Goal: Task Accomplishment & Management: Complete application form

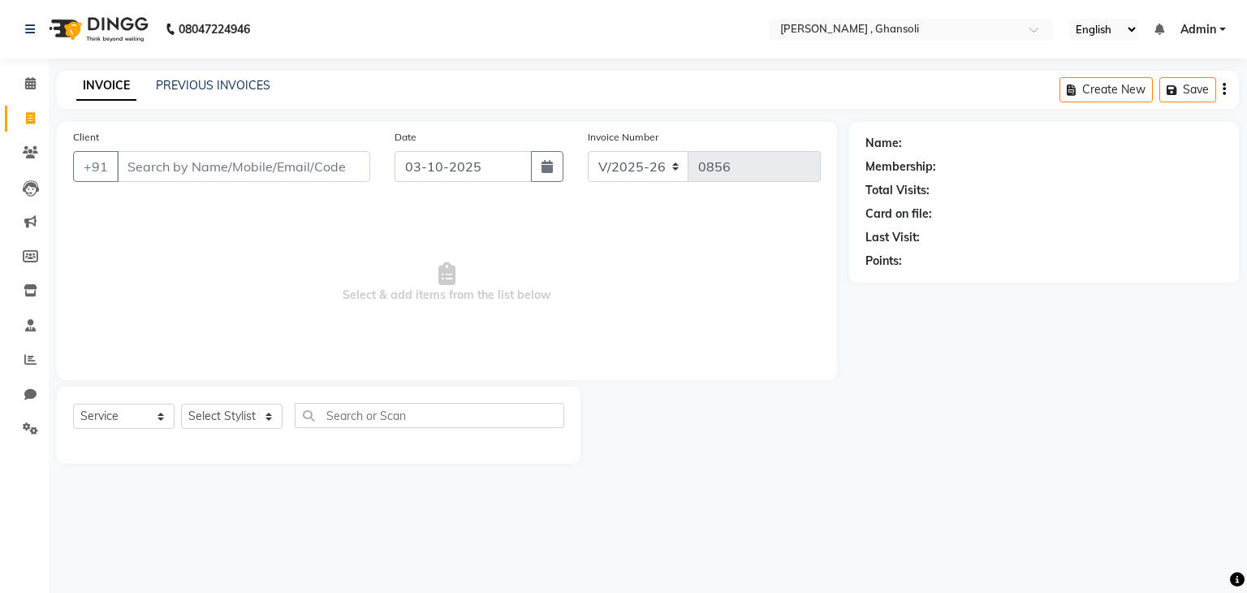
select select "8446"
select select "service"
drag, startPoint x: 0, startPoint y: 0, endPoint x: 216, endPoint y: 92, distance: 234.7
click at [216, 92] on link "PREVIOUS INVOICES" at bounding box center [213, 85] width 115 height 15
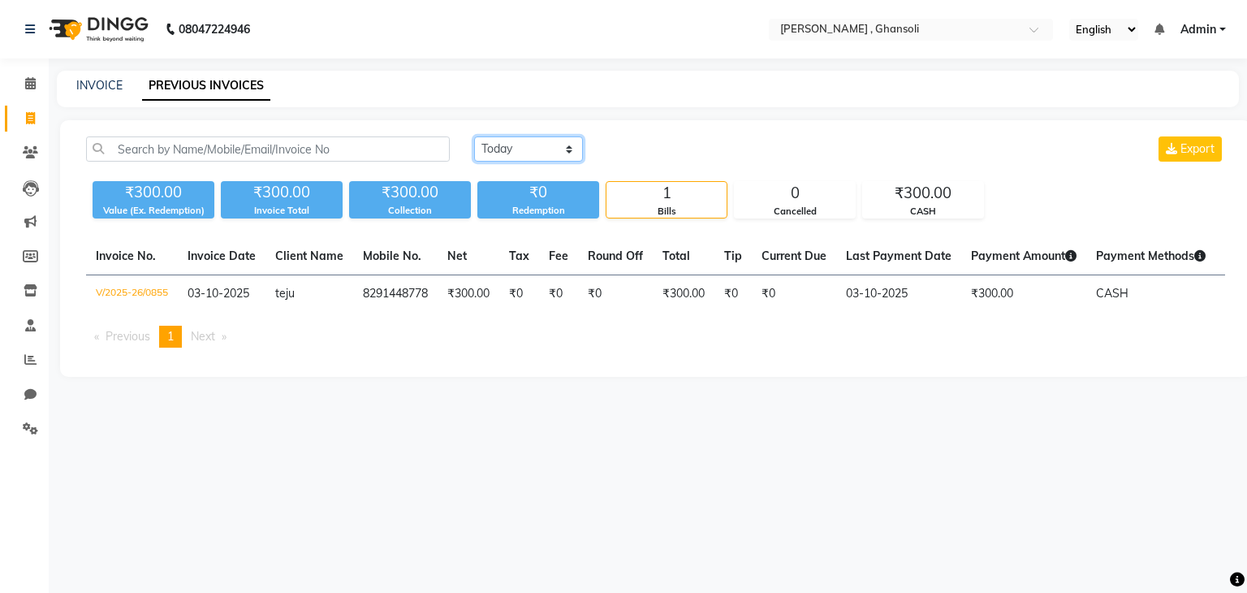
click at [502, 153] on select "Today Yesterday Custom Range" at bounding box center [528, 148] width 109 height 25
click at [474, 136] on select "Today Yesterday Custom Range" at bounding box center [528, 148] width 109 height 25
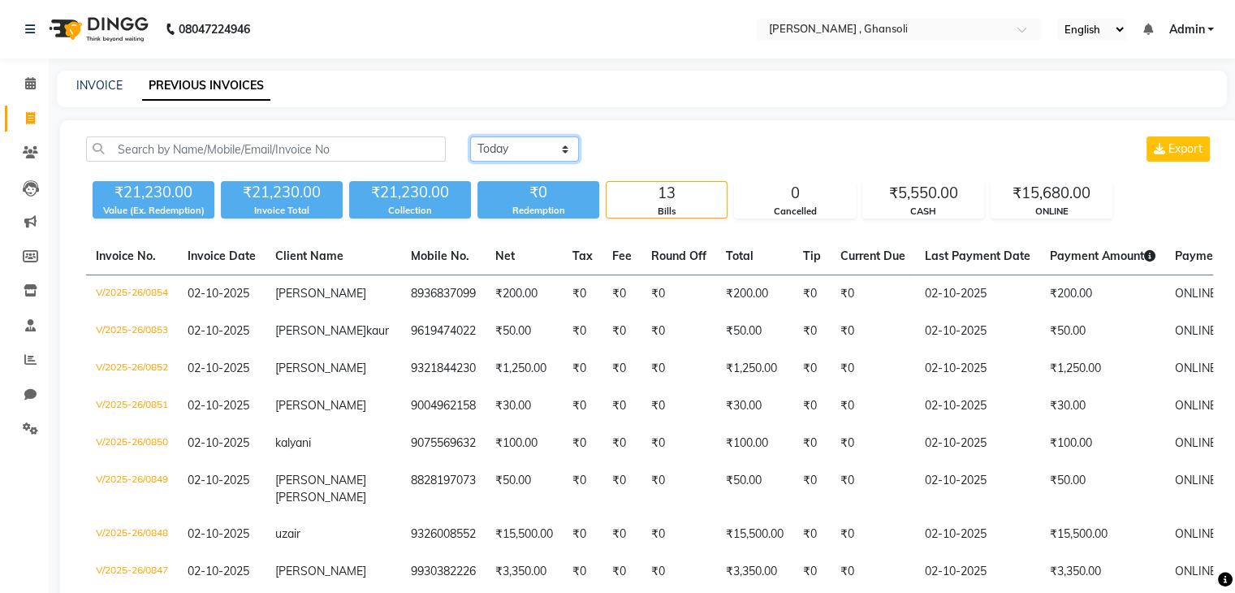
click at [529, 147] on select "Today Yesterday Custom Range" at bounding box center [524, 148] width 109 height 25
select select "range"
click at [470, 136] on select "Today Yesterday Custom Range" at bounding box center [524, 148] width 109 height 25
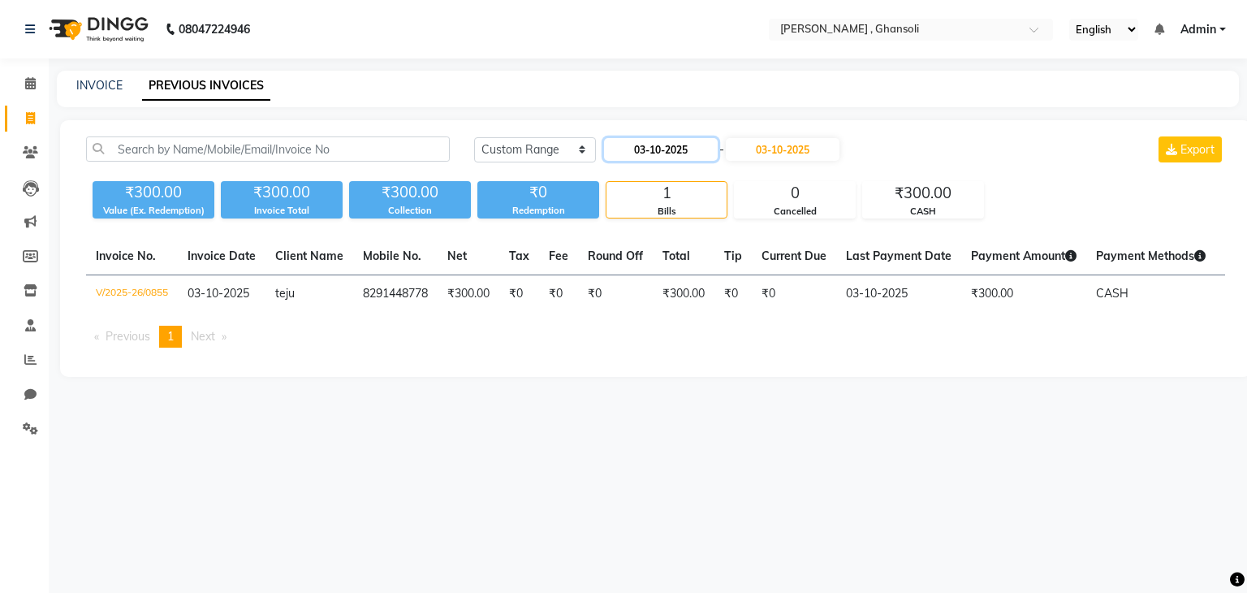
click at [646, 149] on input "03-10-2025" at bounding box center [661, 149] width 114 height 23
select select "10"
select select "2025"
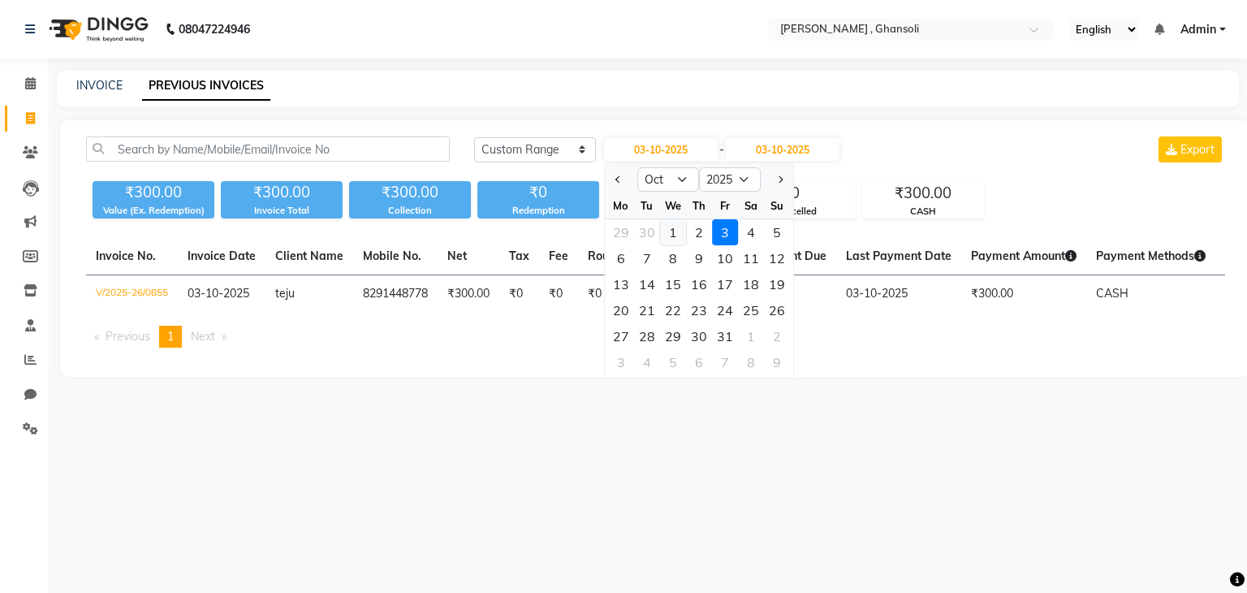
click at [677, 228] on div "1" at bounding box center [673, 232] width 26 height 26
type input "01-10-2025"
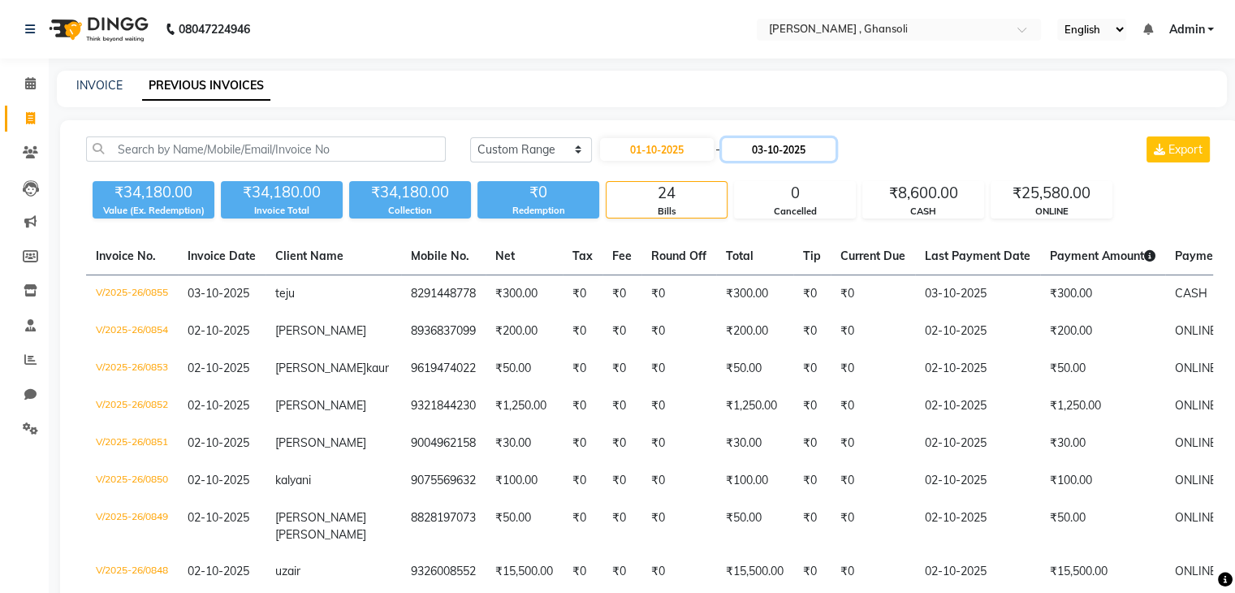
click at [761, 147] on input "03-10-2025" at bounding box center [779, 149] width 114 height 23
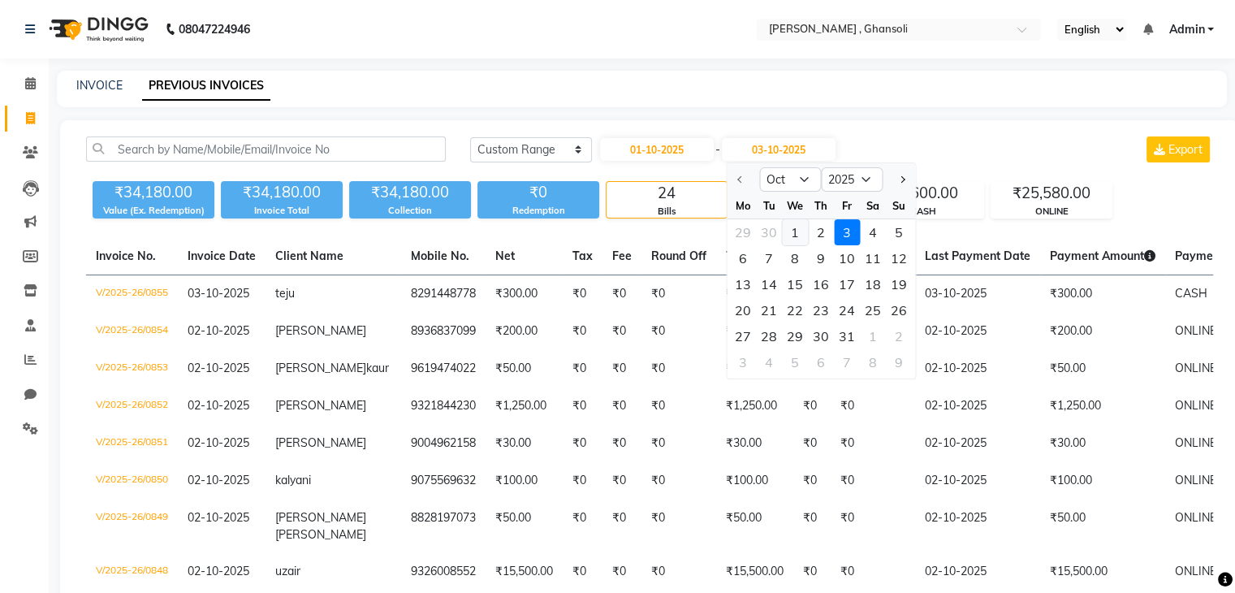
click at [797, 234] on div "1" at bounding box center [795, 232] width 26 height 26
type input "01-10-2025"
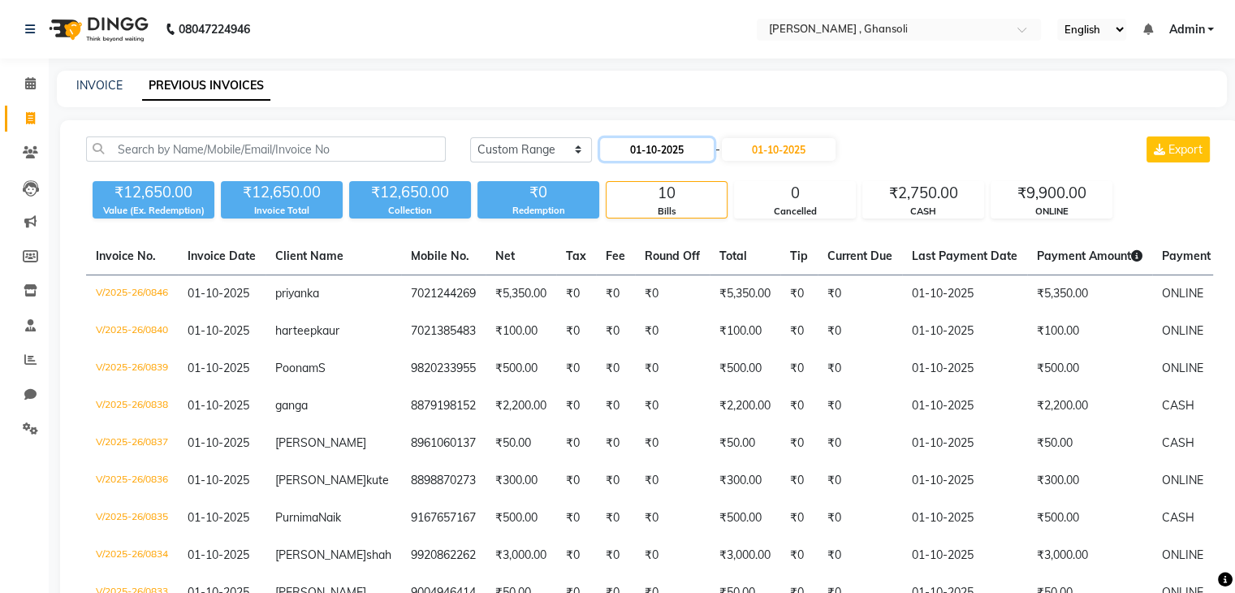
click at [672, 153] on input "01-10-2025" at bounding box center [657, 149] width 114 height 23
select select "10"
select select "2025"
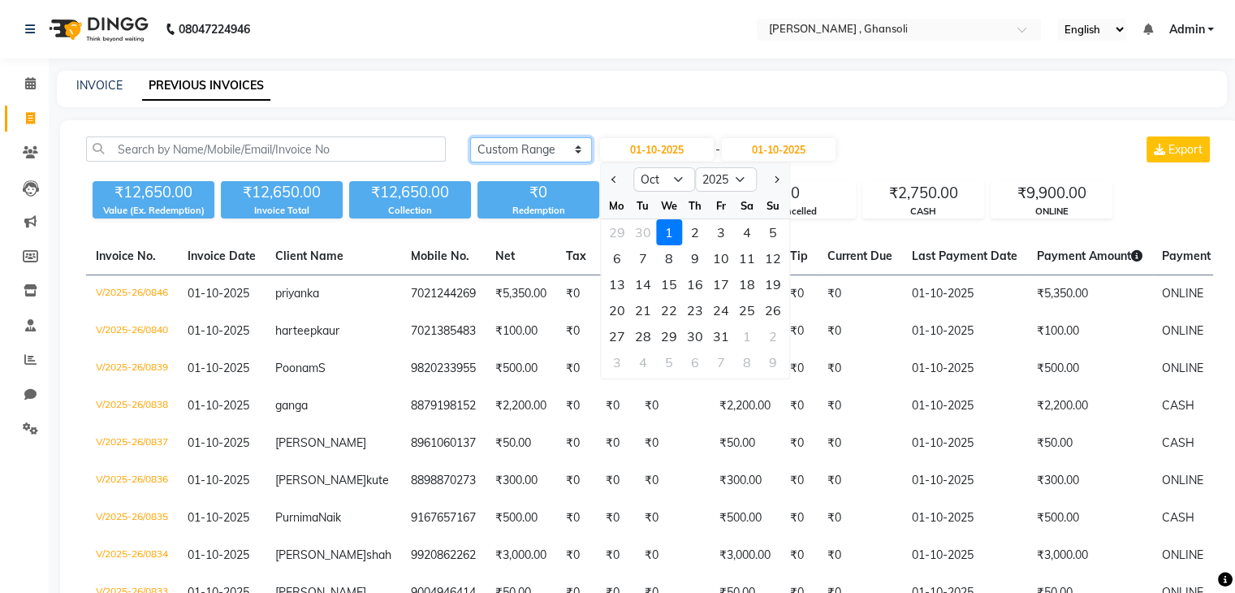
click at [568, 158] on select "Today Yesterday Custom Range" at bounding box center [531, 149] width 122 height 25
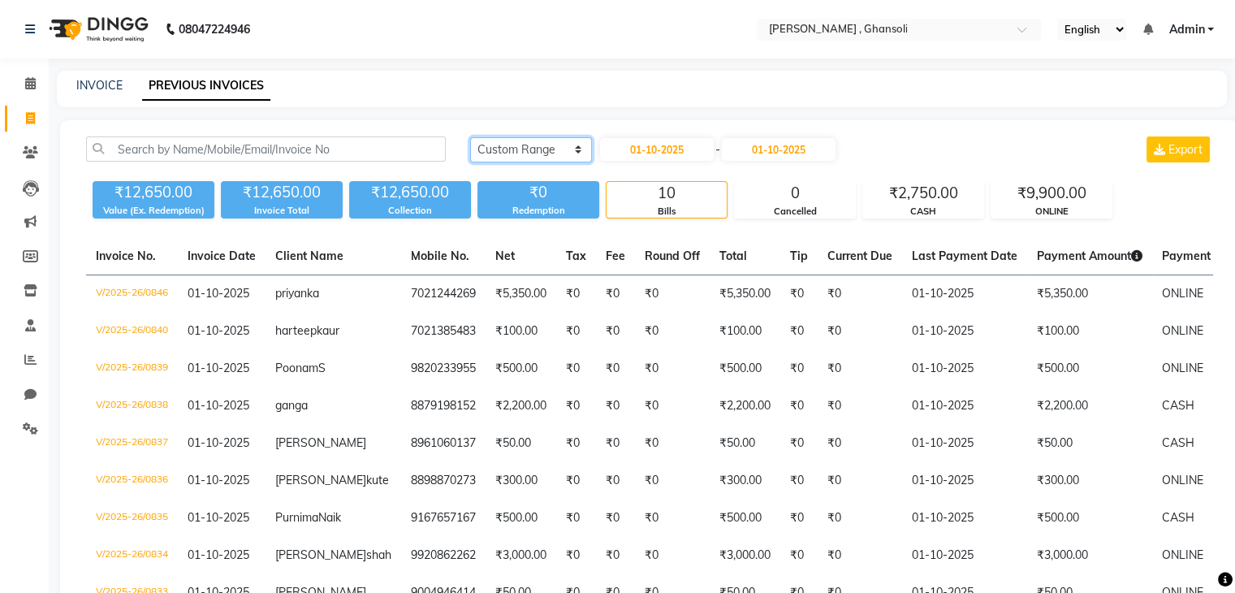
click at [551, 153] on select "Today Yesterday Custom Range" at bounding box center [531, 149] width 122 height 25
select select "yesterday"
click at [470, 137] on select "Today Yesterday Custom Range" at bounding box center [531, 149] width 122 height 25
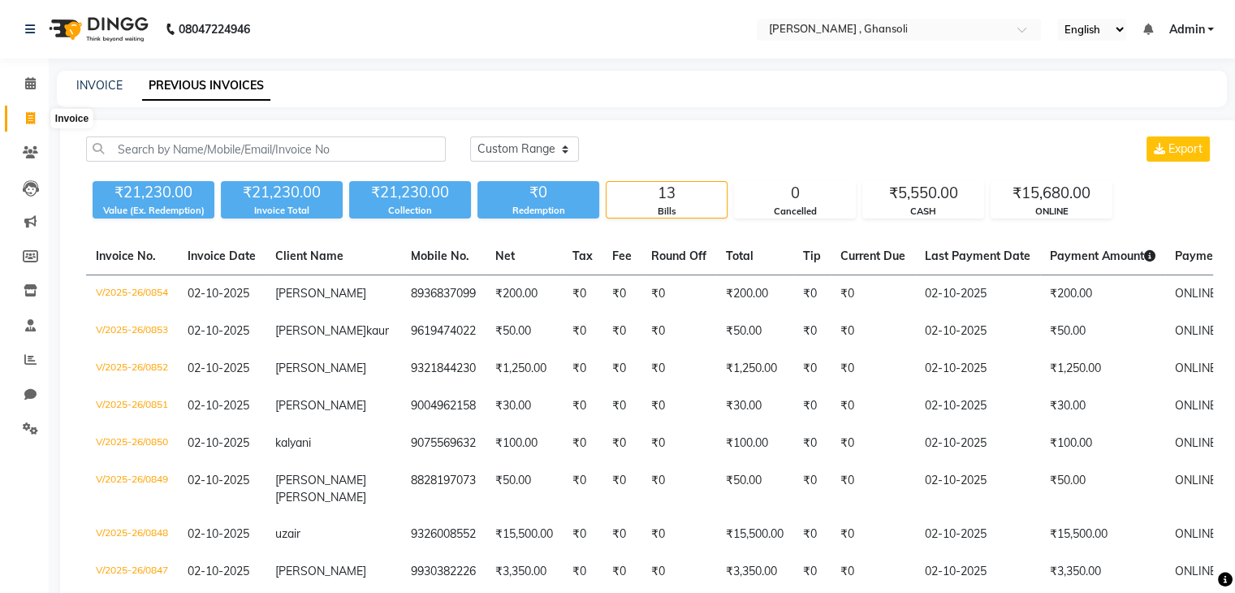
click at [26, 124] on span at bounding box center [30, 119] width 28 height 19
select select "service"
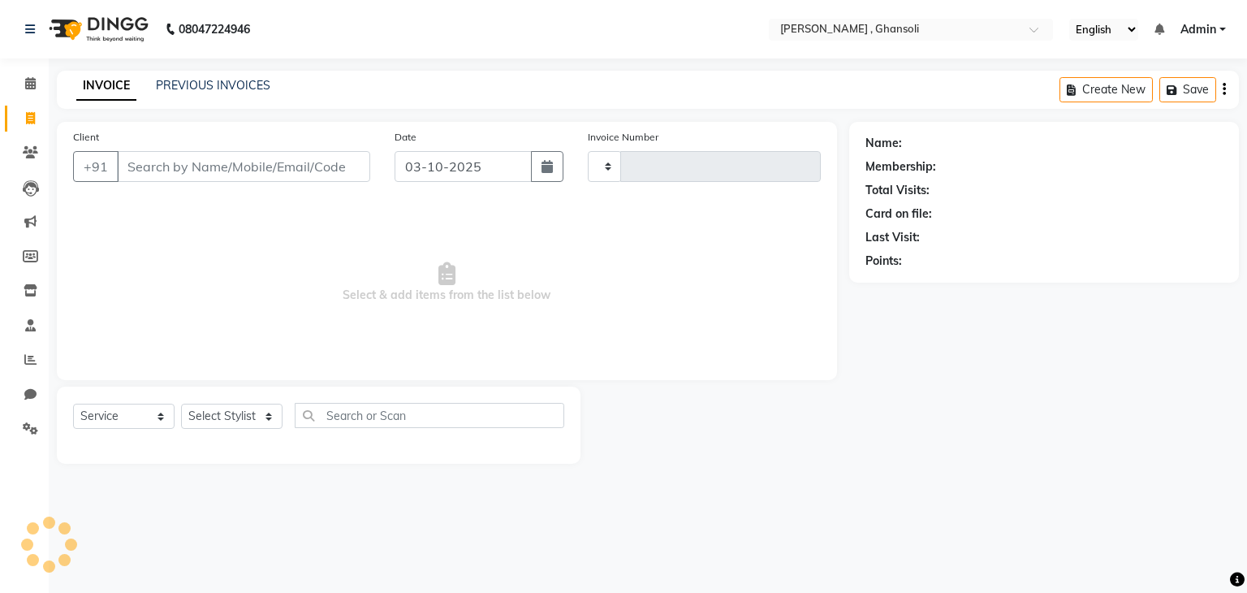
type input "0856"
select select "8446"
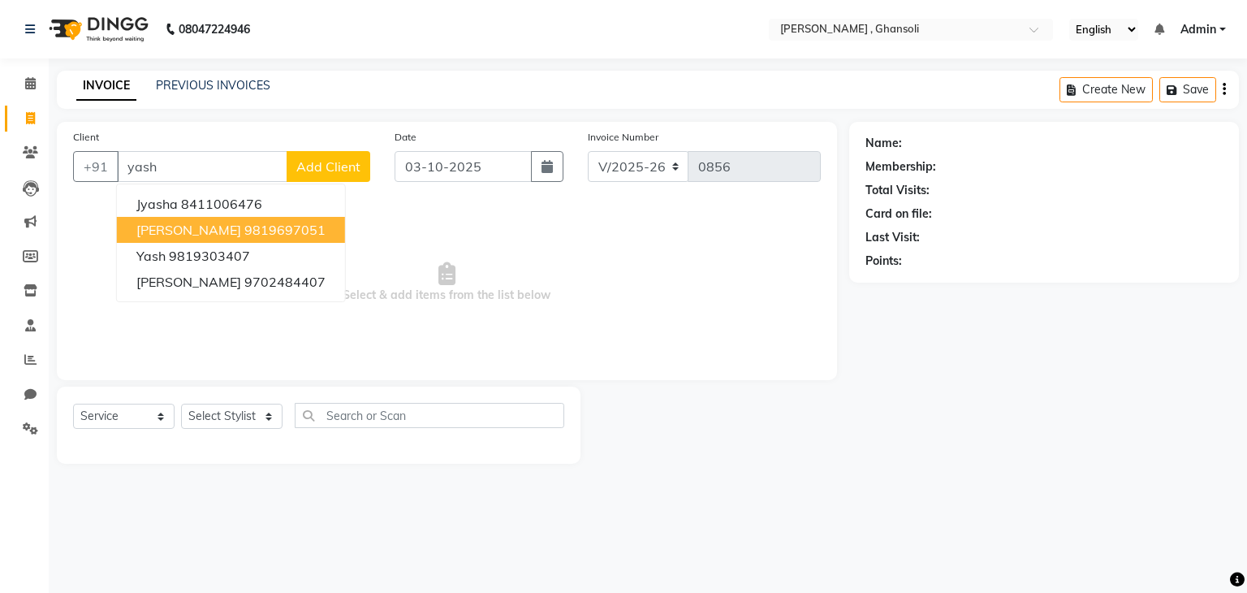
click at [261, 228] on ngb-highlight "9819697051" at bounding box center [284, 230] width 81 height 16
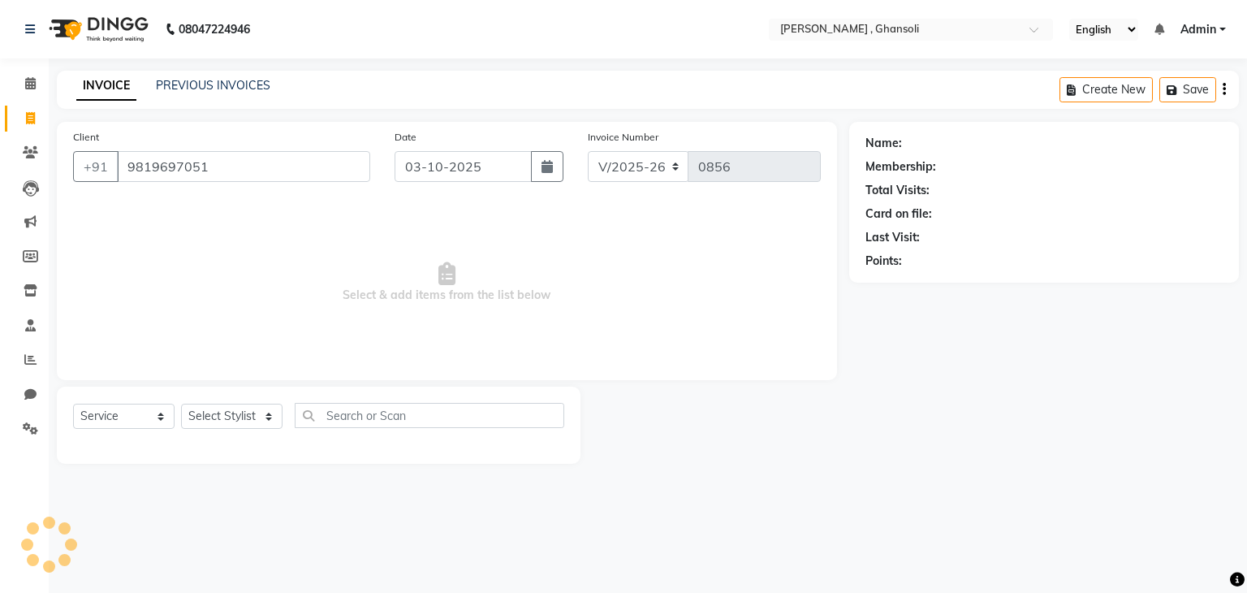
type input "9819697051"
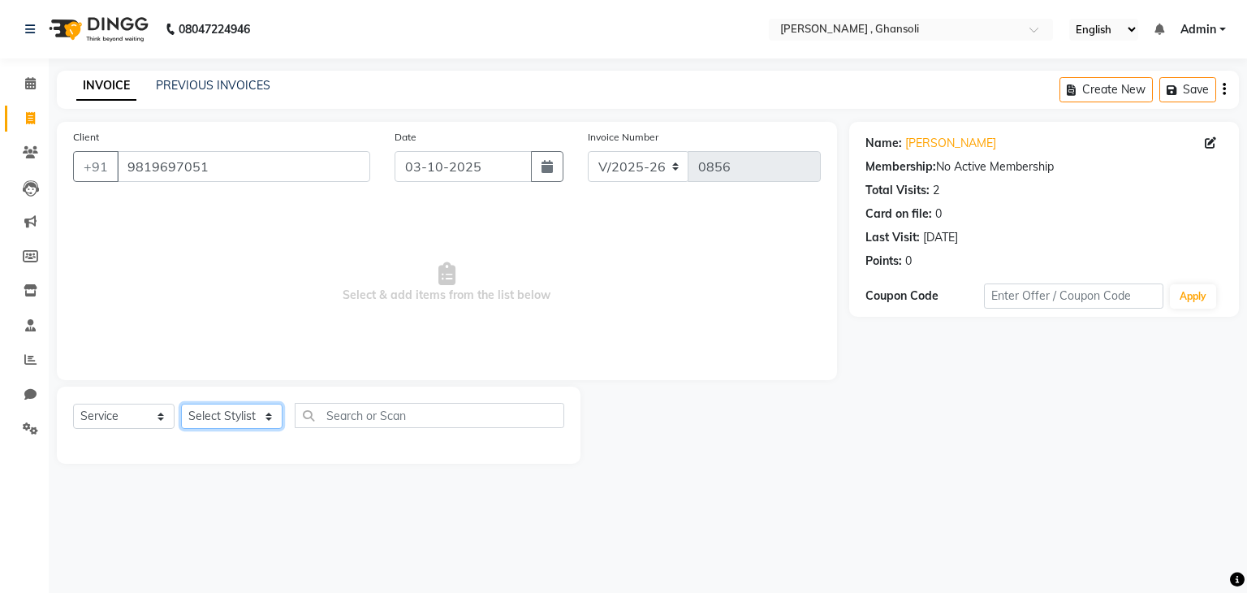
click at [241, 420] on select "Select Stylist deepa Lucky nadeem Rehan Riya Shivam sohail sulochana Uzair Vini…" at bounding box center [232, 416] width 102 height 25
select select "93001"
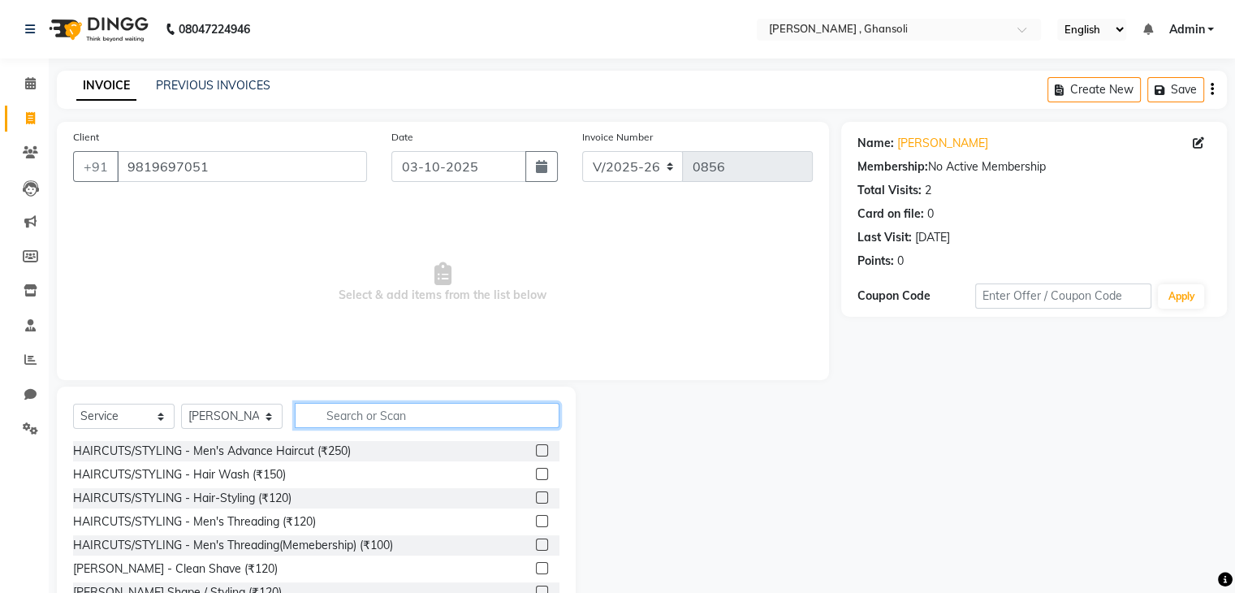
click at [335, 417] on input "text" at bounding box center [427, 415] width 265 height 25
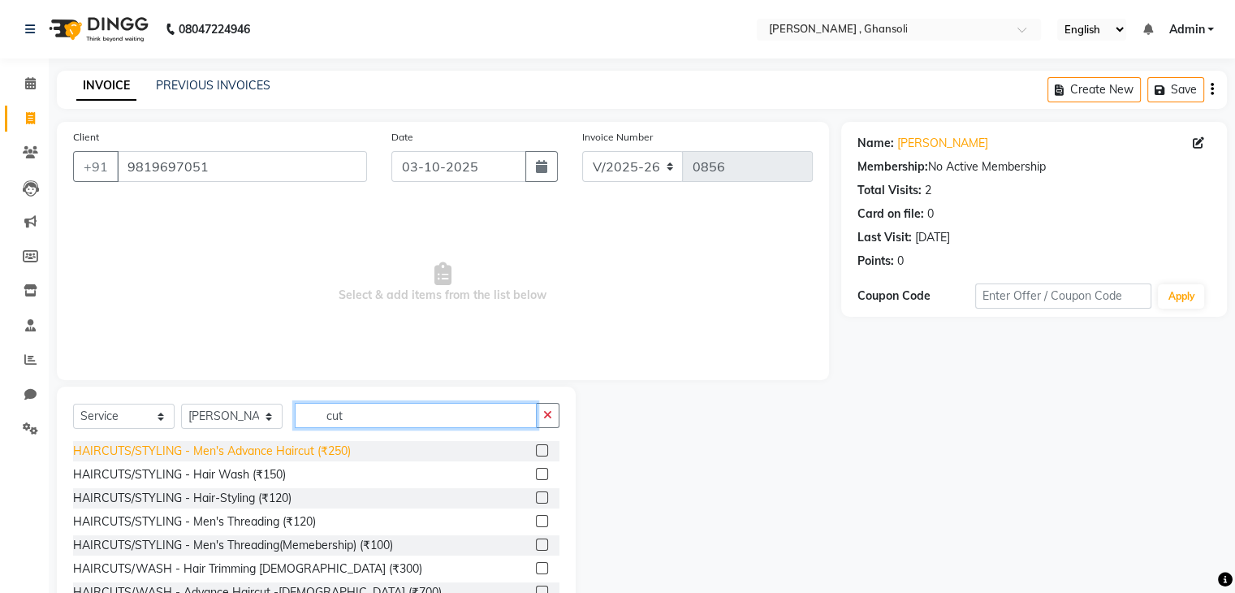
type input "cut"
click at [293, 453] on div "HAIRCUTS/STYLING - Men's Advance Haircut (₹250)" at bounding box center [212, 451] width 278 height 17
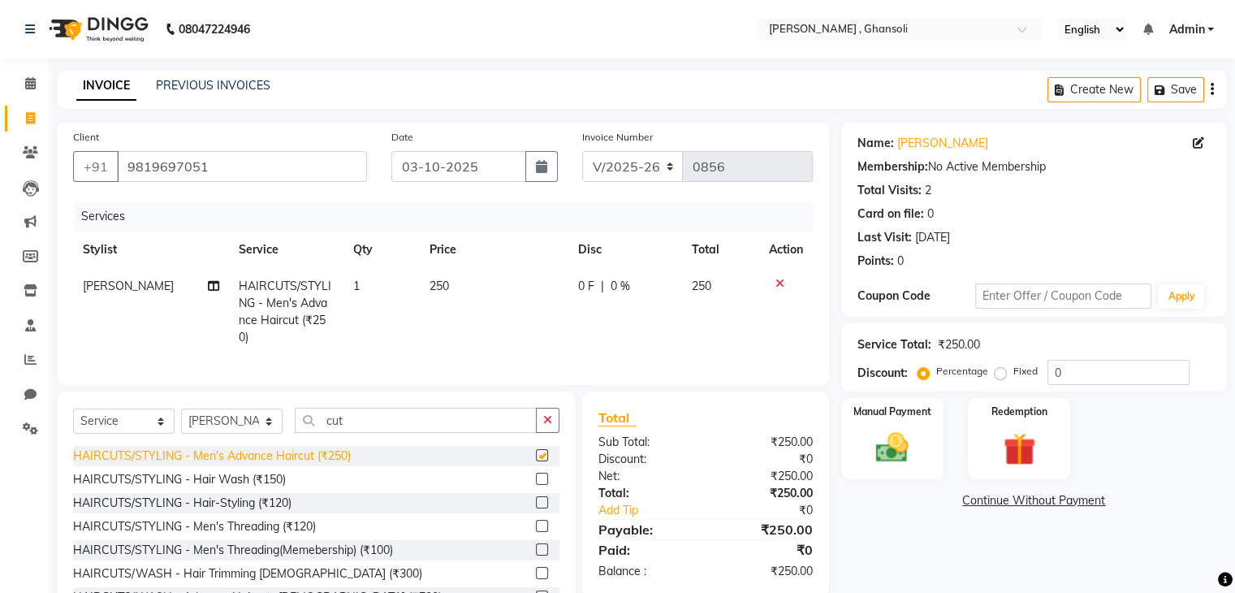
checkbox input "false"
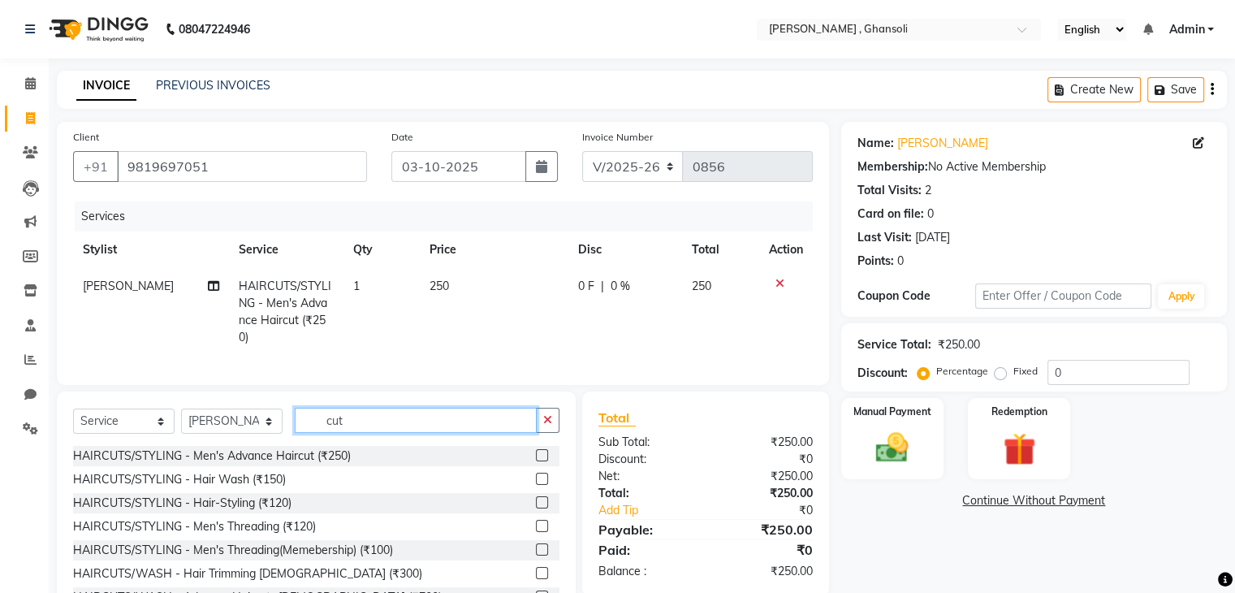
click at [353, 432] on input "cut" at bounding box center [416, 420] width 242 height 25
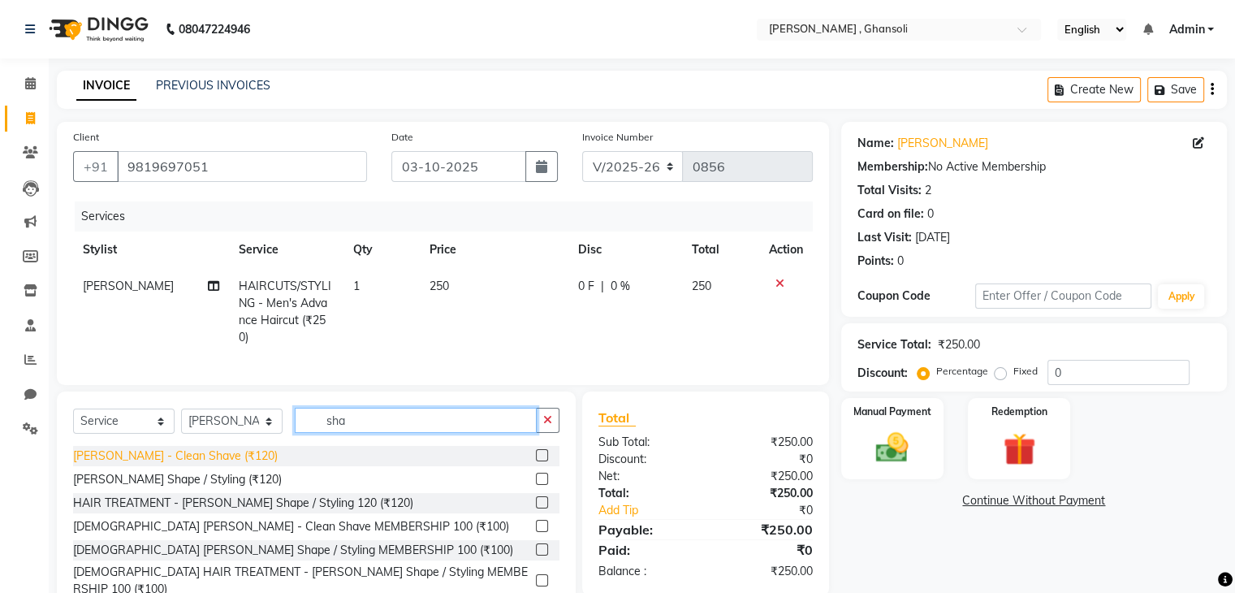
type input "sha"
click at [192, 465] on div "BEARD - Clean Shave (₹120)" at bounding box center [175, 455] width 205 height 17
checkbox input "false"
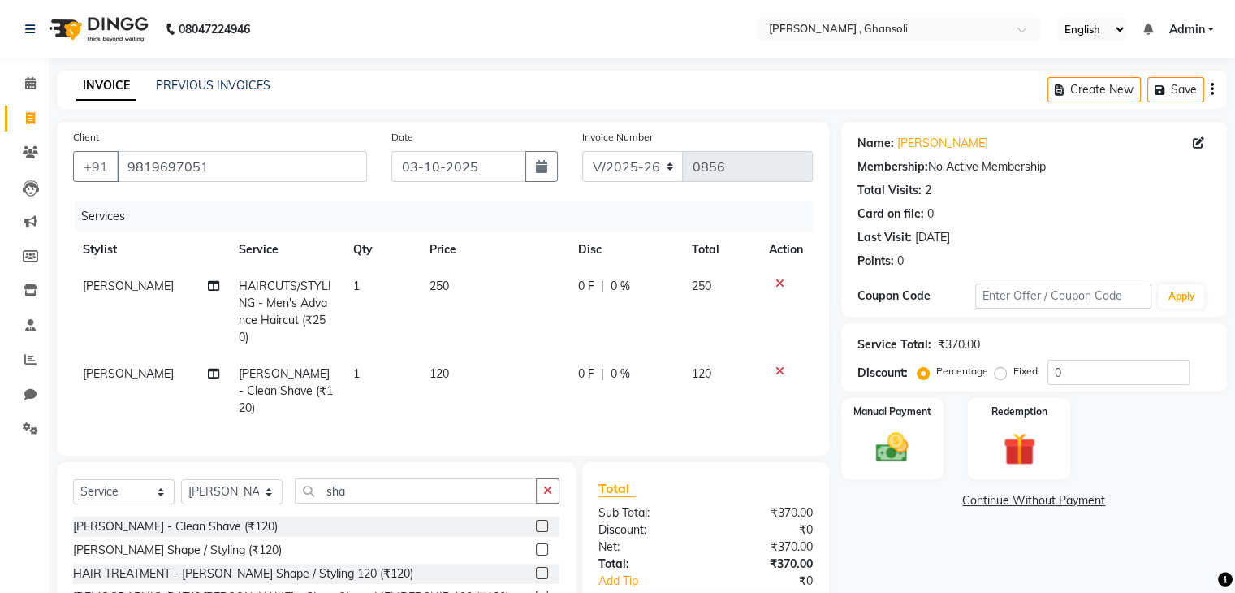
click at [597, 312] on td "0 F | 0 %" at bounding box center [625, 312] width 114 height 88
select select "93001"
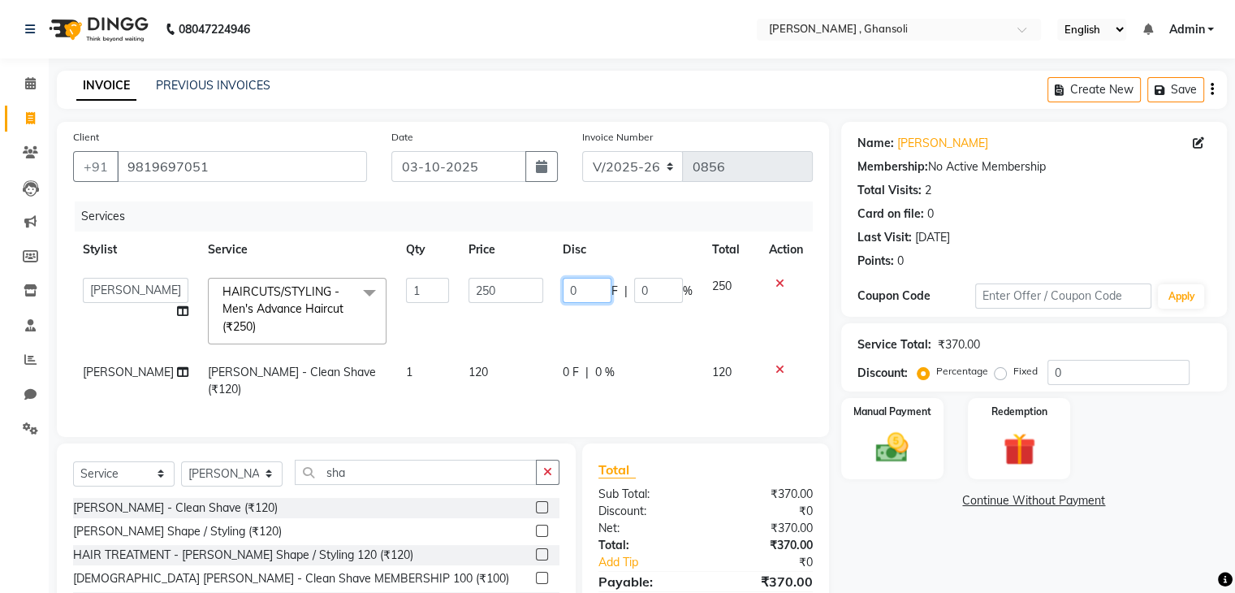
click at [588, 296] on input "0" at bounding box center [587, 290] width 49 height 25
type input "50"
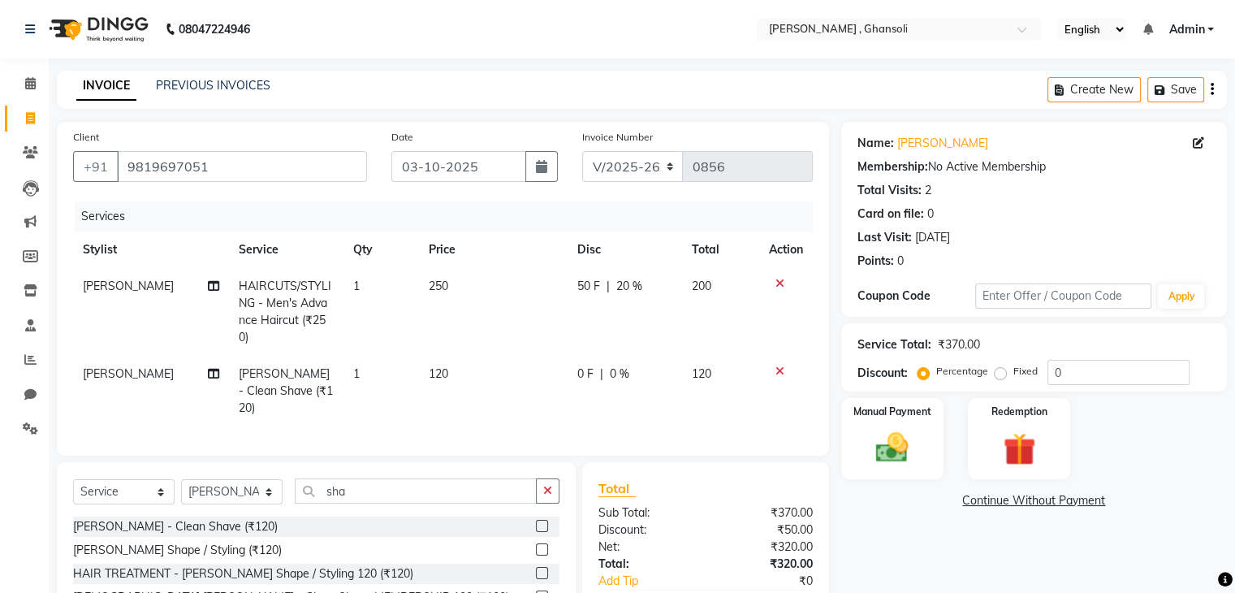
click at [606, 352] on td "50 F | 20 %" at bounding box center [625, 312] width 115 height 88
select select "93001"
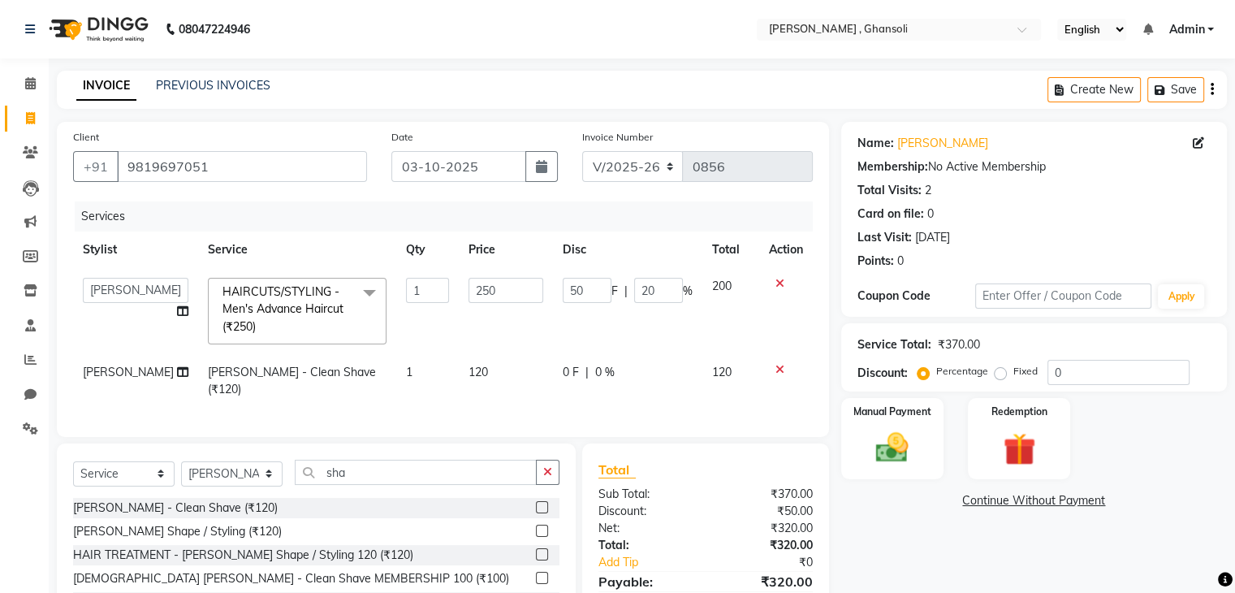
click at [578, 368] on div "0 F | 0 %" at bounding box center [628, 372] width 130 height 17
select select "93001"
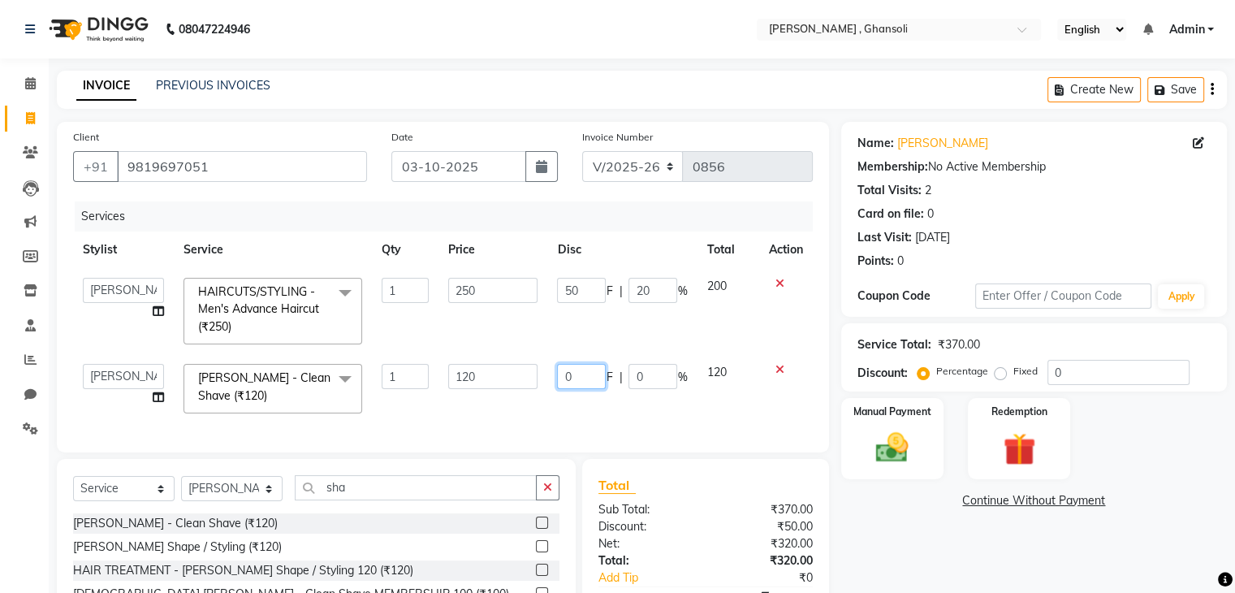
click at [577, 375] on input "0" at bounding box center [581, 376] width 49 height 25
type input "1"
type input "20"
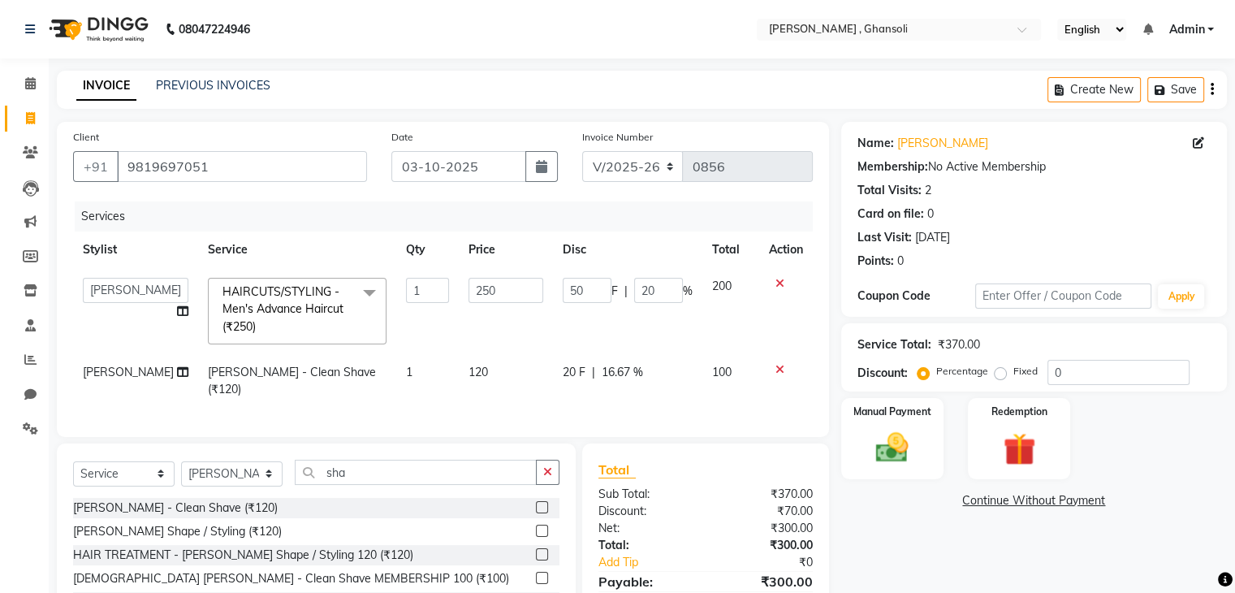
click at [914, 527] on div "Name: Yash Khobragade Membership: No Active Membership Total Visits: 2 Card on …" at bounding box center [1040, 399] width 398 height 554
click at [862, 439] on div "Manual Payment" at bounding box center [892, 438] width 106 height 84
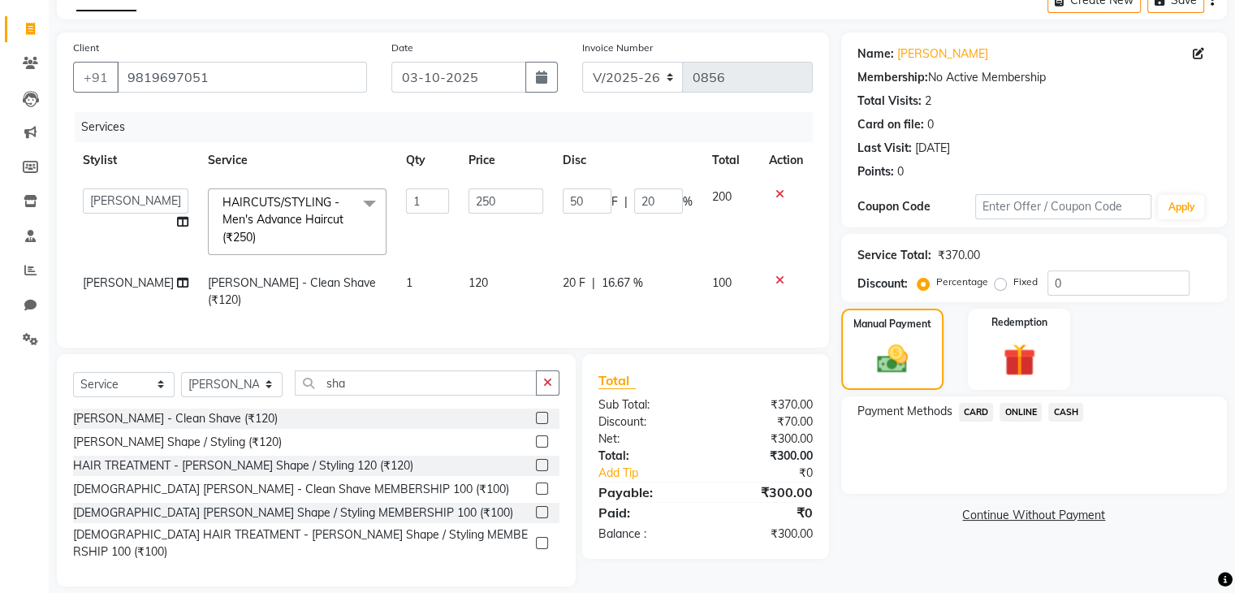
click at [1016, 411] on span "ONLINE" at bounding box center [1021, 412] width 42 height 19
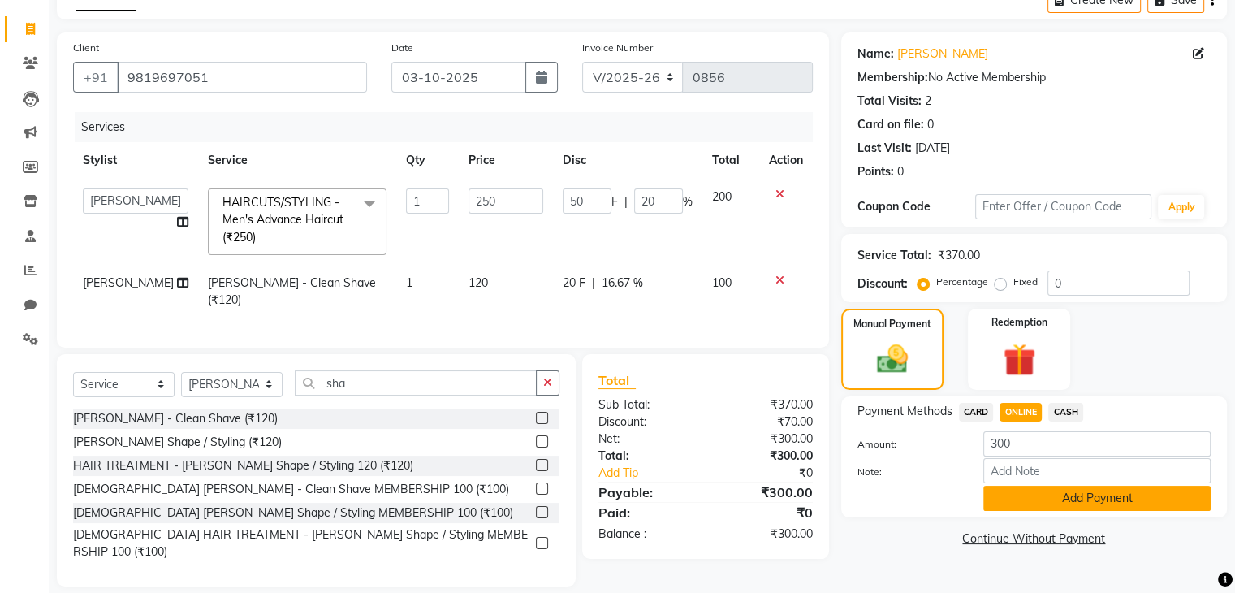
click at [1078, 504] on button "Add Payment" at bounding box center [1096, 498] width 227 height 25
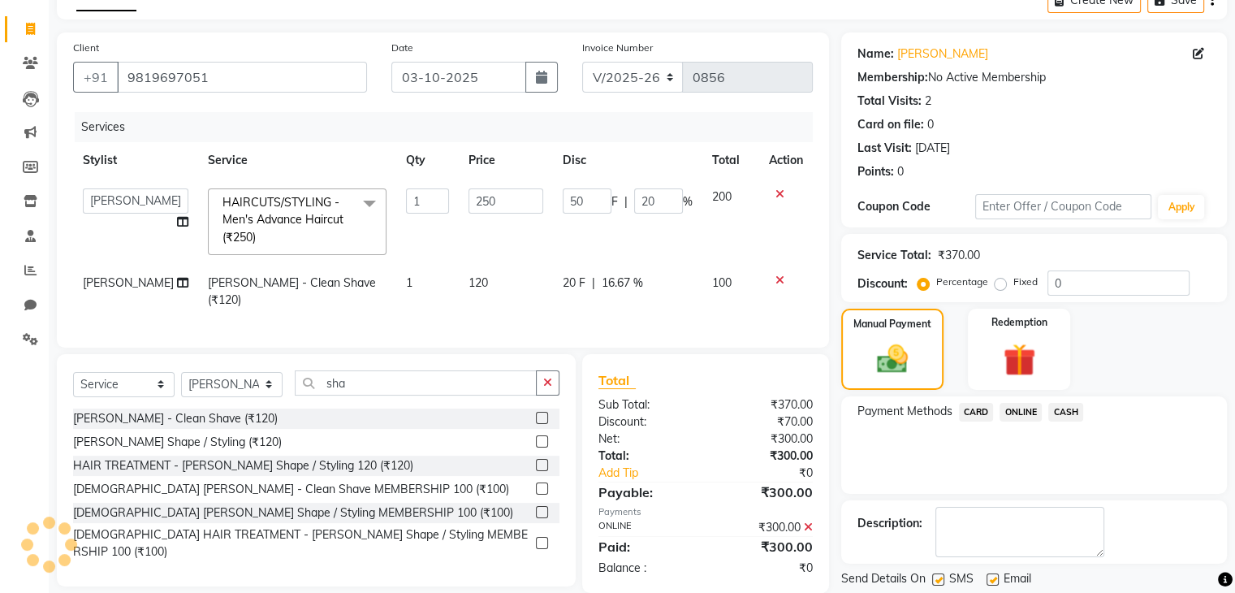
scroll to position [139, 0]
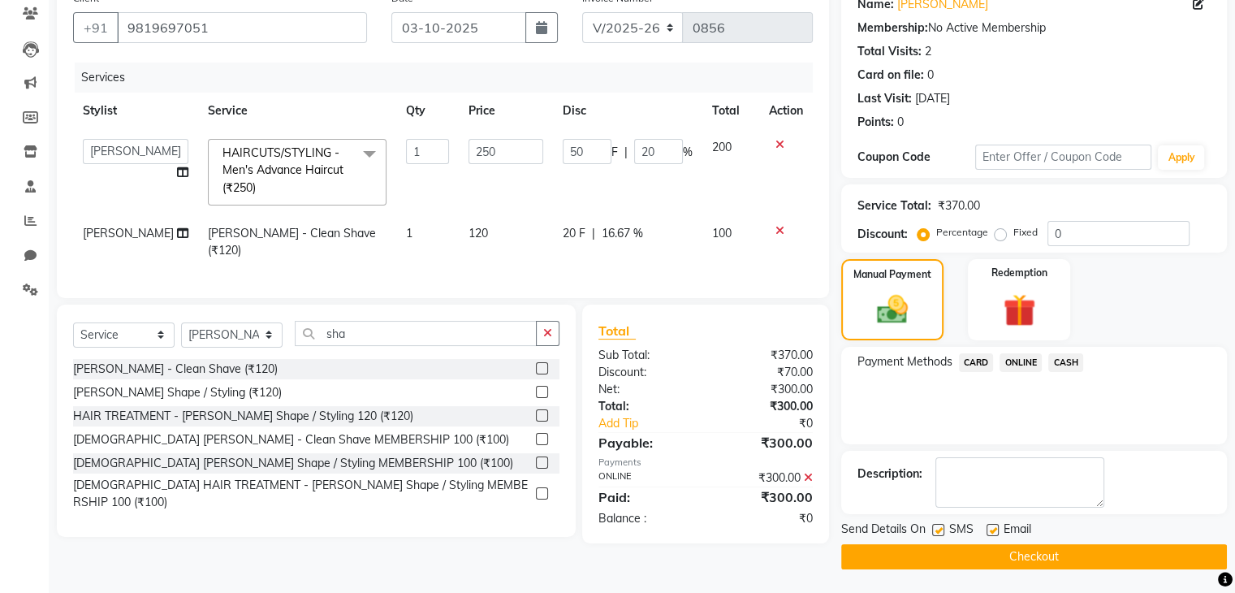
click at [1065, 553] on button "Checkout" at bounding box center [1034, 556] width 386 height 25
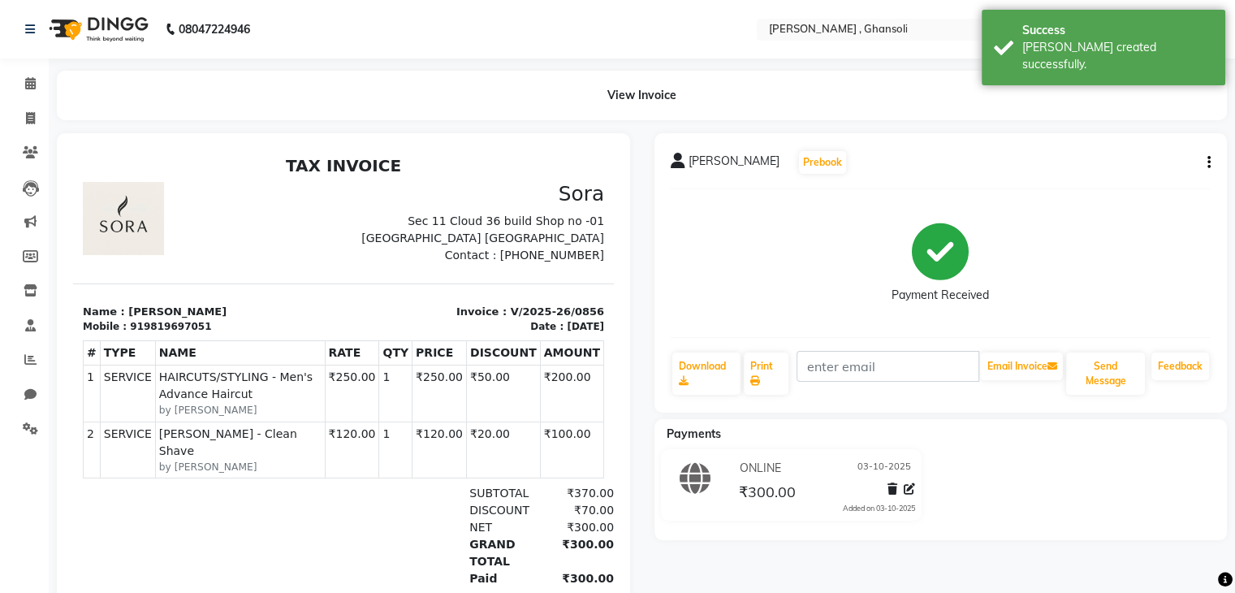
select select "8446"
select select "service"
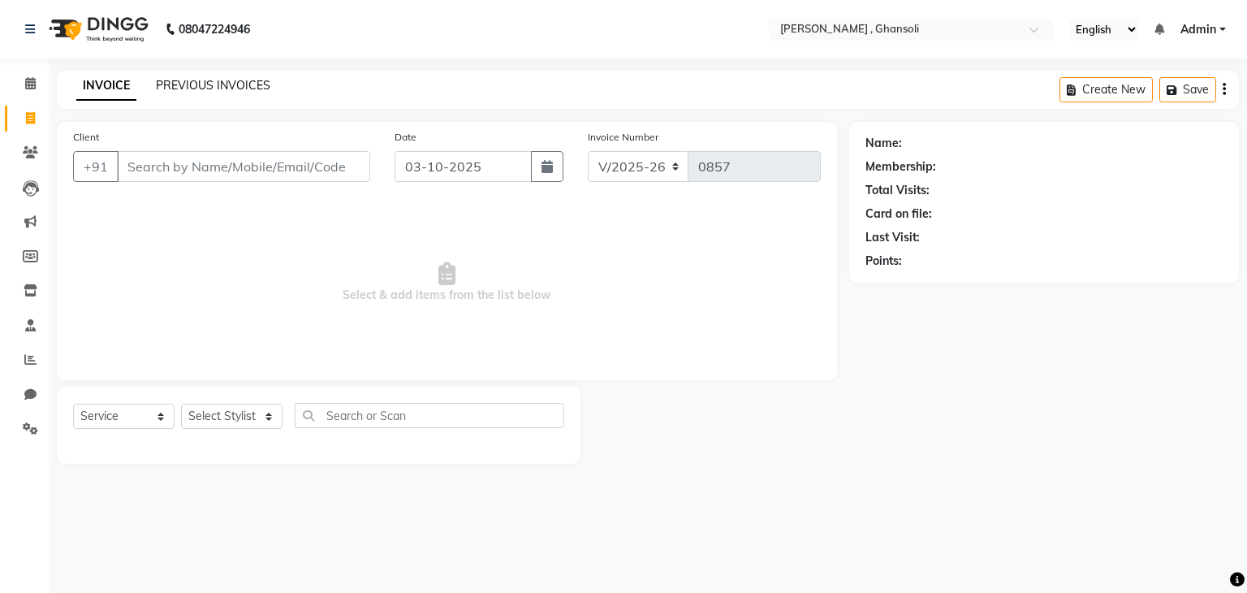
click at [220, 89] on link "PREVIOUS INVOICES" at bounding box center [213, 85] width 115 height 15
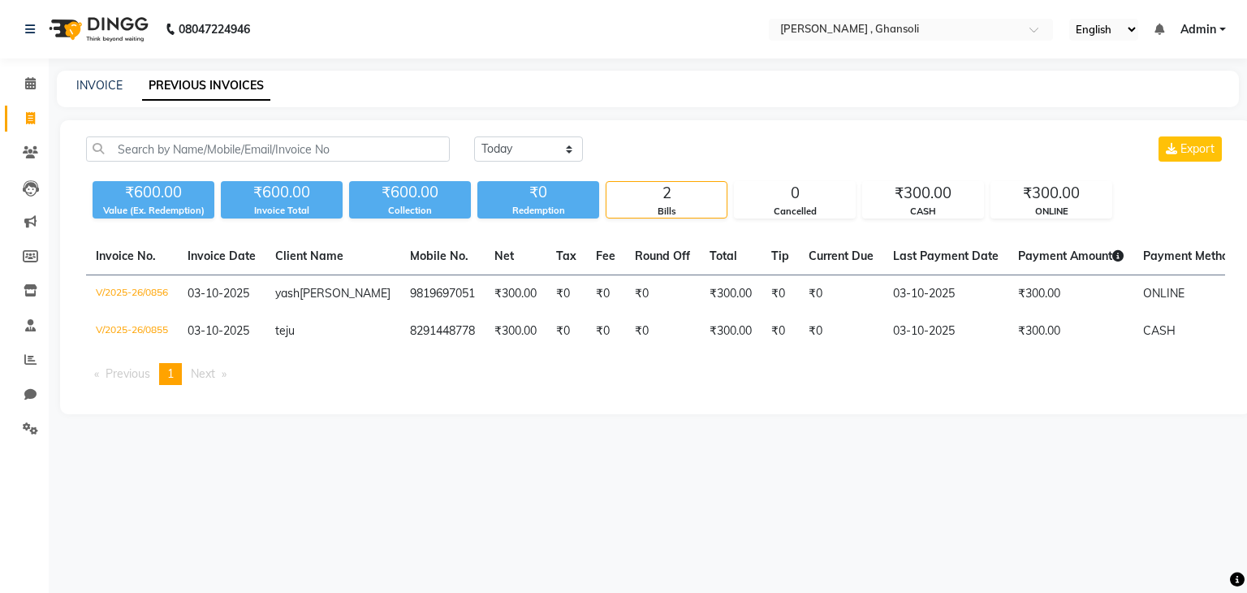
drag, startPoint x: 563, startPoint y: 178, endPoint x: 551, endPoint y: 162, distance: 19.8
click at [551, 162] on div "Today Yesterday Custom Range Export ₹600.00 Value (Ex. Redemption) ₹600.00 Invo…" at bounding box center [655, 177] width 1159 height 82
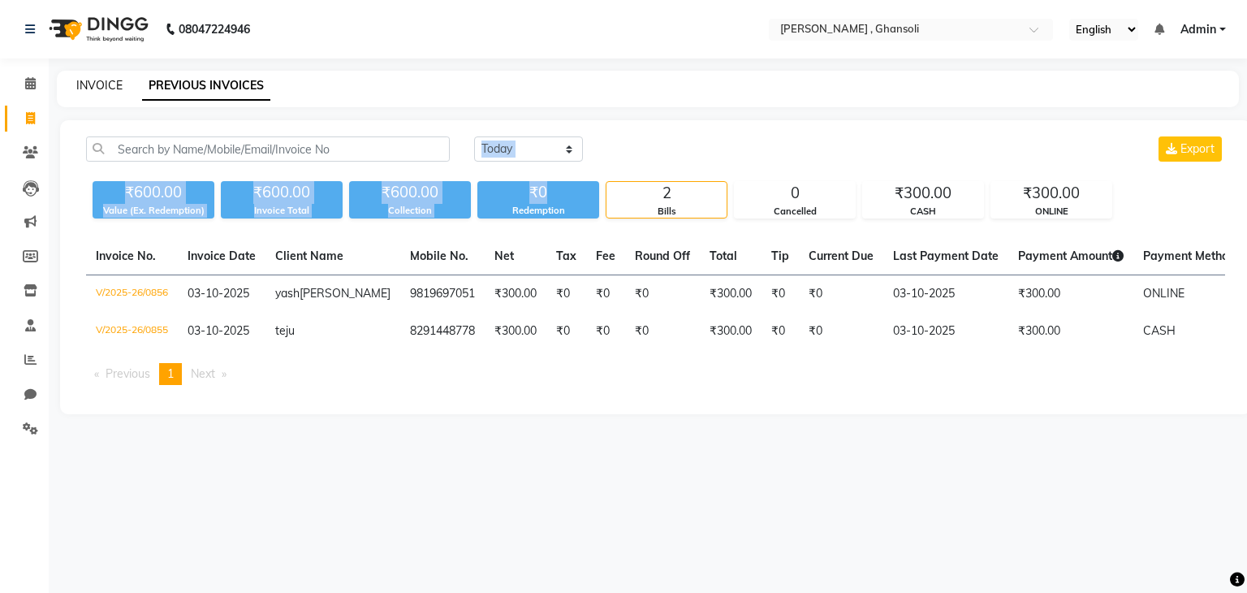
click at [93, 80] on link "INVOICE" at bounding box center [99, 85] width 46 height 15
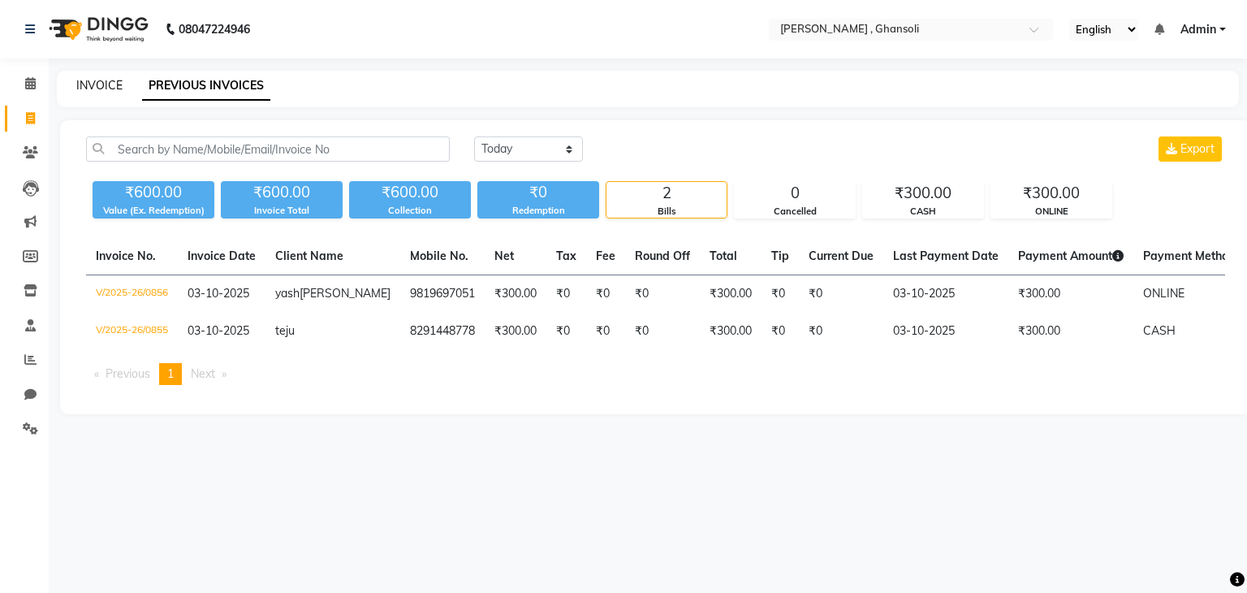
select select "8446"
select select "service"
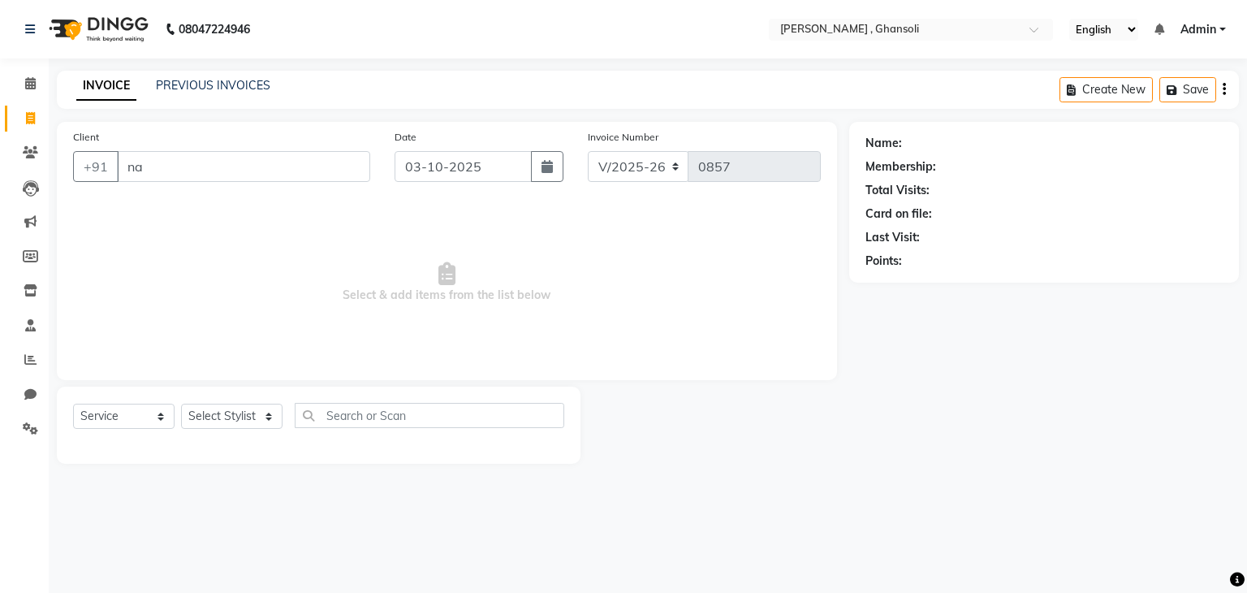
type input "na"
click at [247, 428] on select "Select Stylist deepa Lucky nadeem Rehan Riya Shivam sohail sulochana Uzair Vini…" at bounding box center [232, 416] width 102 height 25
select select "87977"
click at [370, 413] on input "text" at bounding box center [427, 415] width 265 height 25
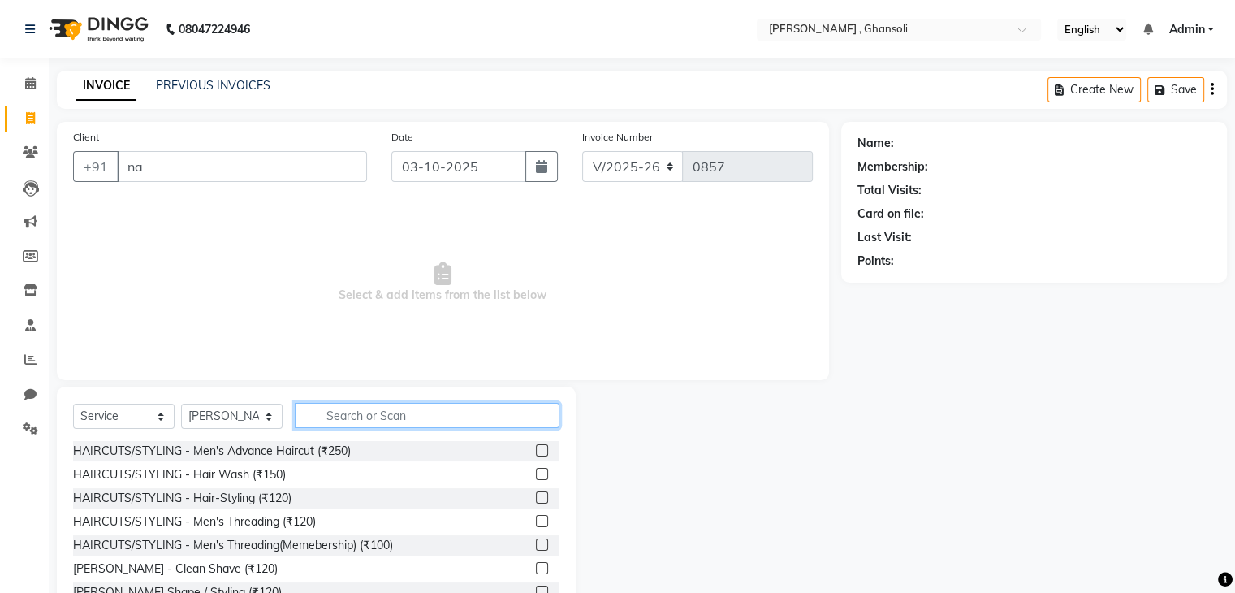
click at [370, 413] on input "text" at bounding box center [427, 415] width 265 height 25
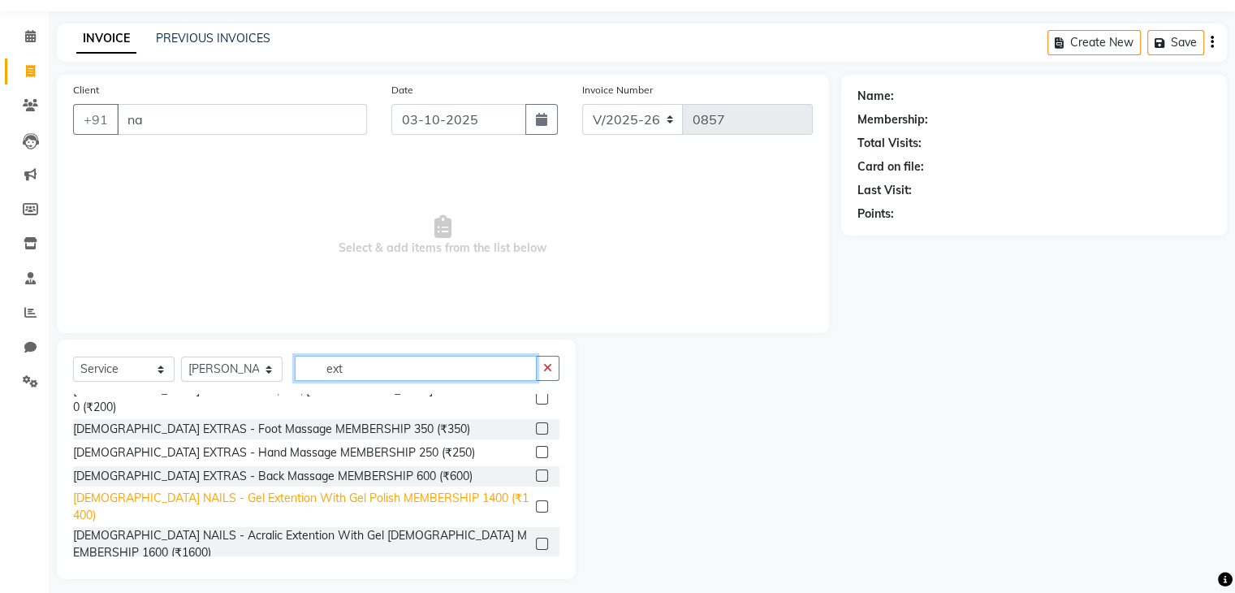
scroll to position [48, 0]
type input "ext"
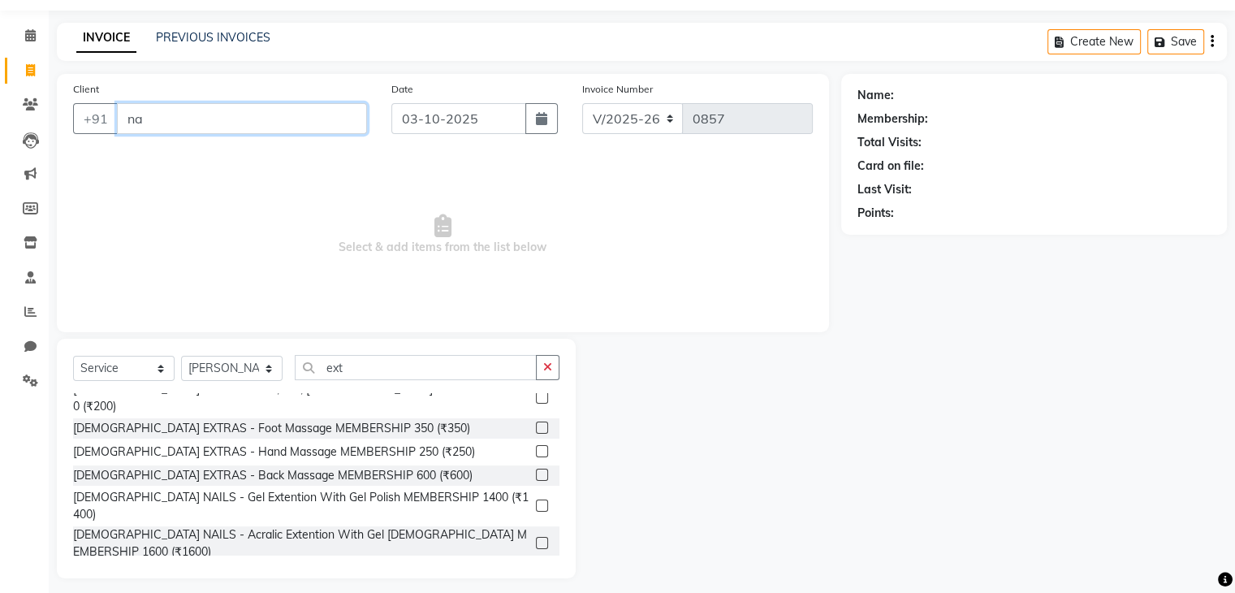
click at [169, 123] on input "na" at bounding box center [242, 118] width 250 height 31
type input "n"
click at [26, 106] on icon at bounding box center [30, 104] width 15 height 12
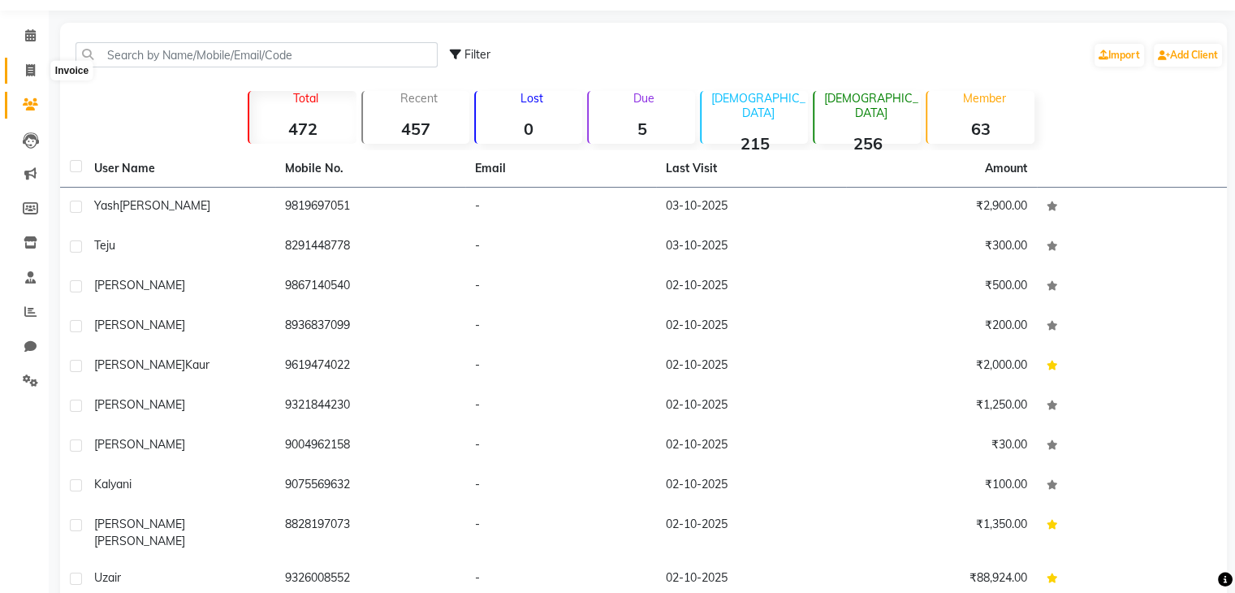
click at [33, 76] on icon at bounding box center [30, 70] width 9 height 12
select select "8446"
select select "service"
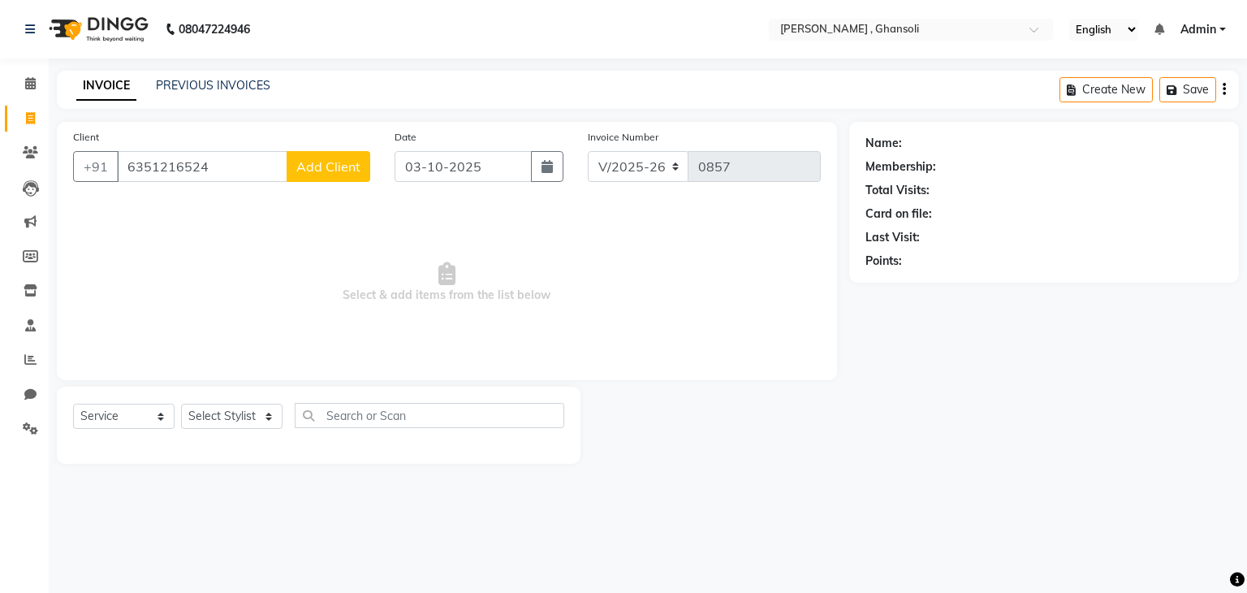
type input "6351216524"
click at [307, 175] on button "Add Client" at bounding box center [329, 166] width 84 height 31
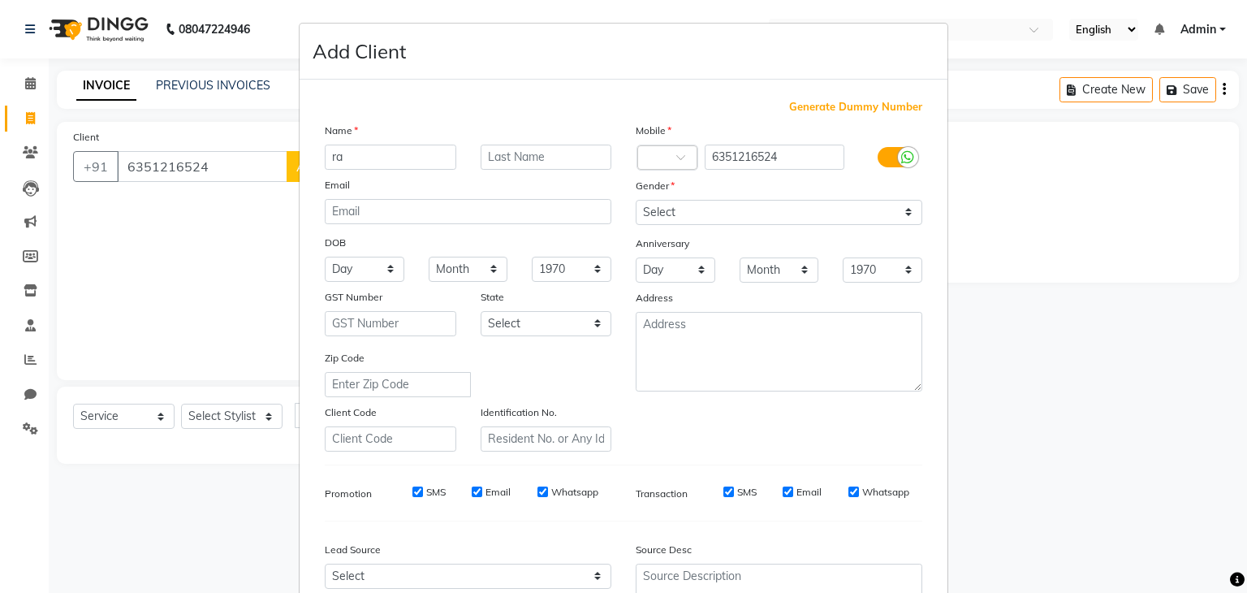
type input "r"
type input "[PERSON_NAME]"
click at [484, 190] on div "Email" at bounding box center [468, 187] width 311 height 23
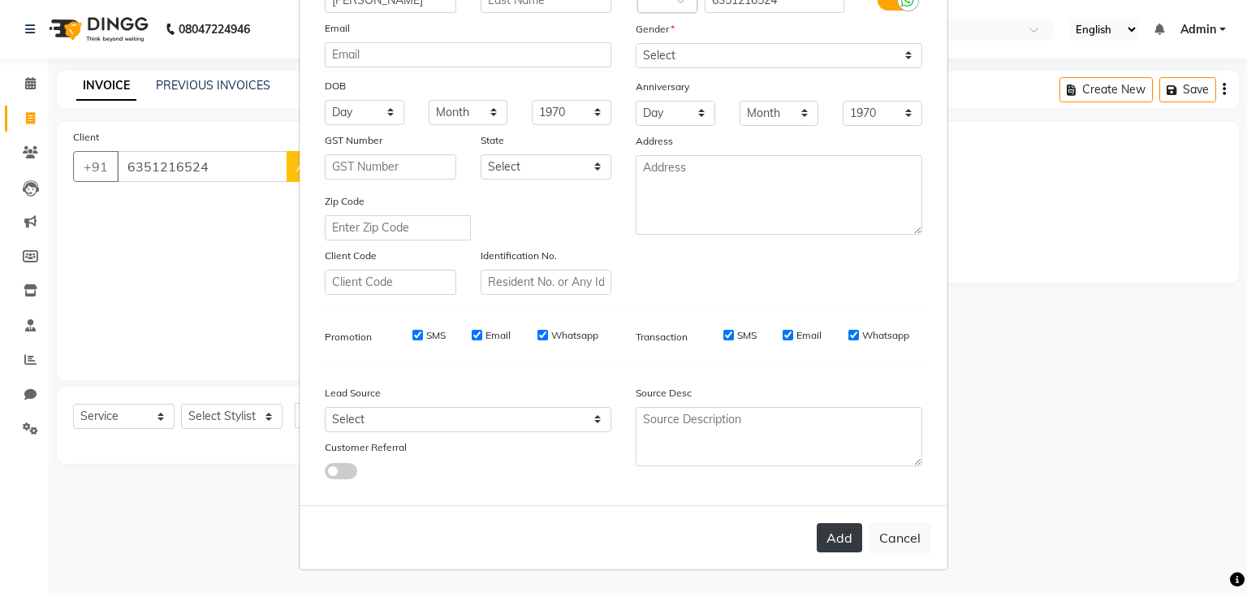
click at [822, 538] on button "Add" at bounding box center [839, 537] width 45 height 29
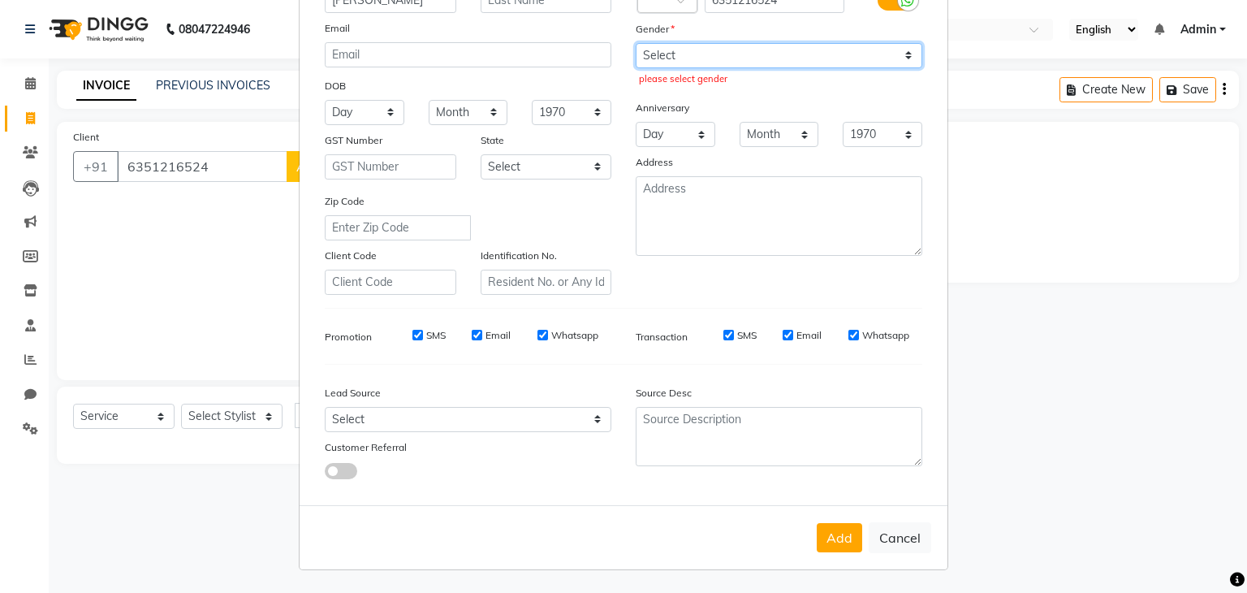
click at [719, 53] on select "Select Male Female Other Prefer Not To Say" at bounding box center [779, 55] width 287 height 25
select select "[DEMOGRAPHIC_DATA]"
click at [636, 43] on select "Select Male Female Other Prefer Not To Say" at bounding box center [779, 55] width 287 height 25
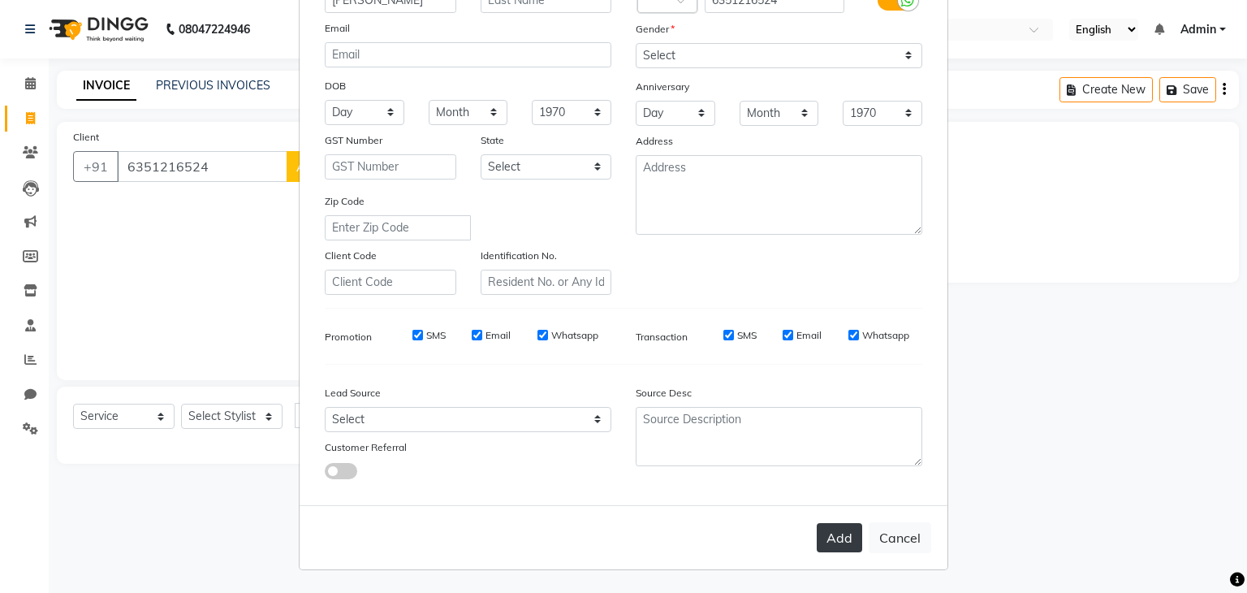
click at [832, 542] on button "Add" at bounding box center [839, 537] width 45 height 29
click at [835, 537] on div "Add Cancel" at bounding box center [624, 537] width 648 height 64
click at [879, 543] on button "Cancel" at bounding box center [900, 537] width 63 height 31
select select
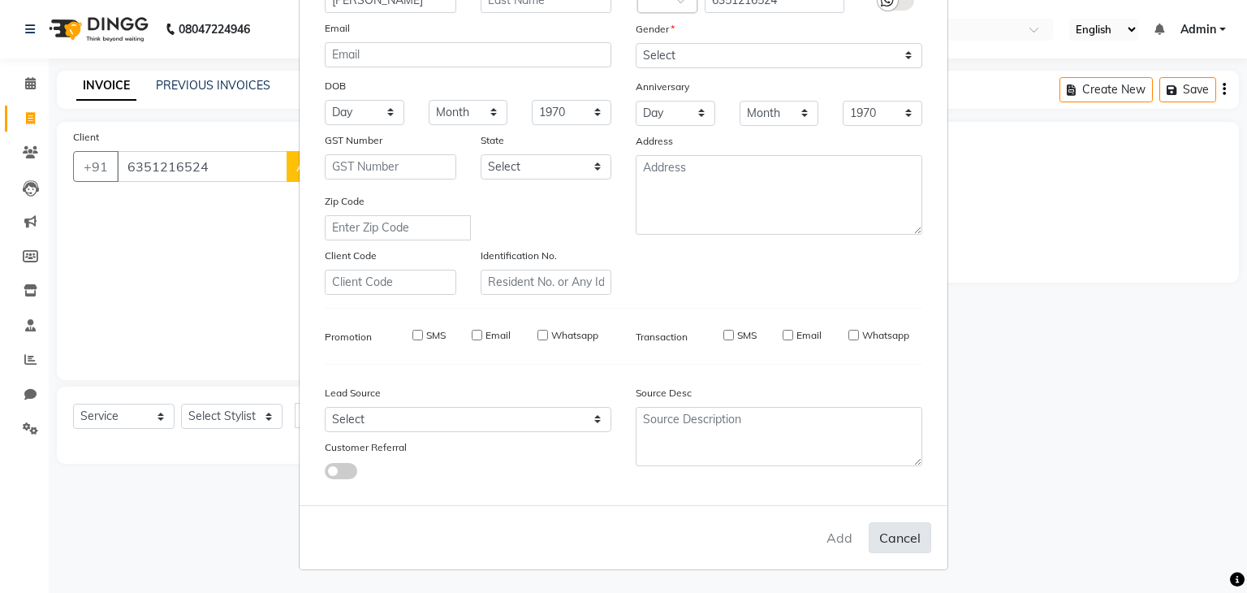
select select
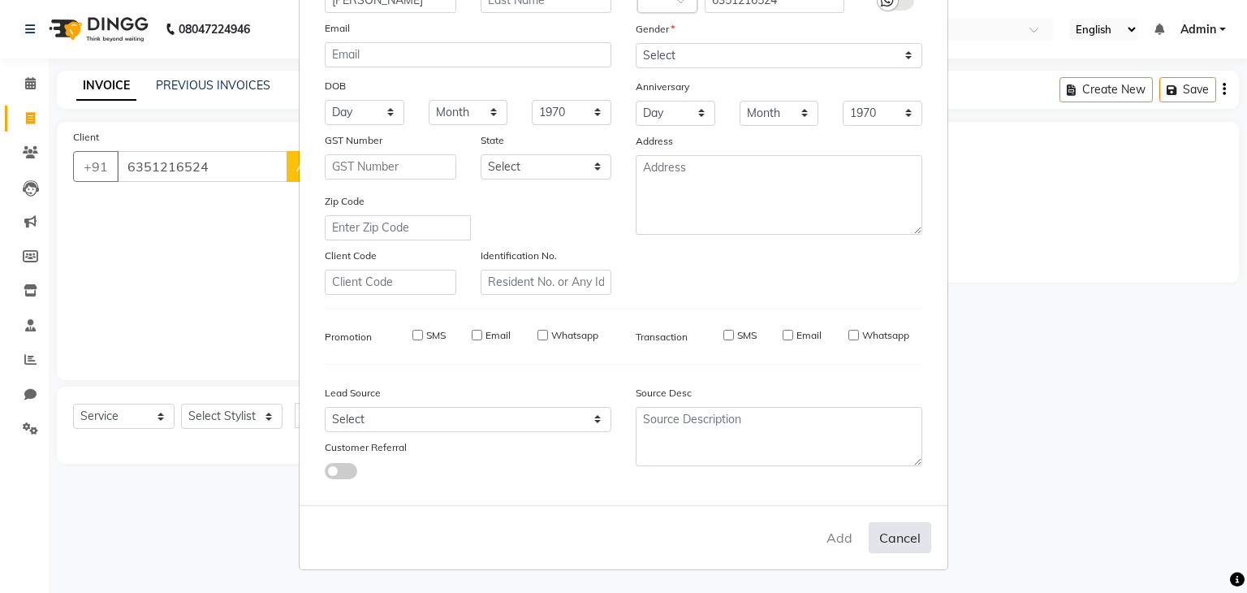
checkbox input "false"
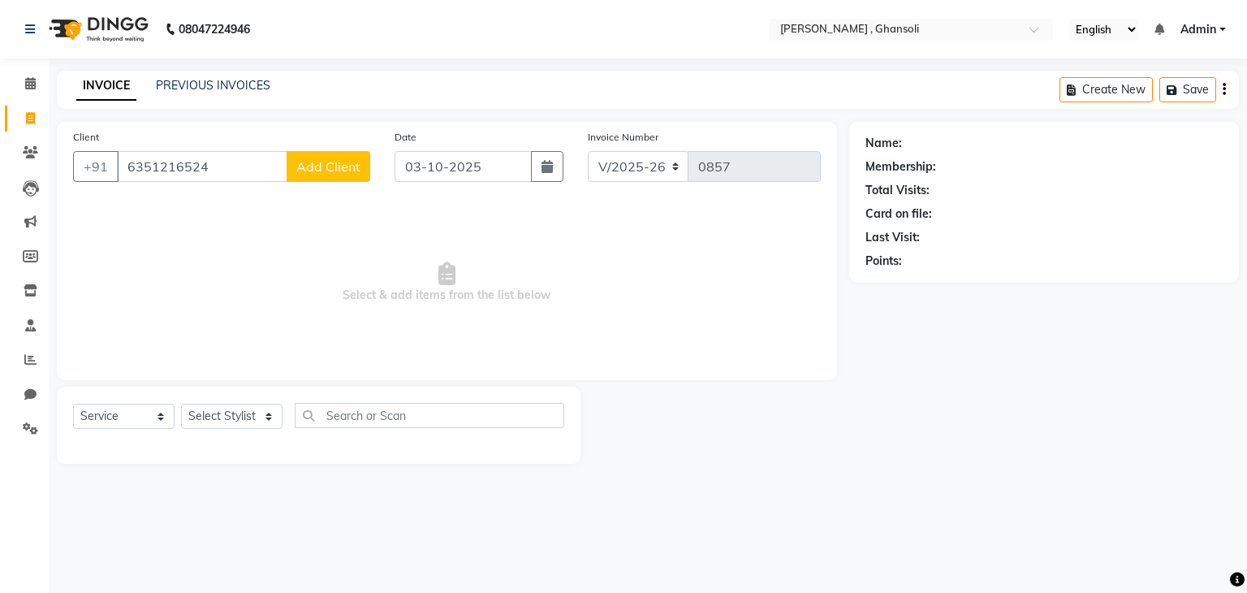
click at [335, 176] on button "Add Client" at bounding box center [329, 166] width 84 height 31
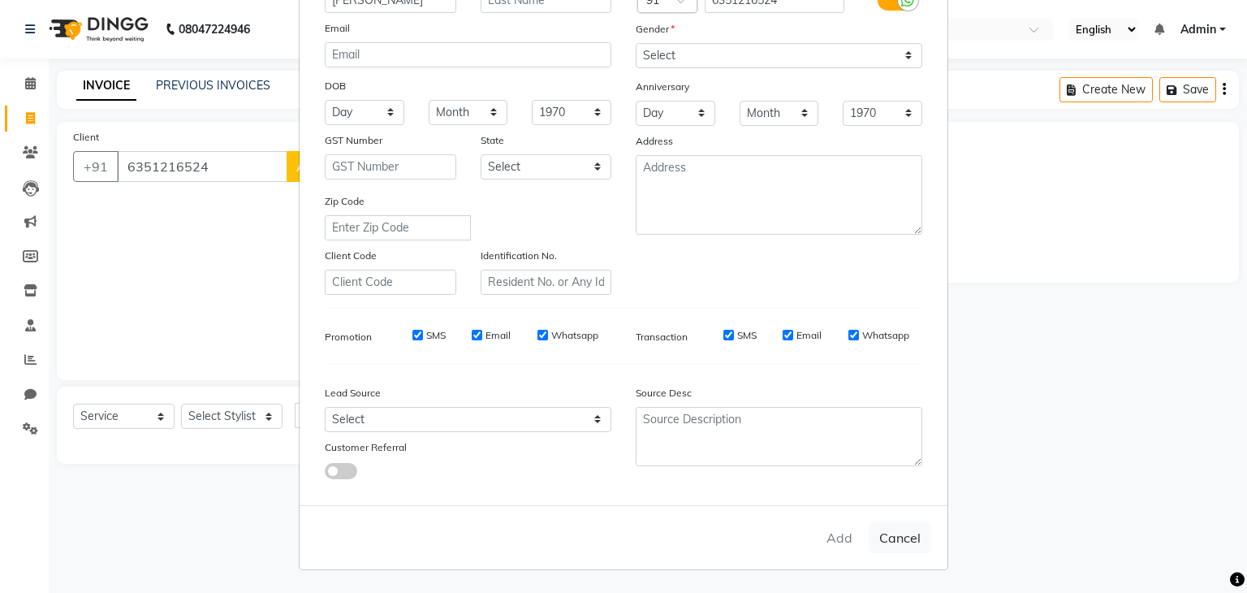
type input "[PERSON_NAME]"
click at [708, 57] on select "Select Male Female Other Prefer Not To Say" at bounding box center [779, 55] width 287 height 25
select select "[DEMOGRAPHIC_DATA]"
click at [636, 43] on select "Select Male Female Other Prefer Not To Say" at bounding box center [779, 55] width 287 height 25
click at [880, 546] on button "Cancel" at bounding box center [900, 537] width 63 height 31
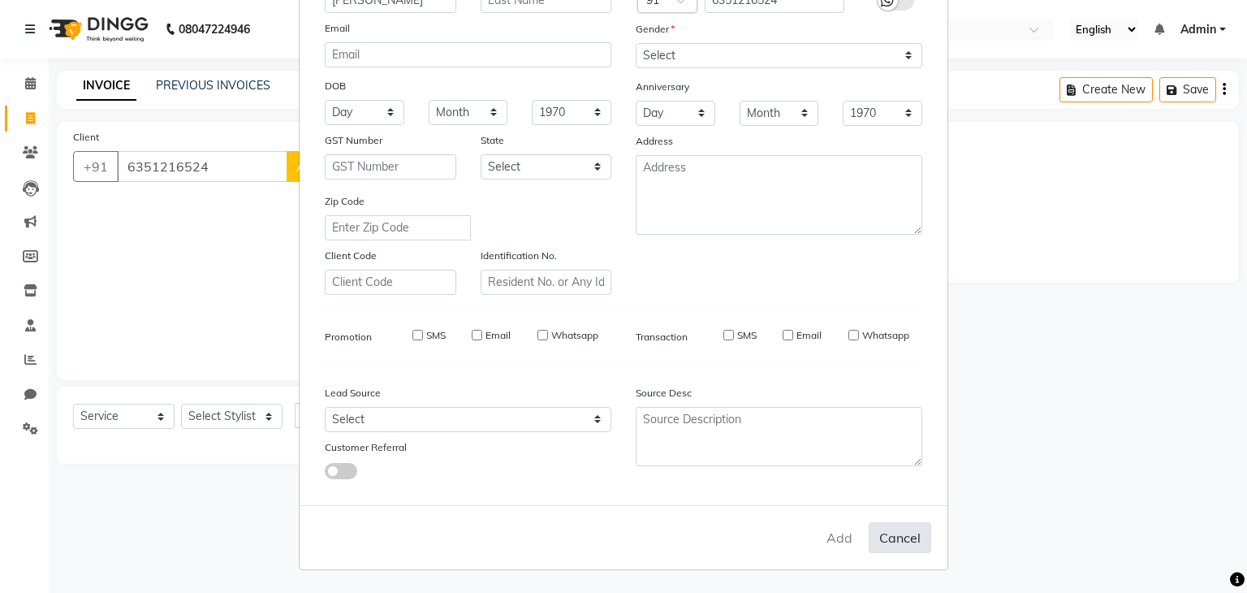
select select
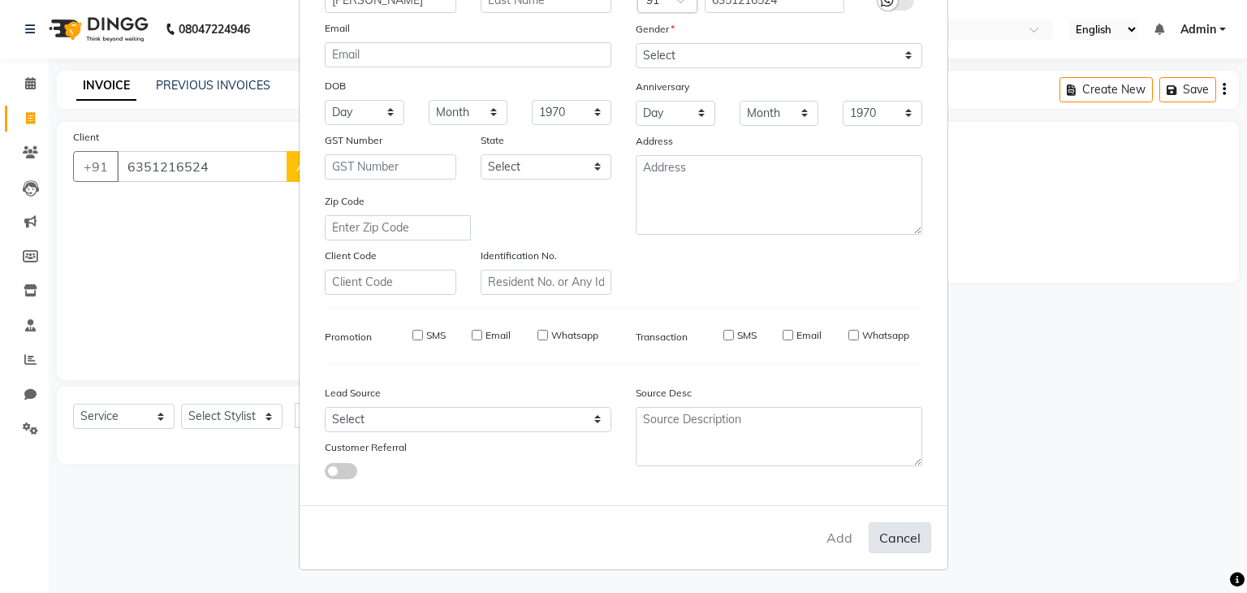
select select
checkbox input "false"
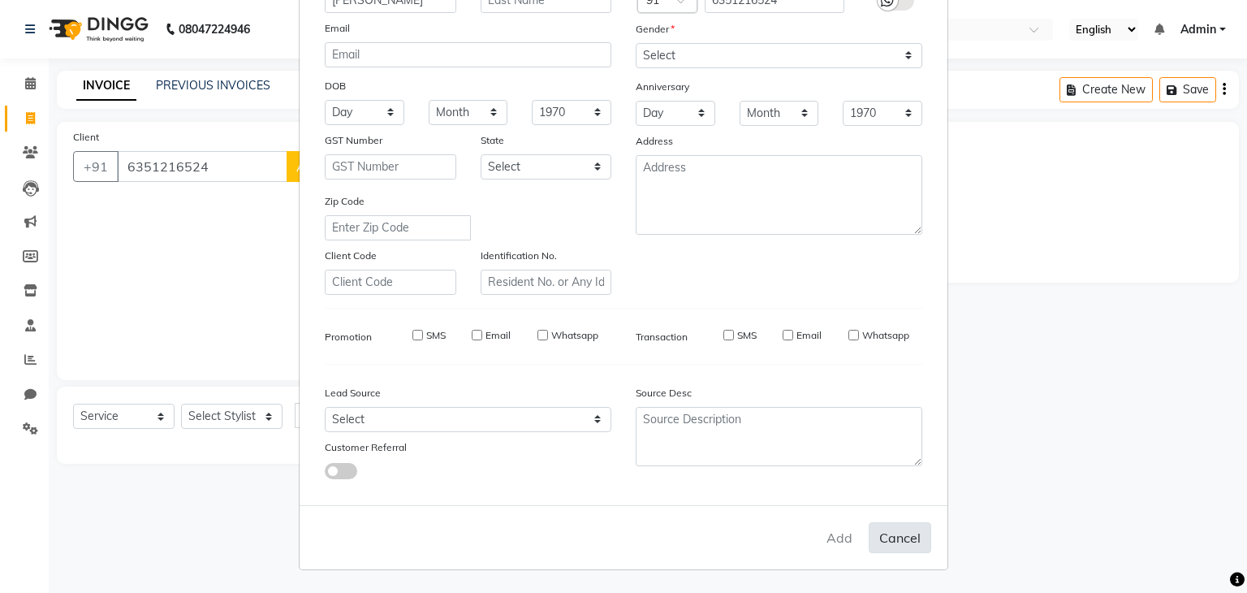
checkbox input "false"
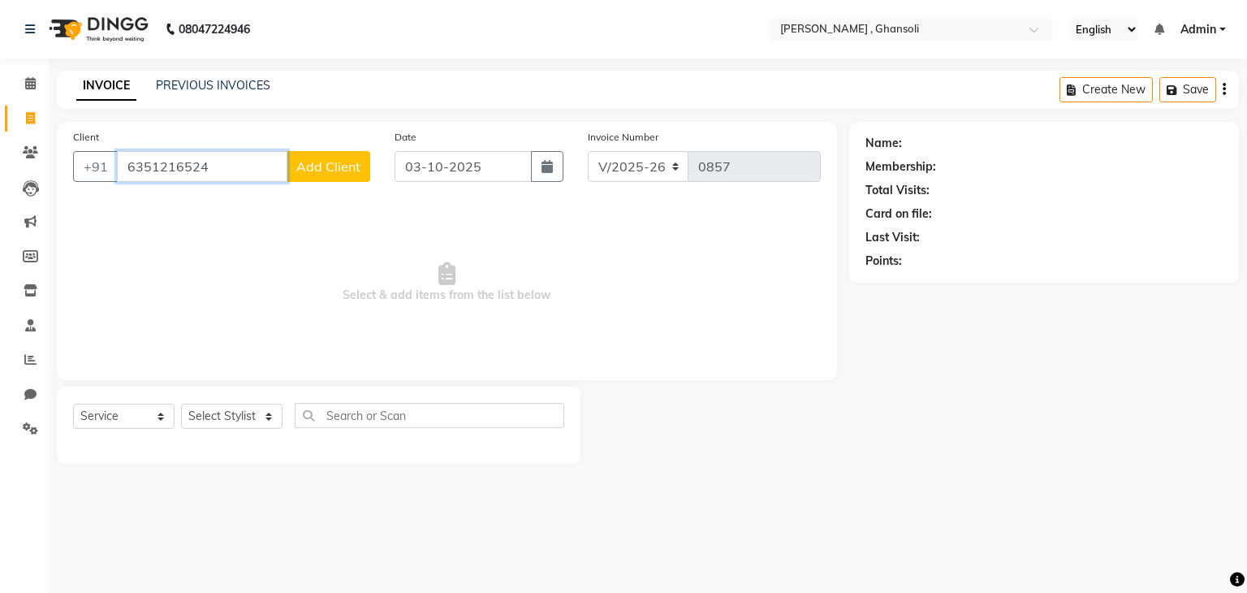
click at [192, 175] on input "6351216524" at bounding box center [202, 166] width 171 height 31
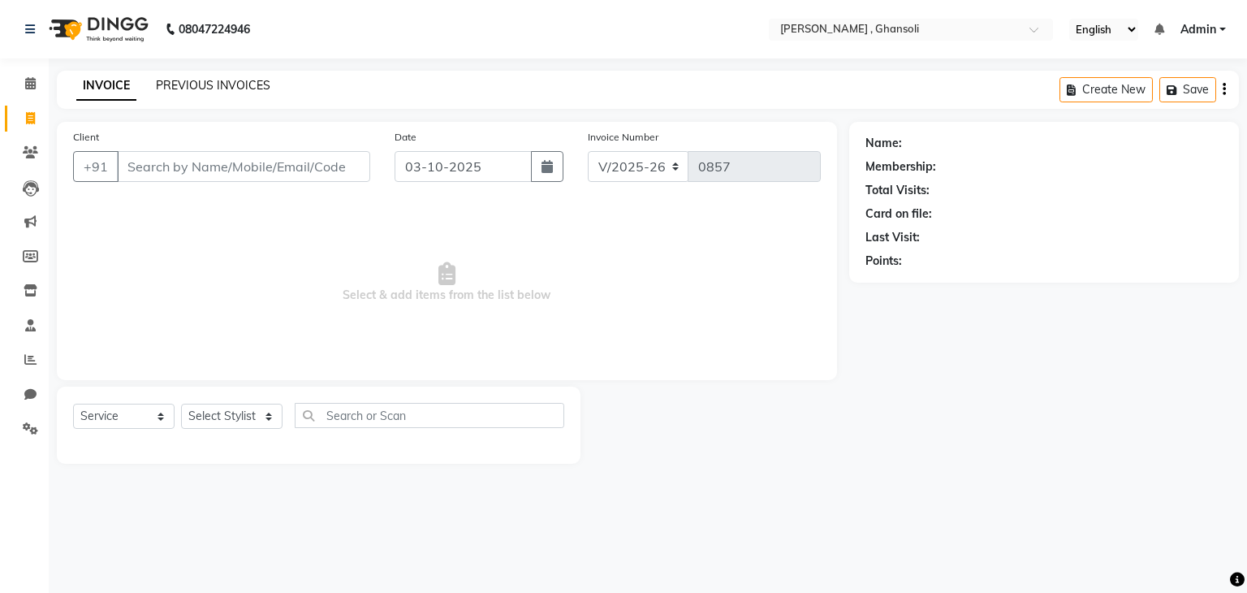
click at [192, 87] on link "PREVIOUS INVOICES" at bounding box center [213, 85] width 115 height 15
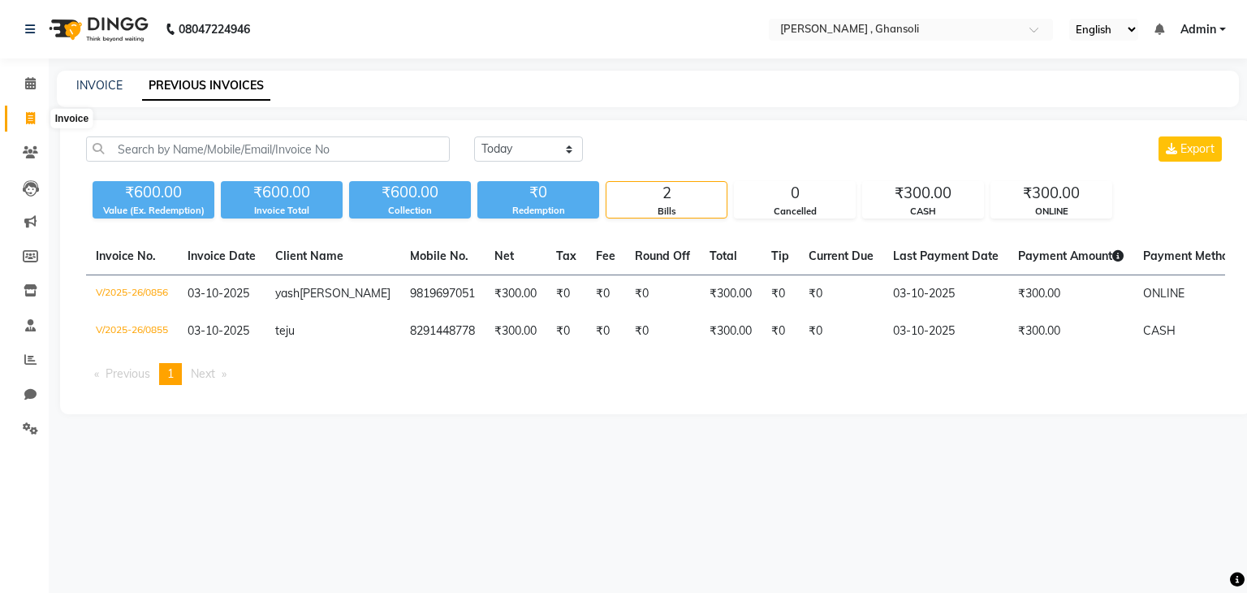
click at [26, 118] on icon at bounding box center [30, 118] width 9 height 12
select select "8446"
select select "service"
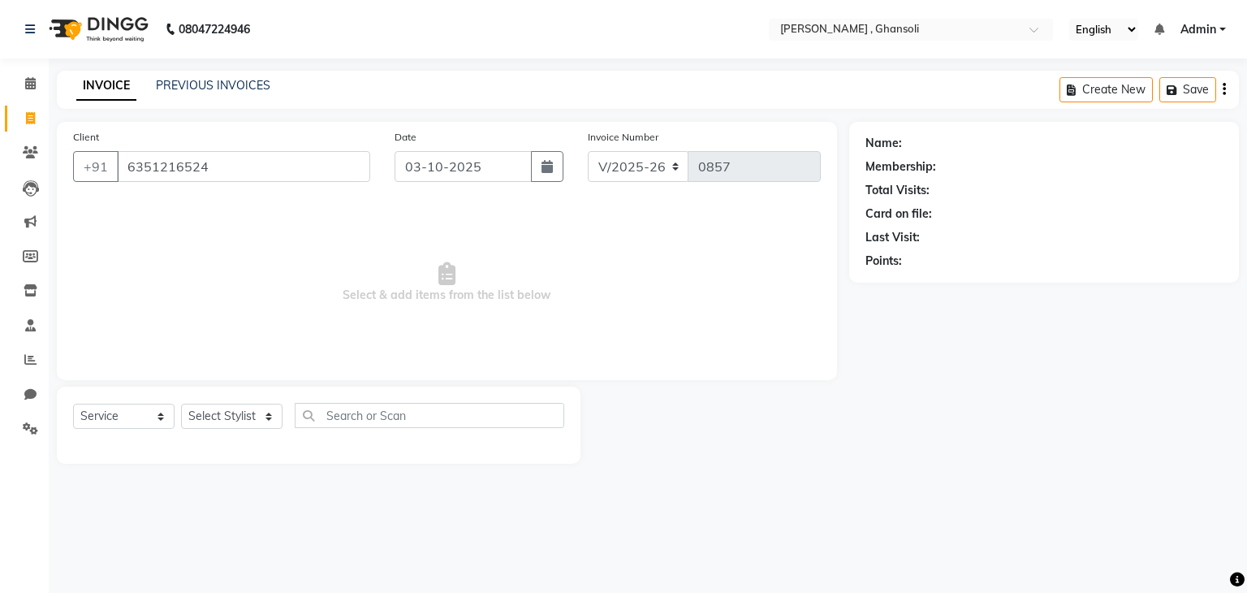
type input "6351216524"
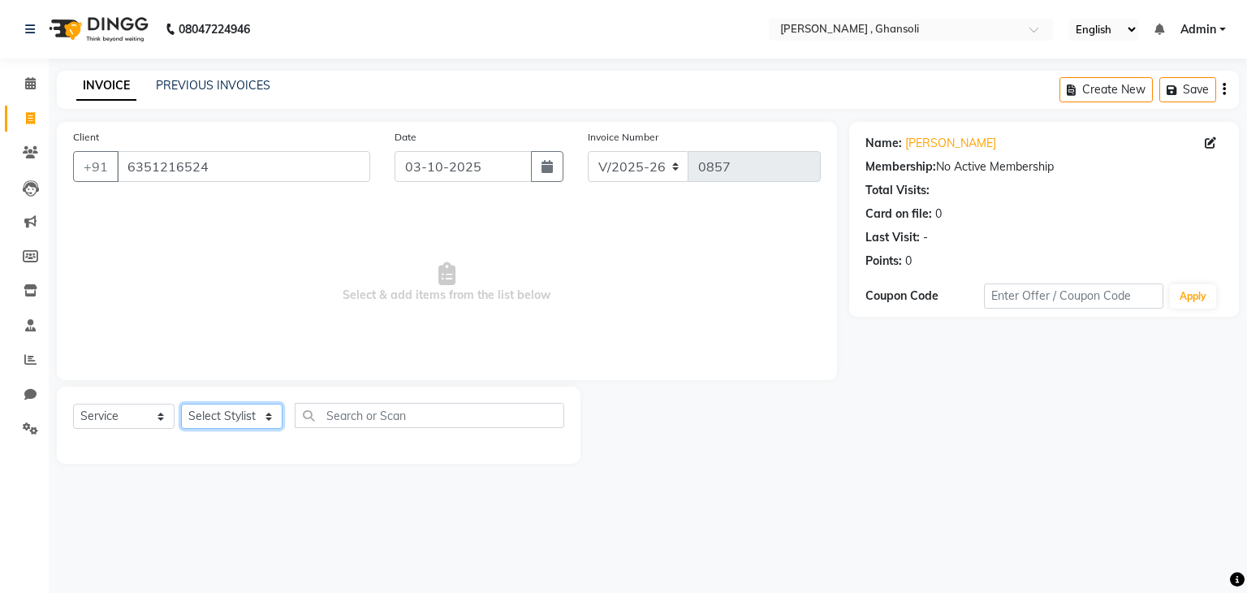
click at [214, 417] on select "Select Stylist deepa Lucky nadeem Rehan Riya Shivam sohail sulochana Uzair Vini…" at bounding box center [232, 416] width 102 height 25
click at [416, 246] on span "Select & add items from the list below" at bounding box center [447, 282] width 748 height 162
click at [29, 326] on icon at bounding box center [30, 325] width 11 height 12
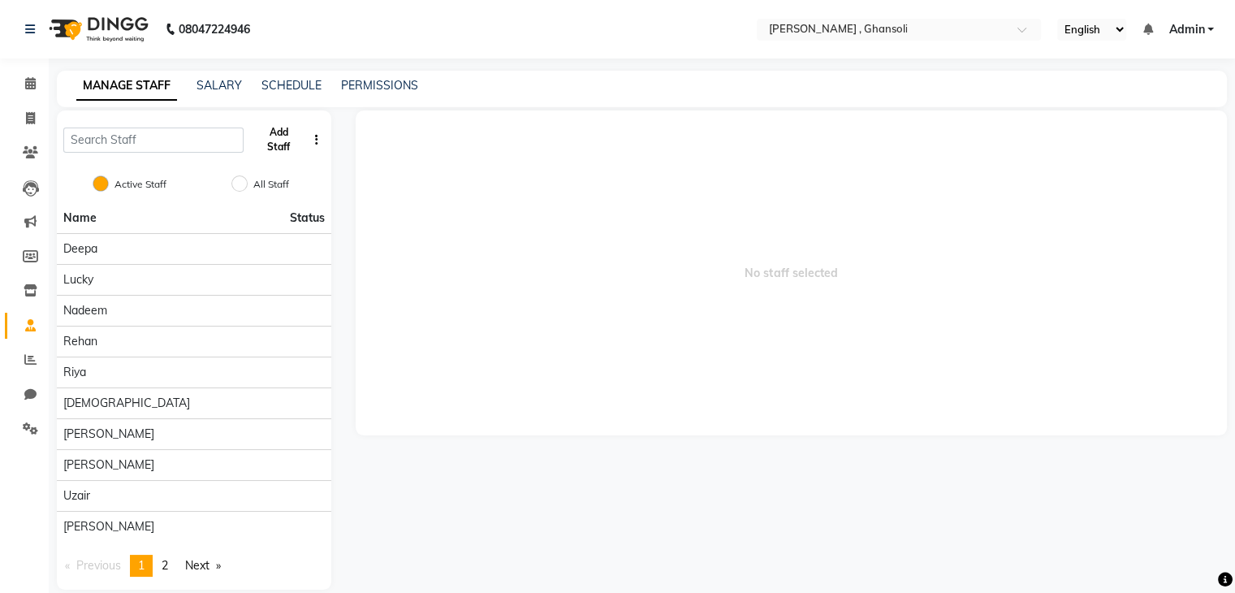
click at [292, 144] on button "Add Staff" at bounding box center [278, 140] width 56 height 42
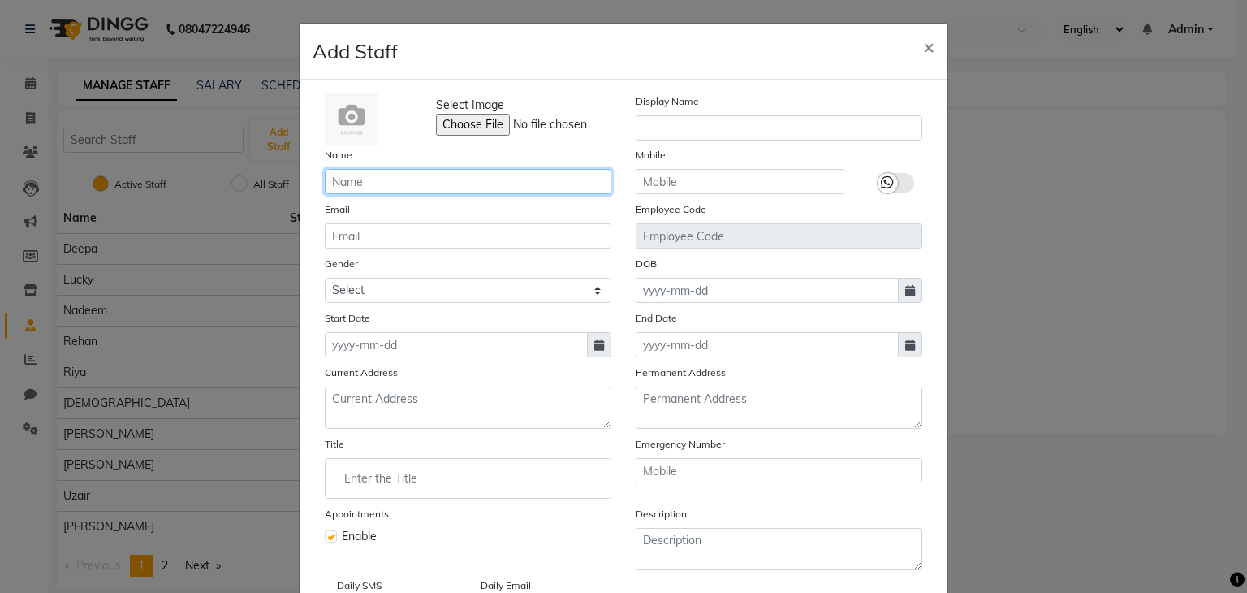
click at [357, 179] on input "text" at bounding box center [468, 181] width 287 height 25
type input "t"
type input "Teju"
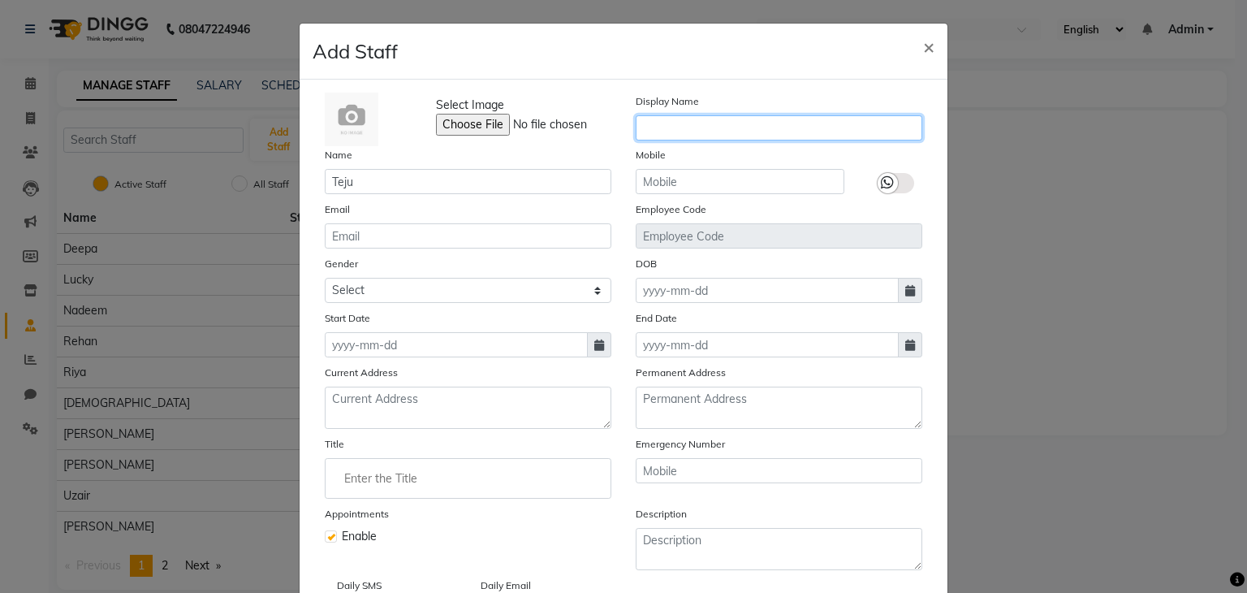
click at [658, 128] on input "text" at bounding box center [779, 127] width 287 height 25
type input "Teju"
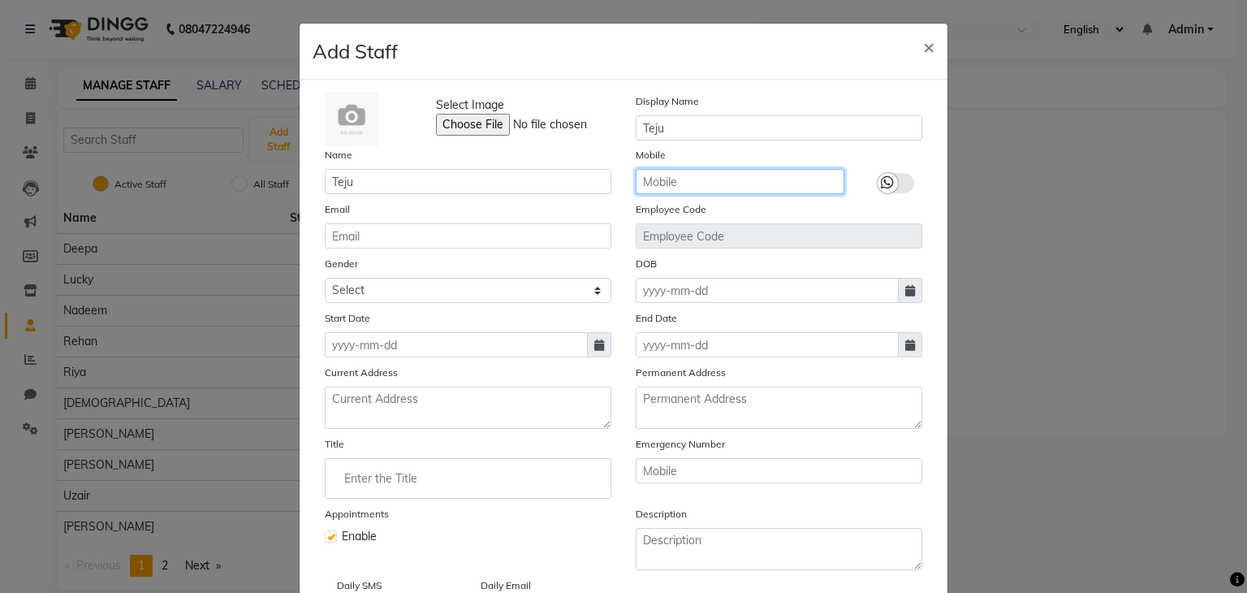
click at [676, 187] on input "text" at bounding box center [740, 181] width 209 height 25
type input "8291448778"
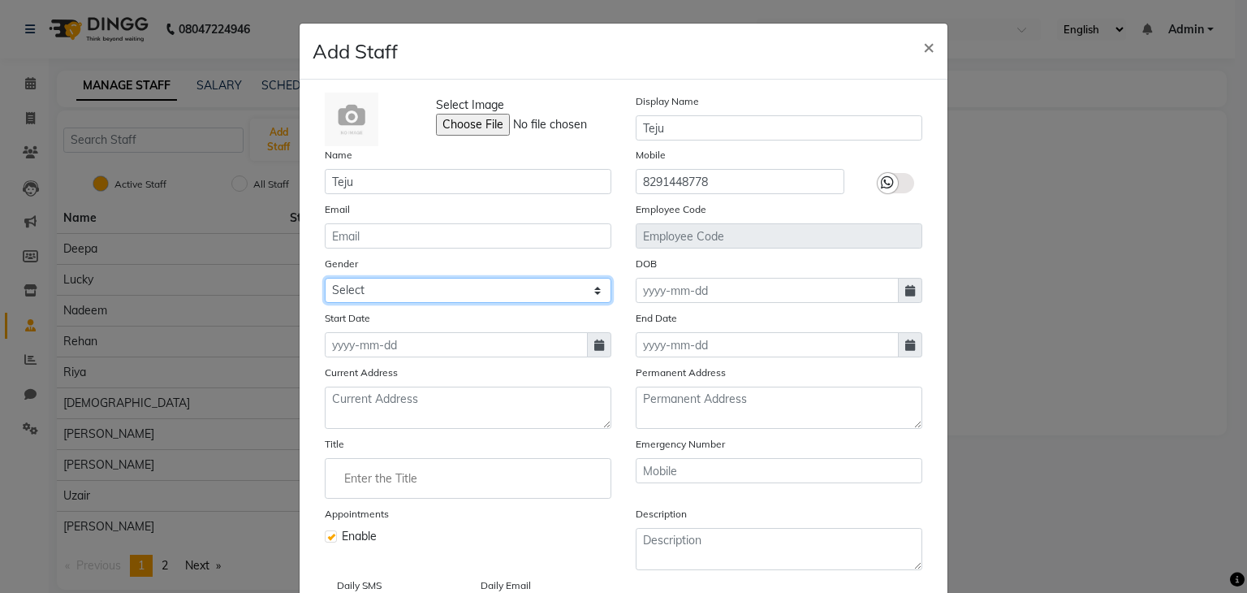
click at [426, 293] on select "Select Male Female Other Prefer Not To Say" at bounding box center [468, 290] width 287 height 25
select select "[DEMOGRAPHIC_DATA]"
click at [325, 280] on select "Select Male Female Other Prefer Not To Say" at bounding box center [468, 290] width 287 height 25
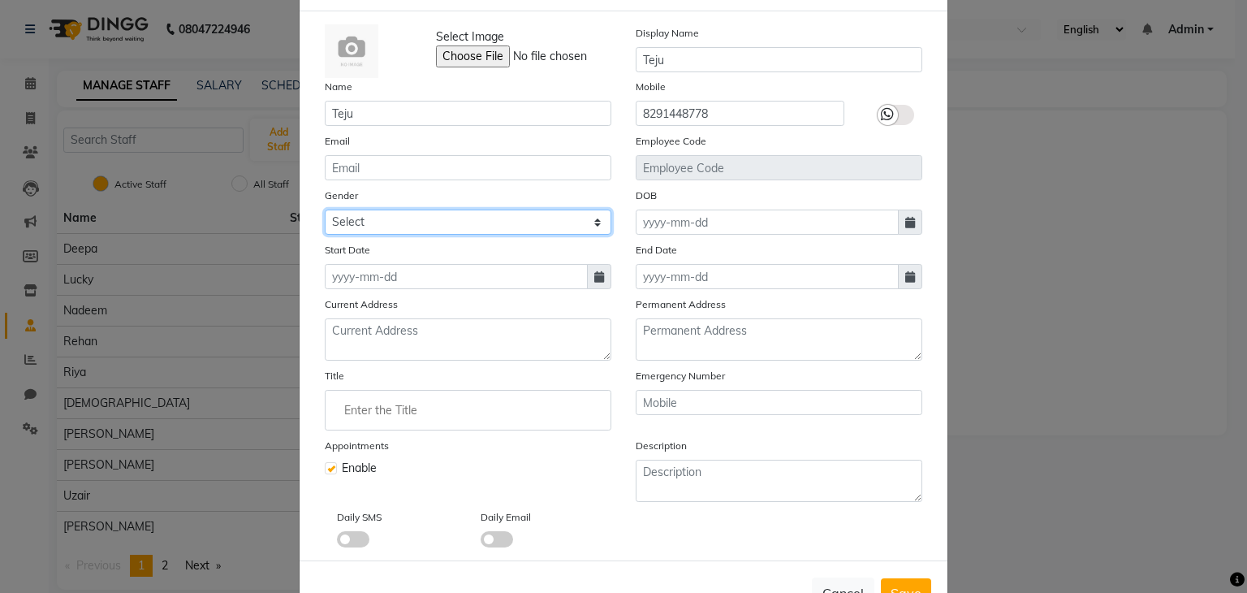
scroll to position [71, 0]
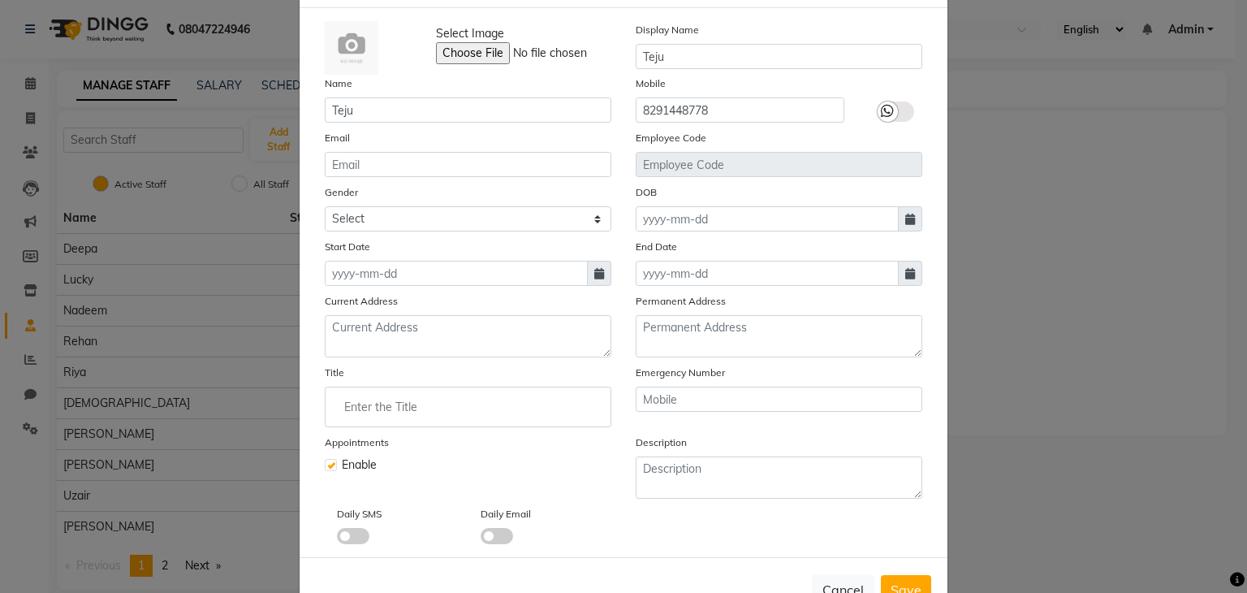
click at [599, 281] on span at bounding box center [599, 273] width 24 height 25
select select "10"
select select "2025"
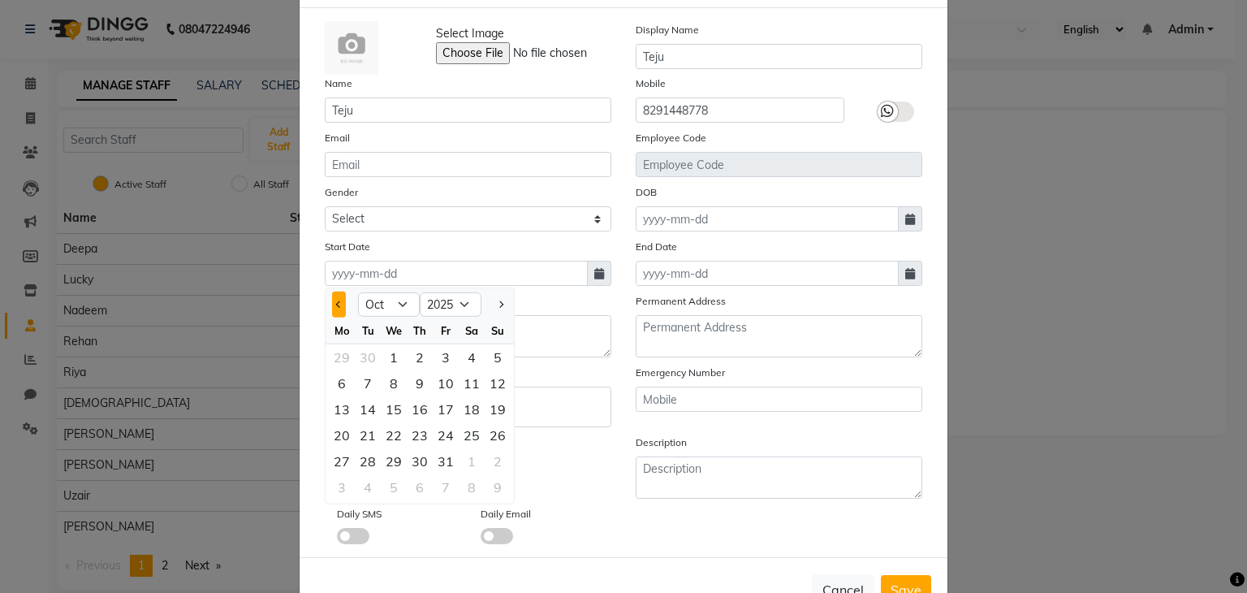
click at [336, 308] on span "Previous month" at bounding box center [339, 304] width 6 height 6
select select "9"
click at [495, 387] on div "14" at bounding box center [498, 383] width 26 height 26
type input "14-09-2025"
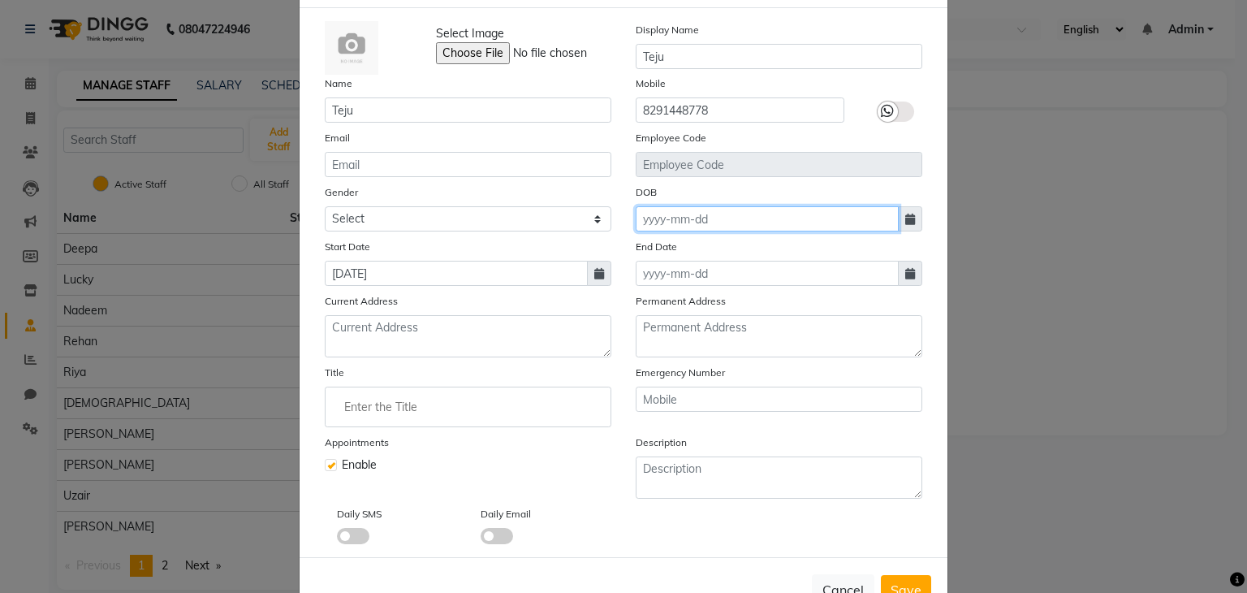
click at [698, 221] on input at bounding box center [767, 218] width 263 height 25
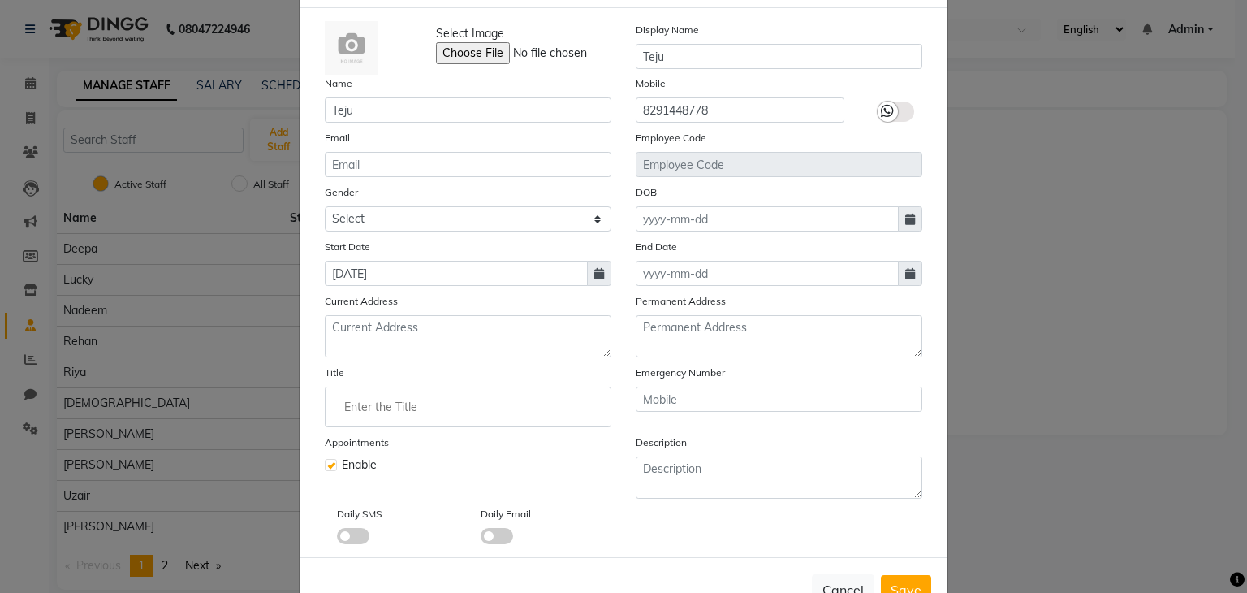
select select "10"
select select "2025"
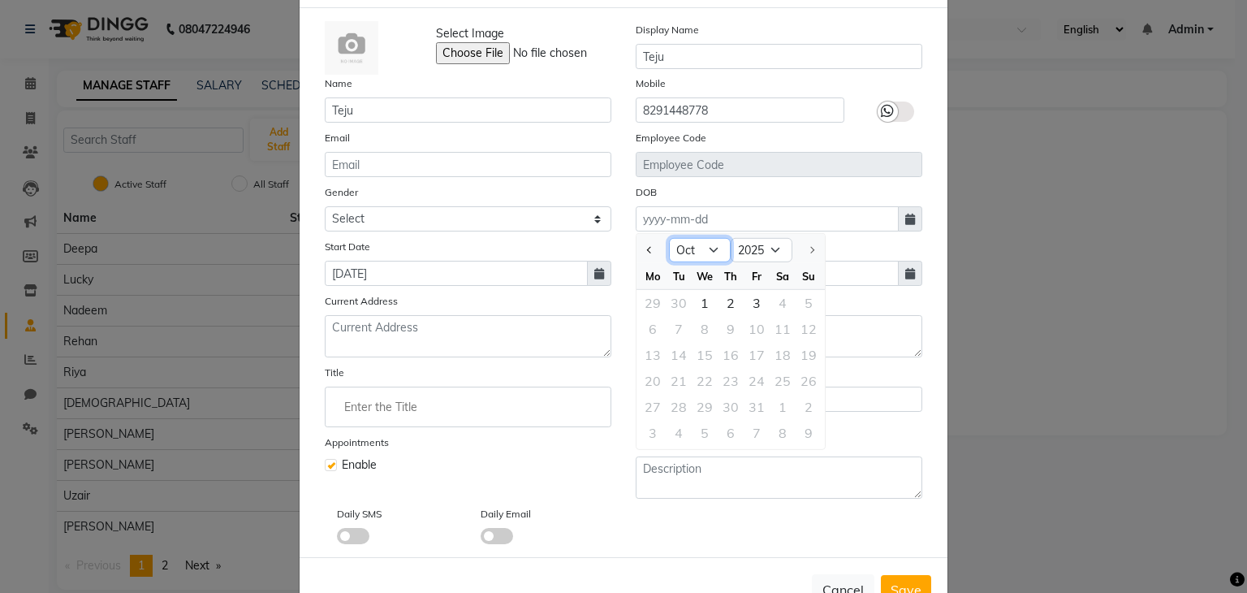
click at [708, 250] on select "Jan Feb Mar Apr May Jun Jul Aug Sep Oct" at bounding box center [700, 250] width 62 height 24
select select "5"
click at [669, 240] on select "Jan Feb Mar Apr May Jun Jul Aug Sep Oct" at bounding box center [700, 250] width 62 height 24
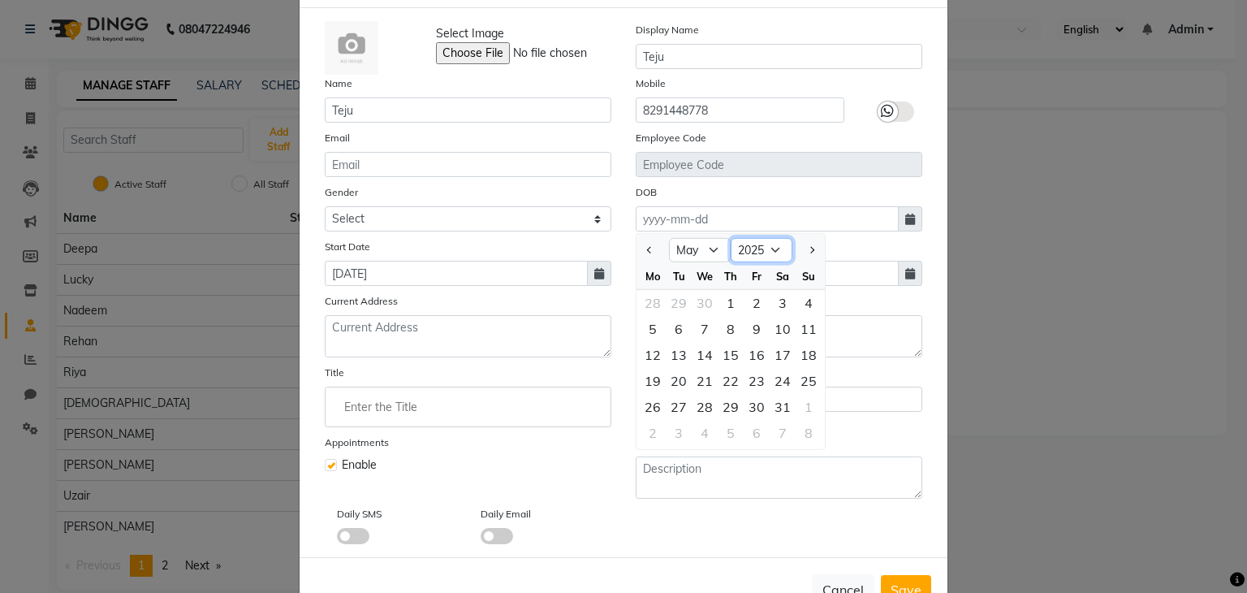
click at [758, 253] on select "1920 1921 1922 1923 1924 1925 1926 1927 1928 1929 1930 1931 1932 1933 1934 1935…" at bounding box center [762, 250] width 62 height 24
select select "1992"
click at [731, 240] on select "1920 1921 1922 1923 1924 1925 1926 1927 1928 1929 1930 1931 1932 1933 1934 1935…" at bounding box center [762, 250] width 62 height 24
click at [750, 365] on div "15" at bounding box center [757, 355] width 26 height 26
type input "15-05-1992"
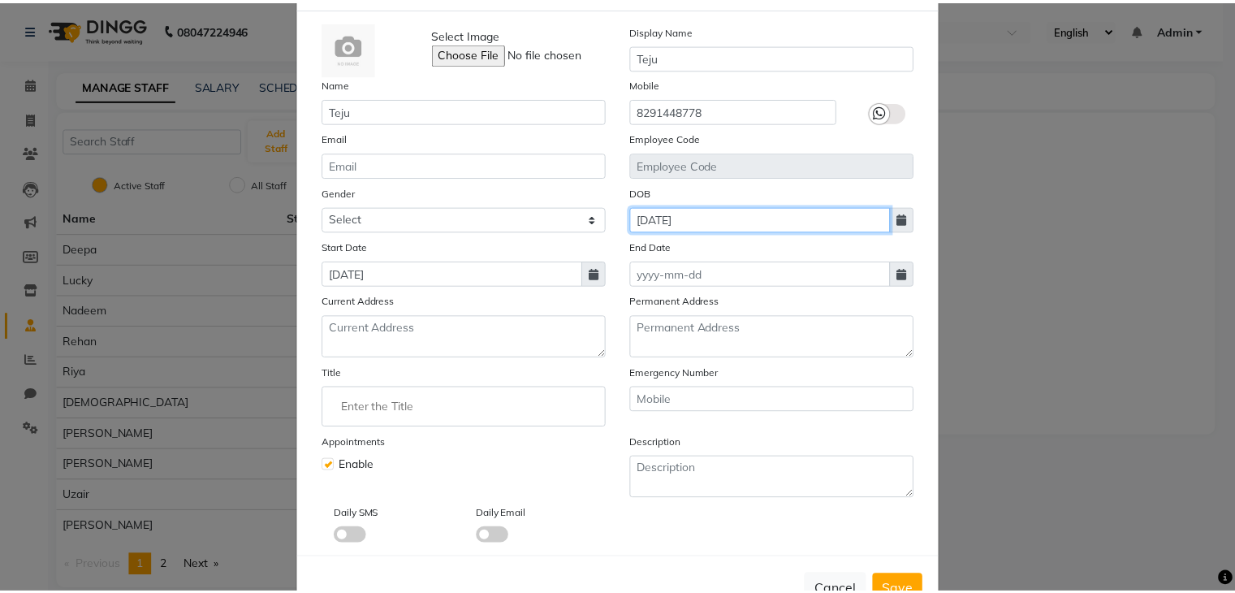
scroll to position [130, 0]
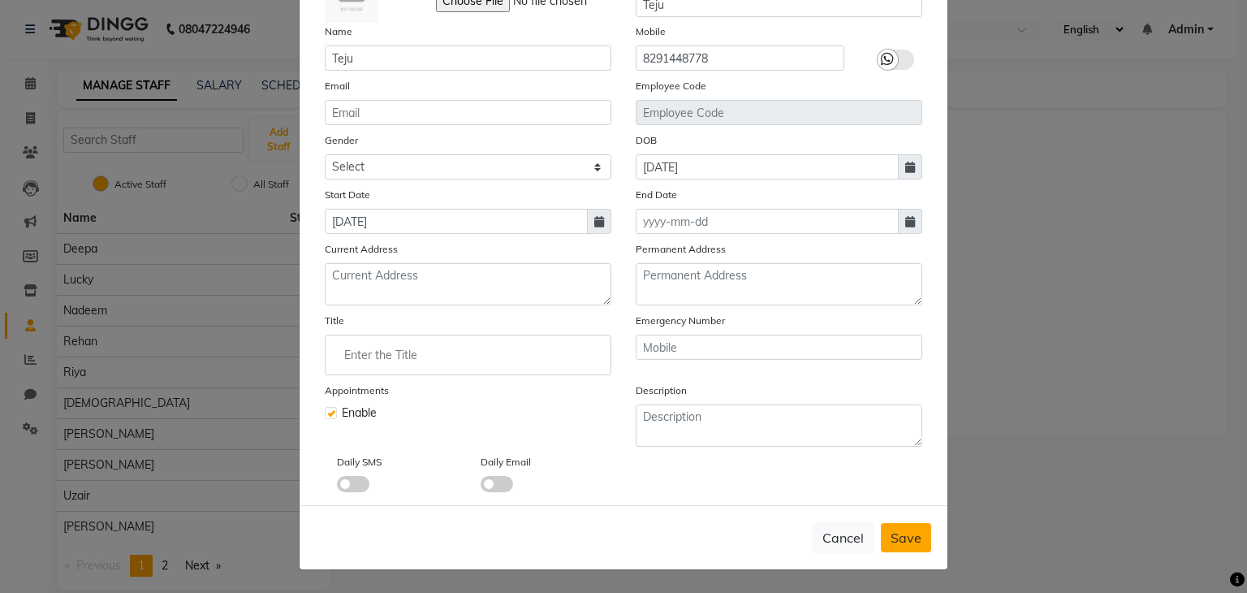
click at [883, 550] on button "Save" at bounding box center [906, 537] width 50 height 29
select select
checkbox input "false"
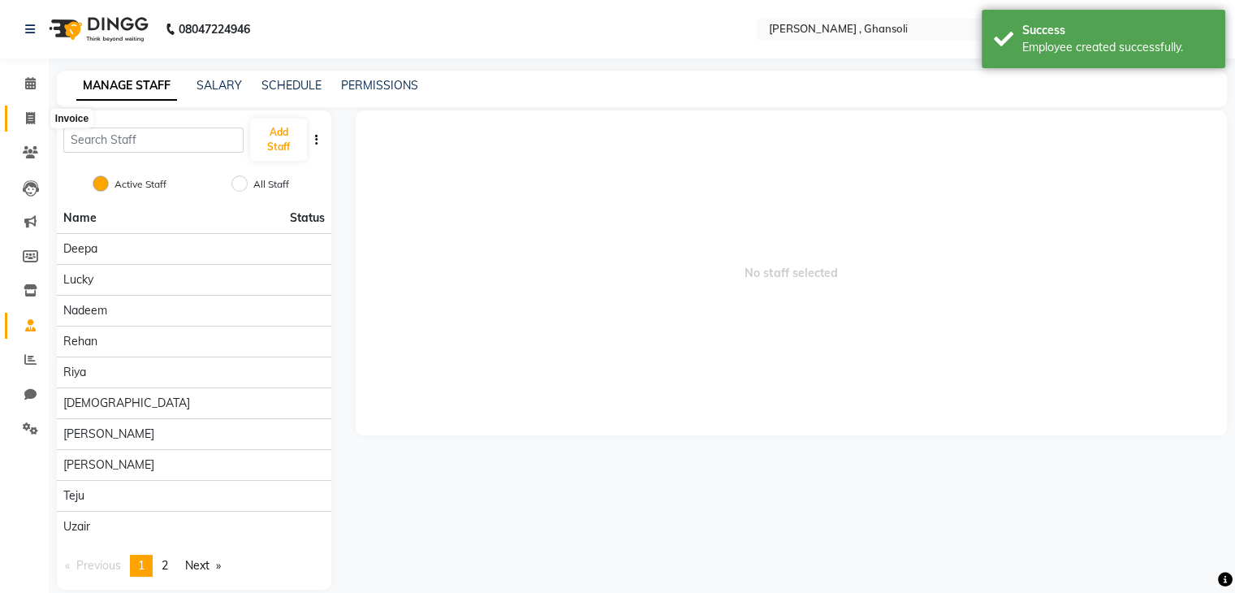
click at [26, 124] on icon at bounding box center [30, 118] width 9 height 12
select select "8446"
select select "service"
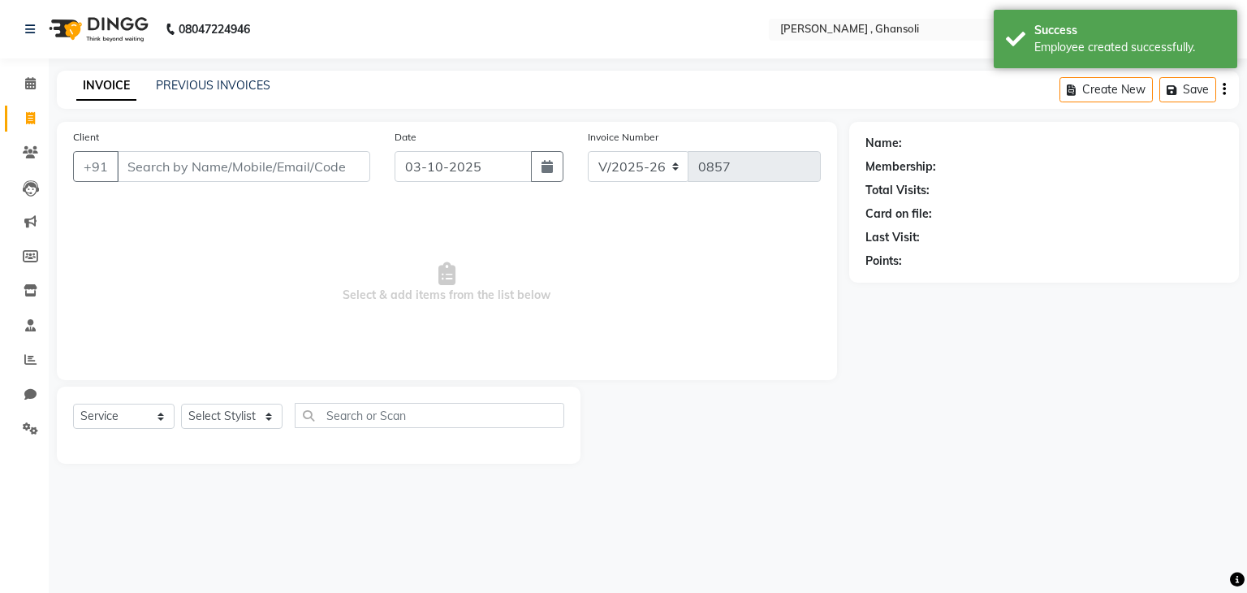
click at [192, 173] on input "Client" at bounding box center [243, 166] width 253 height 31
type input "6351216524"
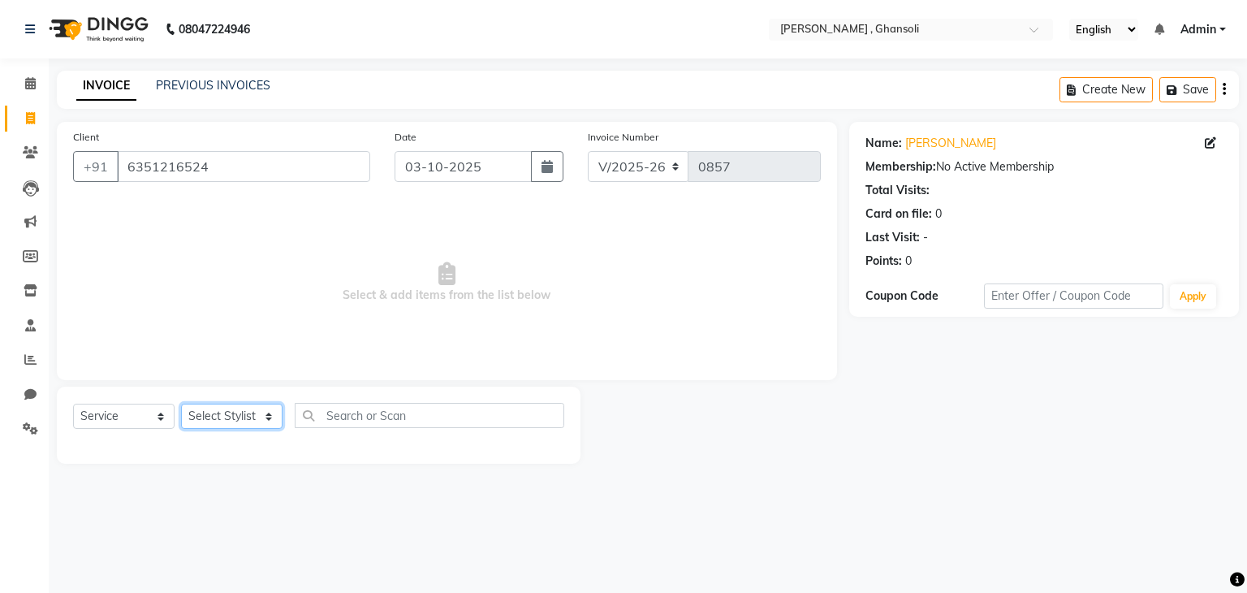
click at [236, 419] on select "Select Stylist deepa Lucky nadeem Rehan Riya Shivam sohail sulochana Teju Uzair…" at bounding box center [232, 416] width 102 height 25
click at [181, 404] on select "Select Stylist deepa Lucky nadeem Rehan Riya Shivam sohail sulochana Teju Uzair…" at bounding box center [232, 416] width 102 height 25
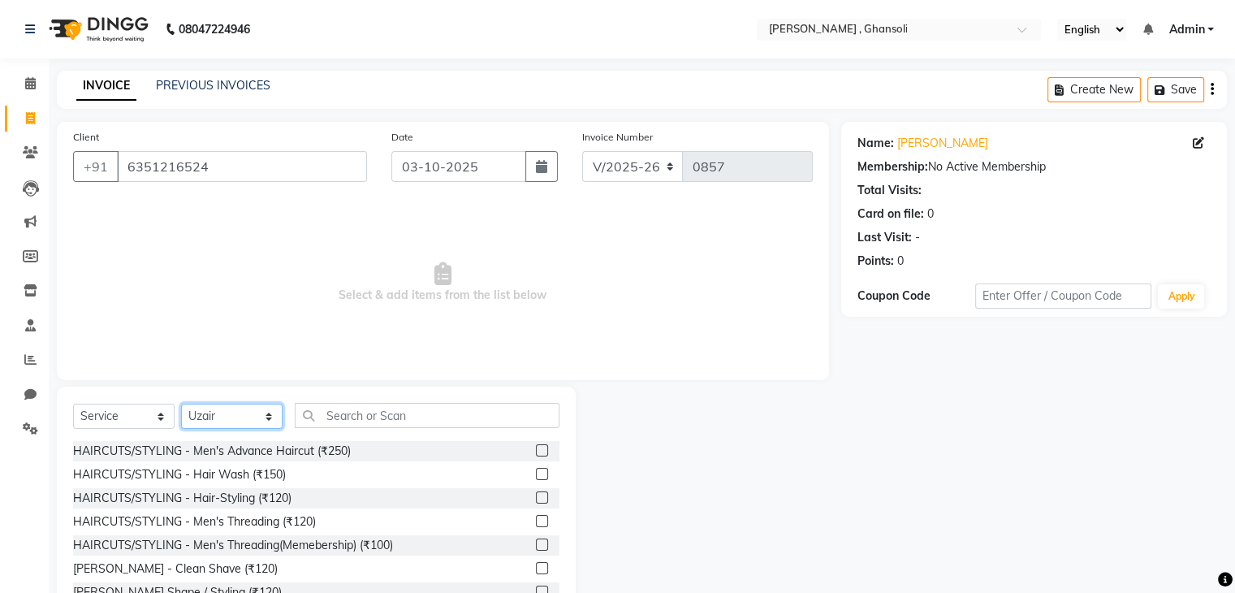
click at [221, 421] on select "Select Stylist deepa Lucky nadeem Rehan Riya Shivam sohail sulochana Teju Uzair…" at bounding box center [232, 416] width 102 height 25
select select "93662"
click at [404, 412] on input "text" at bounding box center [427, 415] width 265 height 25
click at [140, 418] on select "Select Service Product Membership Package Voucher Prepaid Gift Card" at bounding box center [124, 416] width 102 height 25
click at [73, 404] on select "Select Service Product Membership Package Voucher Prepaid Gift Card" at bounding box center [124, 416] width 102 height 25
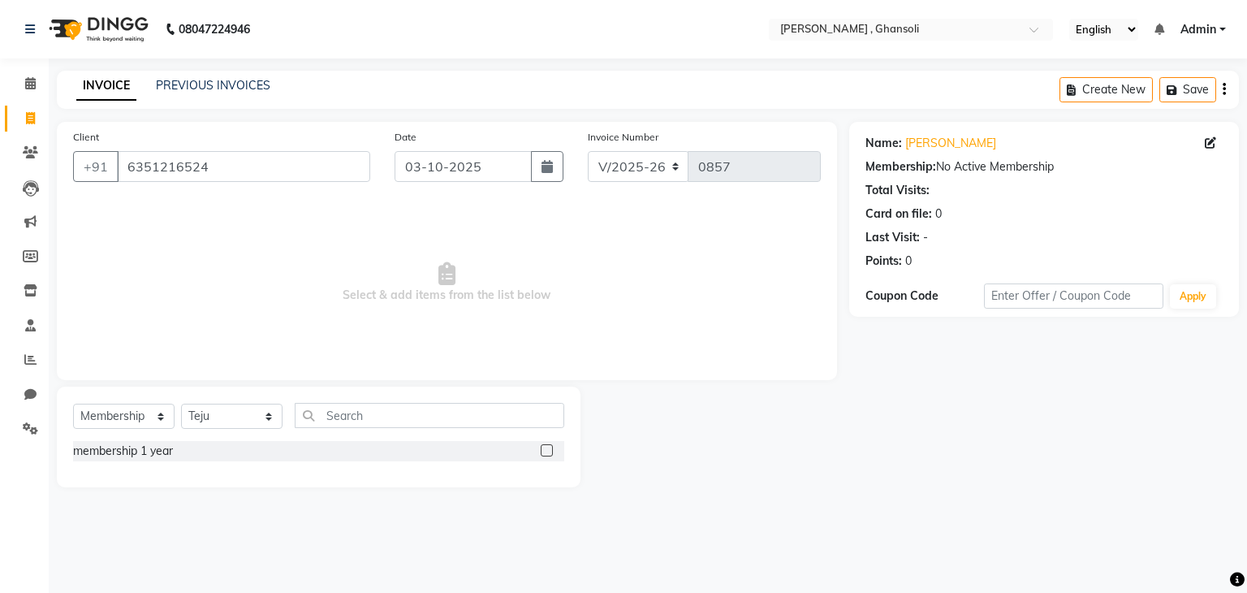
click at [547, 452] on label at bounding box center [547, 450] width 12 height 12
click at [547, 452] on input "checkbox" at bounding box center [546, 451] width 11 height 11
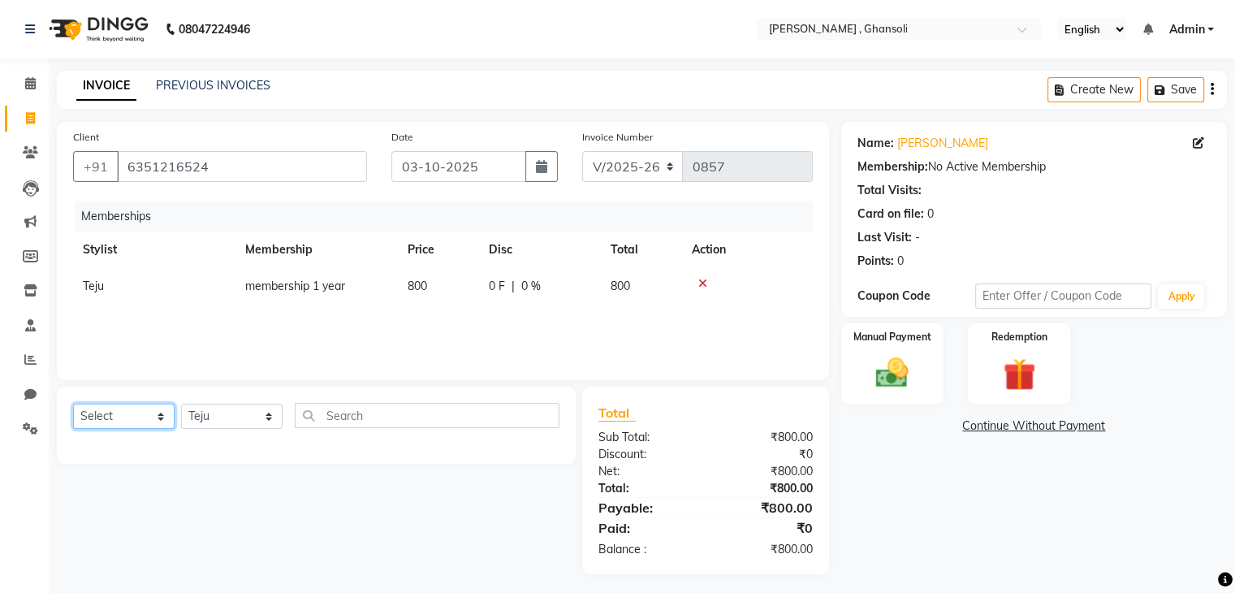
click at [128, 425] on select "Select Service Product Package Voucher Prepaid Gift Card" at bounding box center [124, 416] width 102 height 25
select select "service"
click at [73, 404] on select "Select Service Product Package Voucher Prepaid Gift Card" at bounding box center [124, 416] width 102 height 25
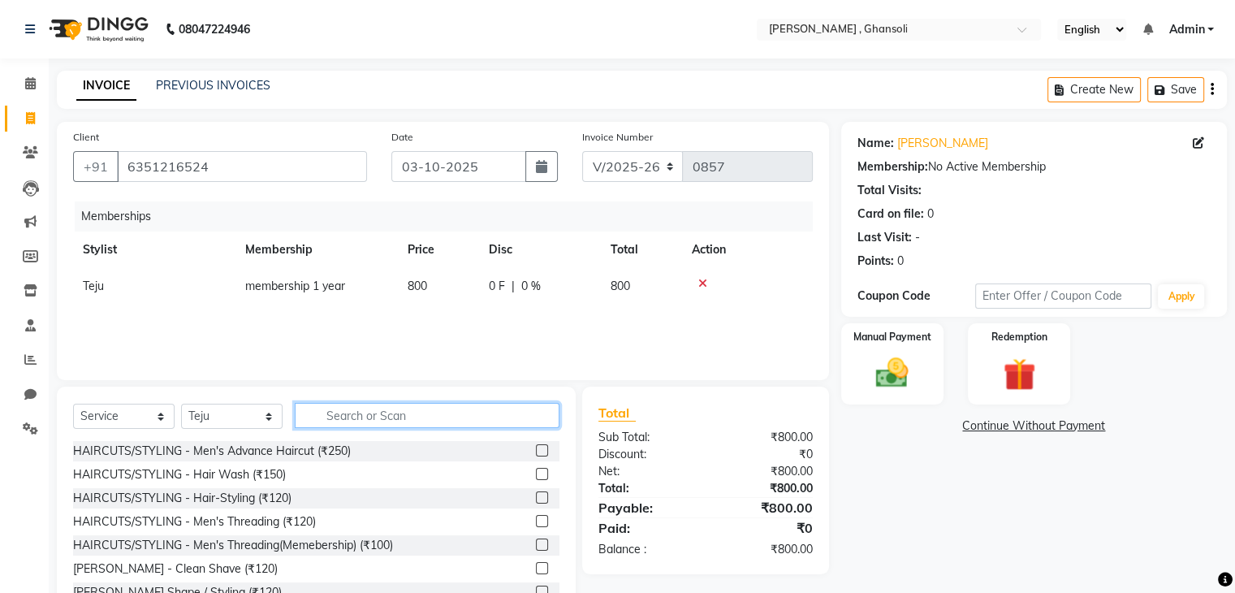
click at [348, 421] on input "text" at bounding box center [427, 415] width 265 height 25
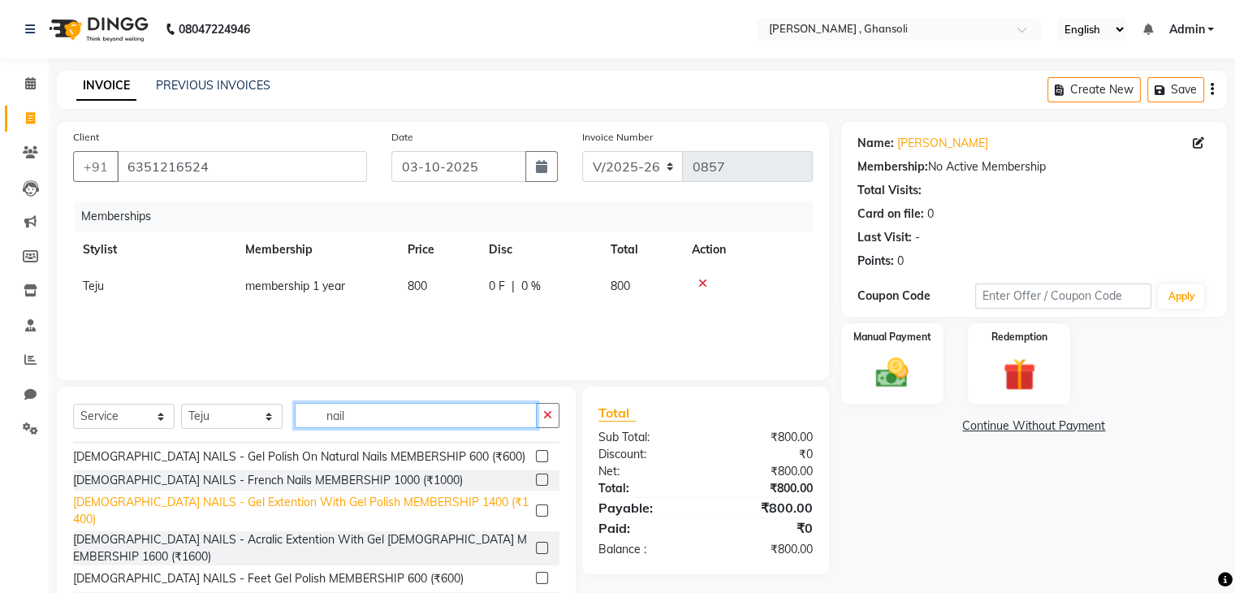
scroll to position [348, 0]
type input "nail"
click at [309, 504] on div "FEMALE NAILS - Gel Extention With Gel Polish MEMBERSHIP 1400 (₹1400)" at bounding box center [301, 511] width 456 height 34
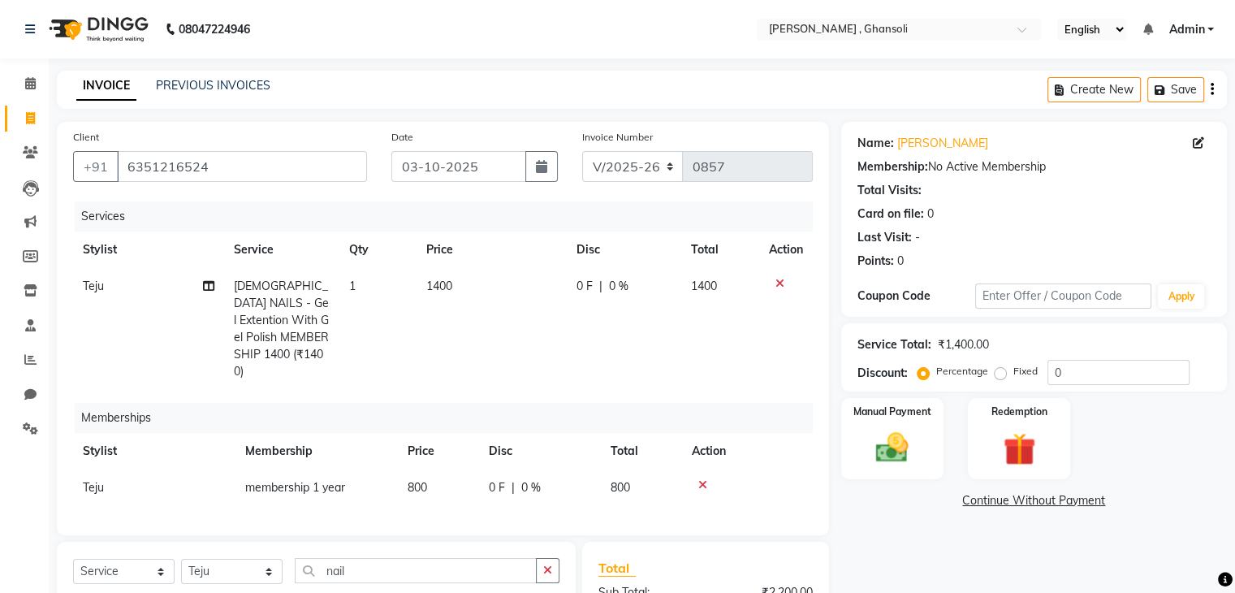
checkbox input "false"
click at [477, 299] on td "1400" at bounding box center [492, 329] width 150 height 122
select select "93662"
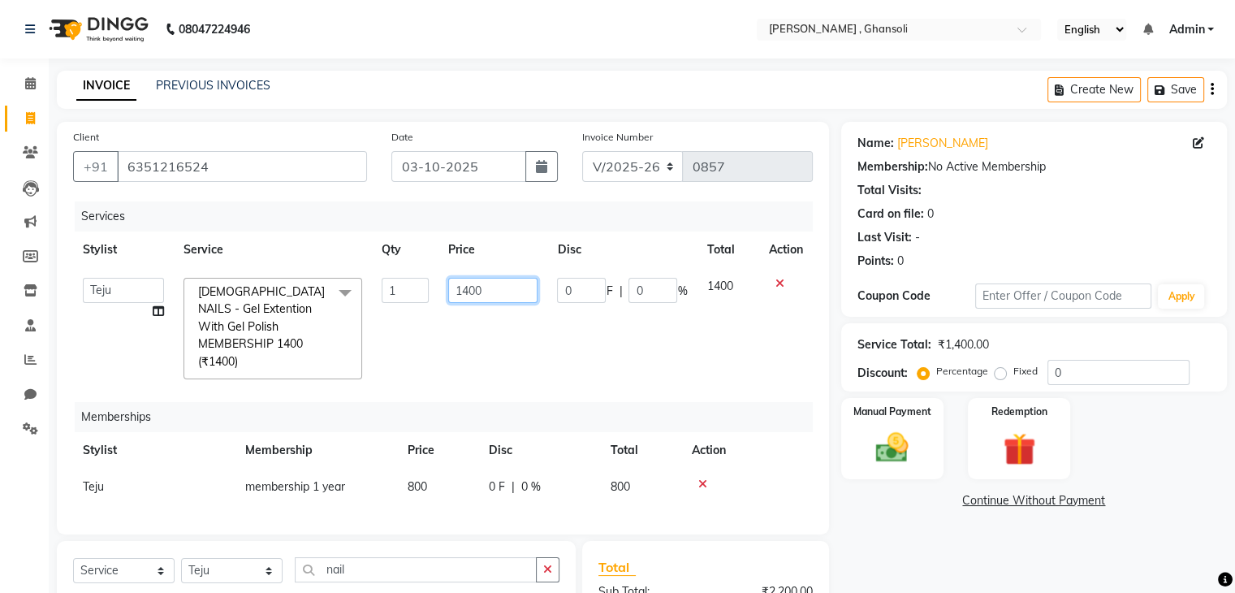
click at [477, 293] on input "1400" at bounding box center [492, 290] width 89 height 25
type input "1"
type input "1800"
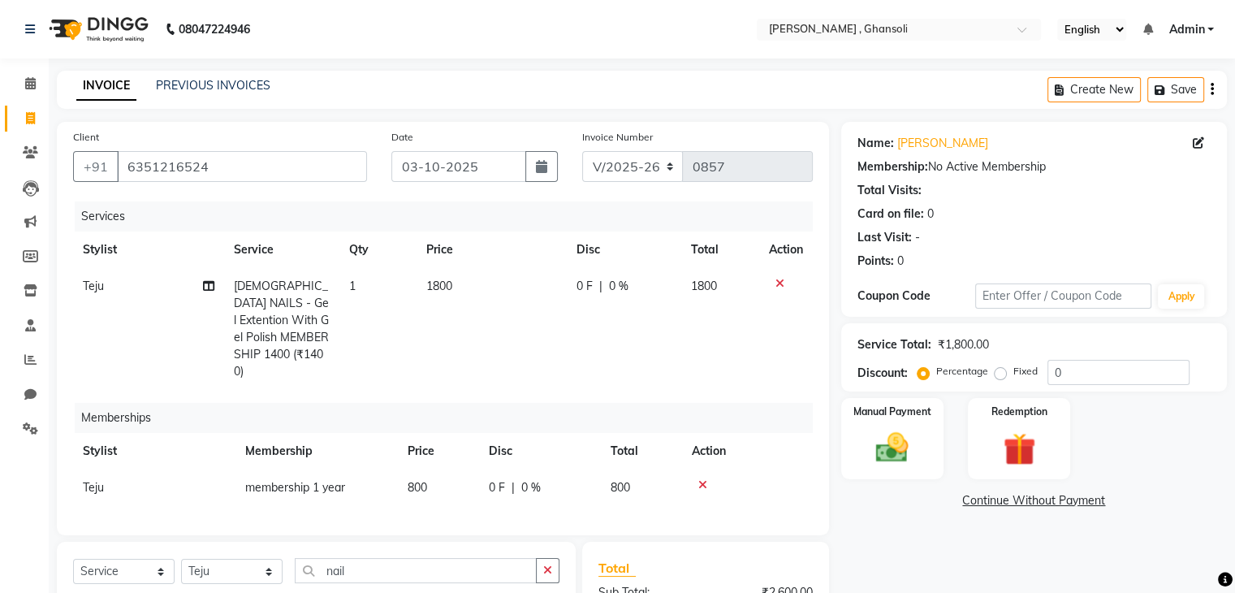
click at [587, 308] on td "0 F | 0 %" at bounding box center [624, 329] width 115 height 122
select select "93662"
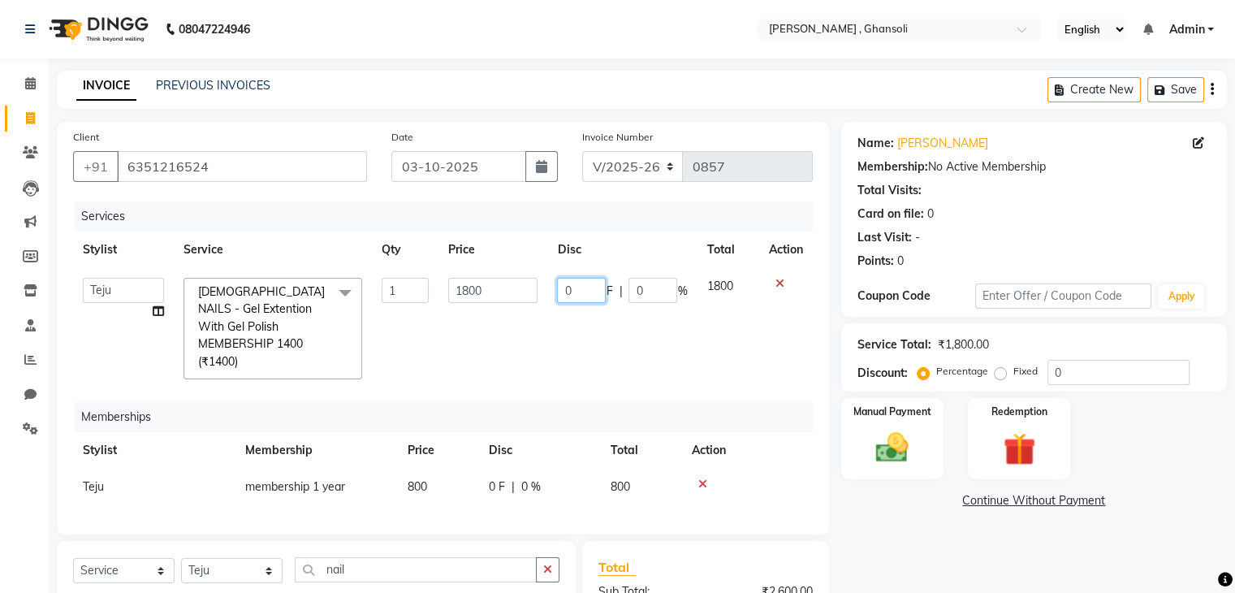
click at [578, 287] on input "0" at bounding box center [581, 290] width 49 height 25
type input "200"
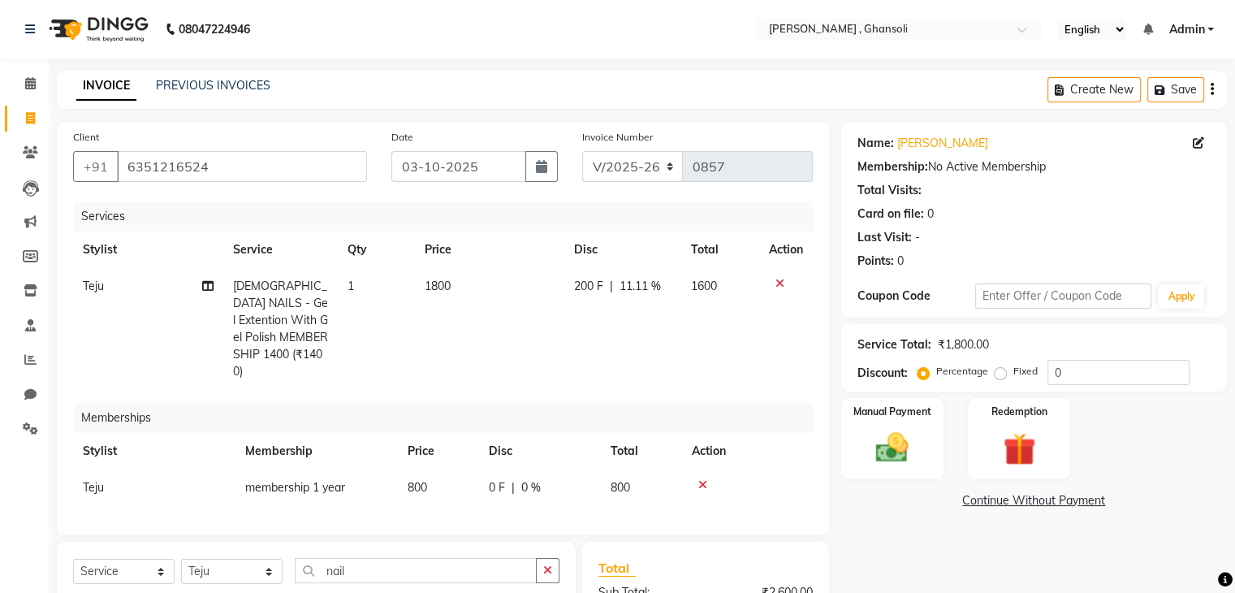
click at [882, 514] on div "Name: Radhika Soni Membership: No Active Membership Total Visits: Card on file:…" at bounding box center [1040, 451] width 398 height 659
click at [362, 347] on td "1" at bounding box center [376, 329] width 76 height 122
select select "93662"
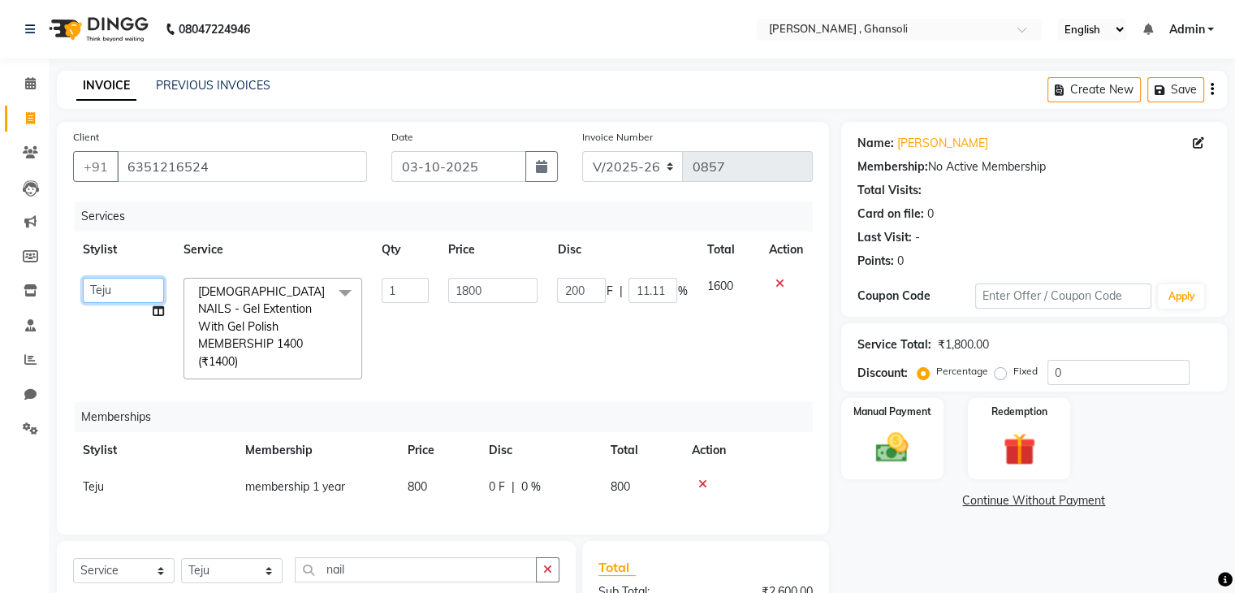
click at [117, 287] on select "deepa Lucky nadeem Rehan Riya Shivam sohail sulochana Teju Uzair Vinita yasmin" at bounding box center [123, 290] width 81 height 25
select select "87977"
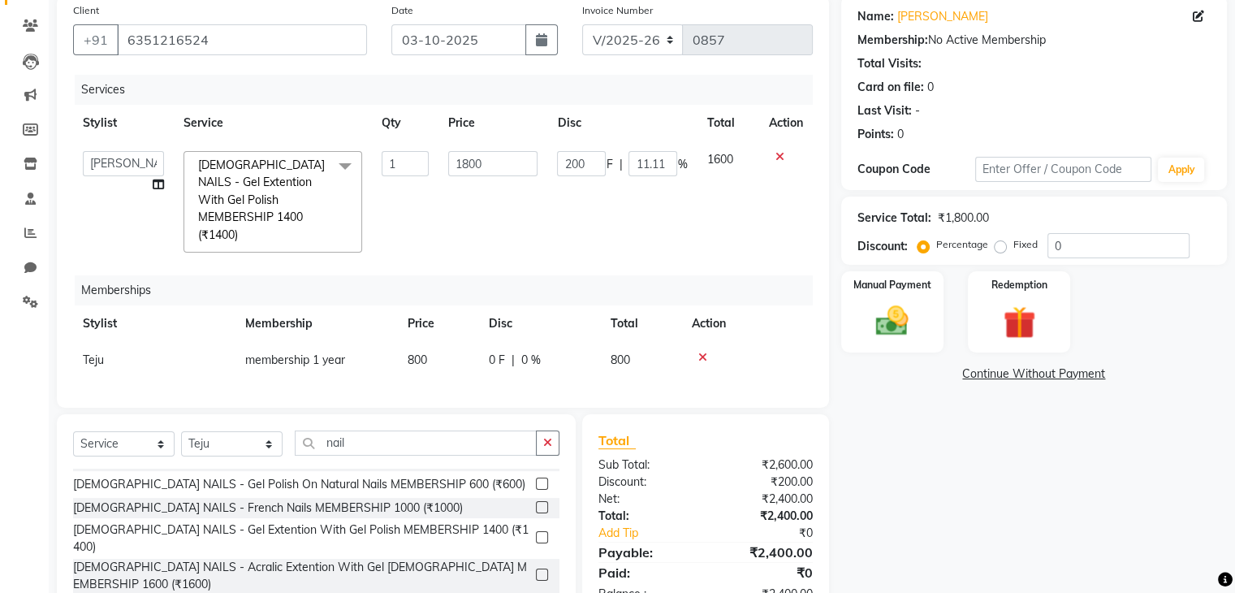
scroll to position [141, 0]
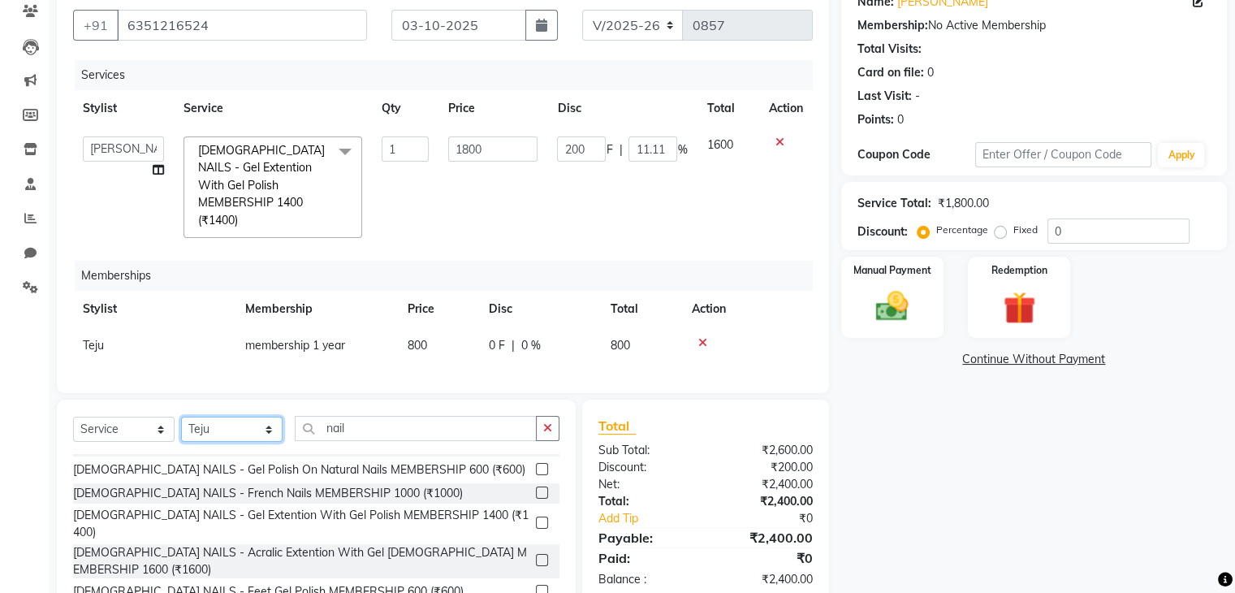
click at [231, 423] on select "Select Stylist deepa Lucky nadeem Rehan Riya Shivam sohail sulochana Teju Uzair…" at bounding box center [232, 429] width 102 height 25
select select "87977"
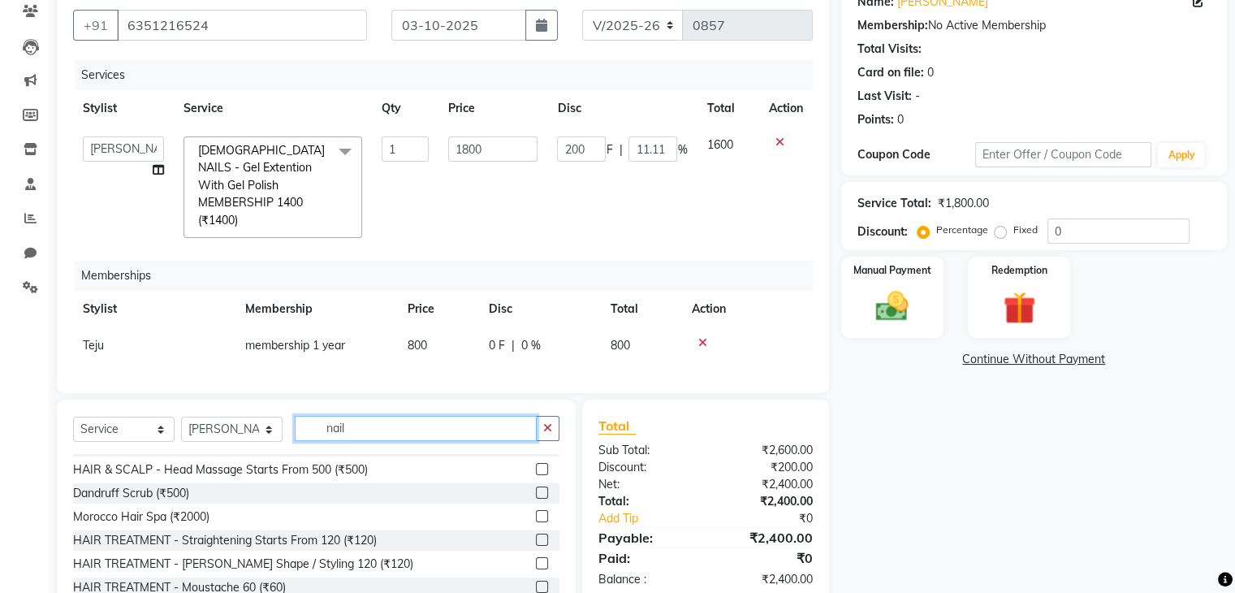
click at [353, 424] on input "nail" at bounding box center [416, 428] width 242 height 25
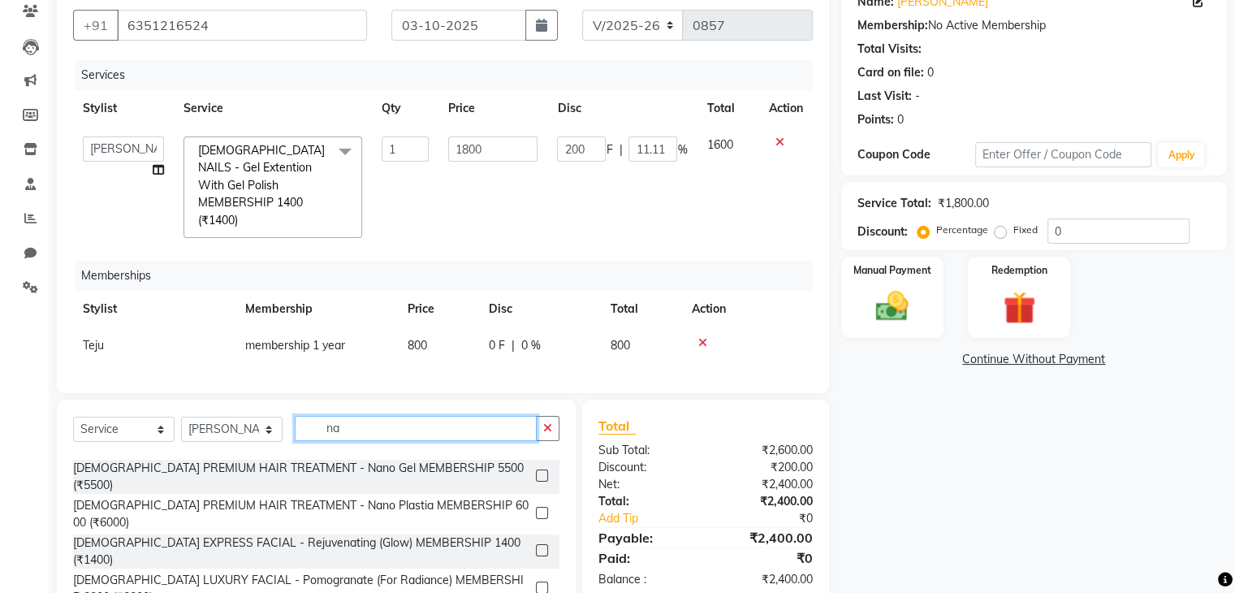
type input "n"
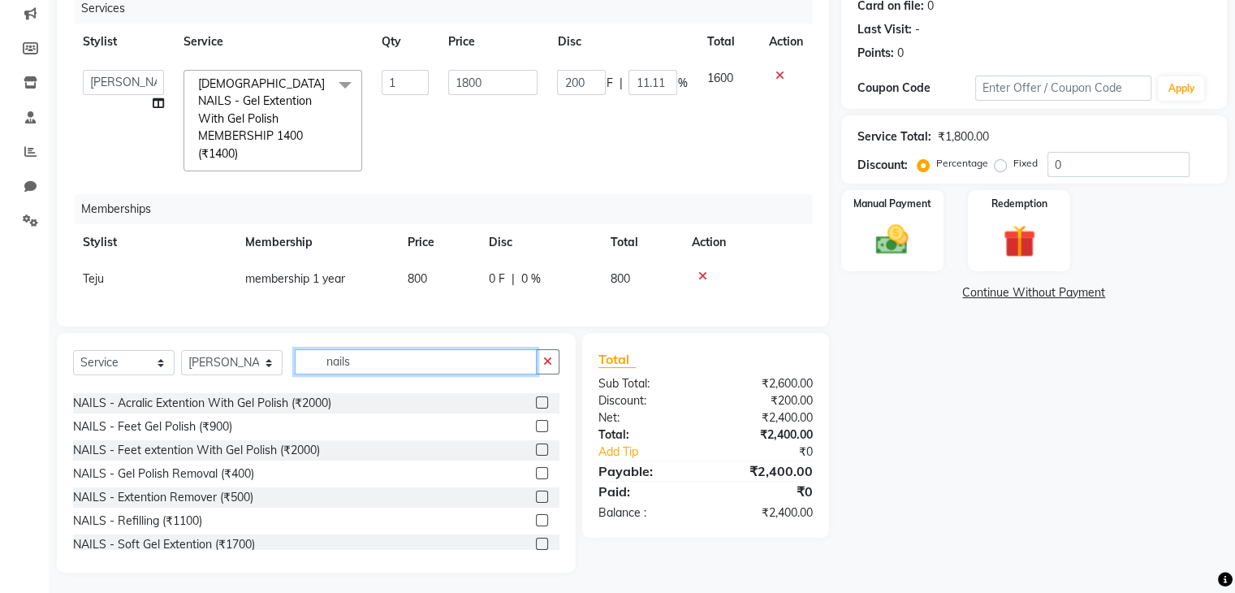
scroll to position [38, 0]
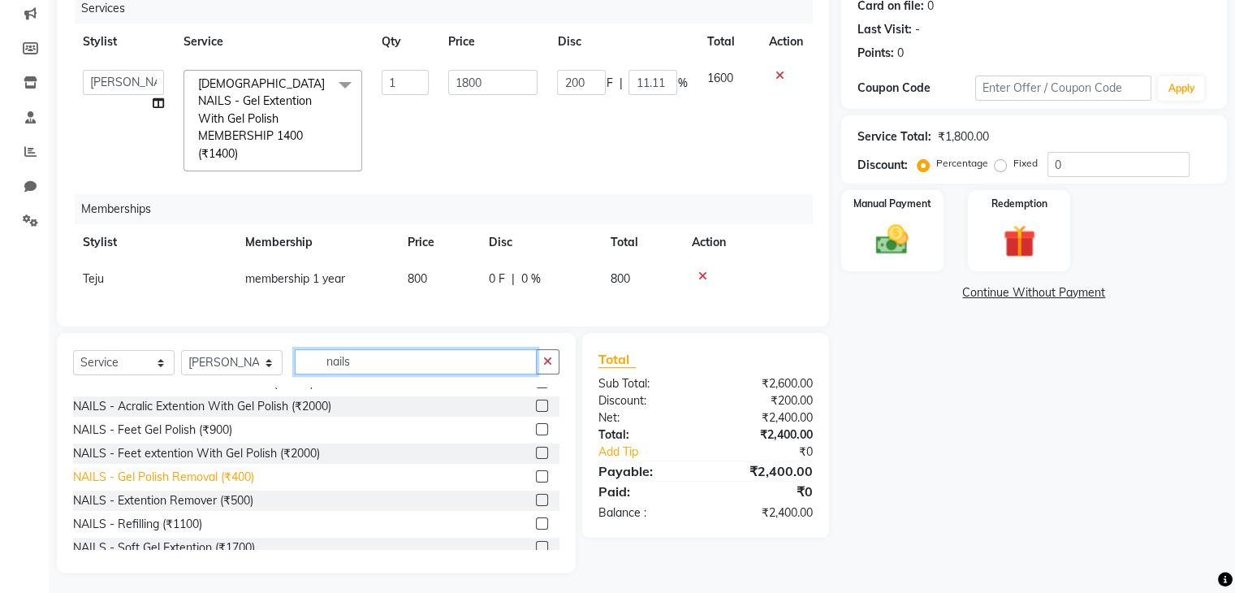
type input "nails"
click at [220, 474] on div "NAILS - Gel Polish Removal (₹400)" at bounding box center [163, 477] width 181 height 17
checkbox input "false"
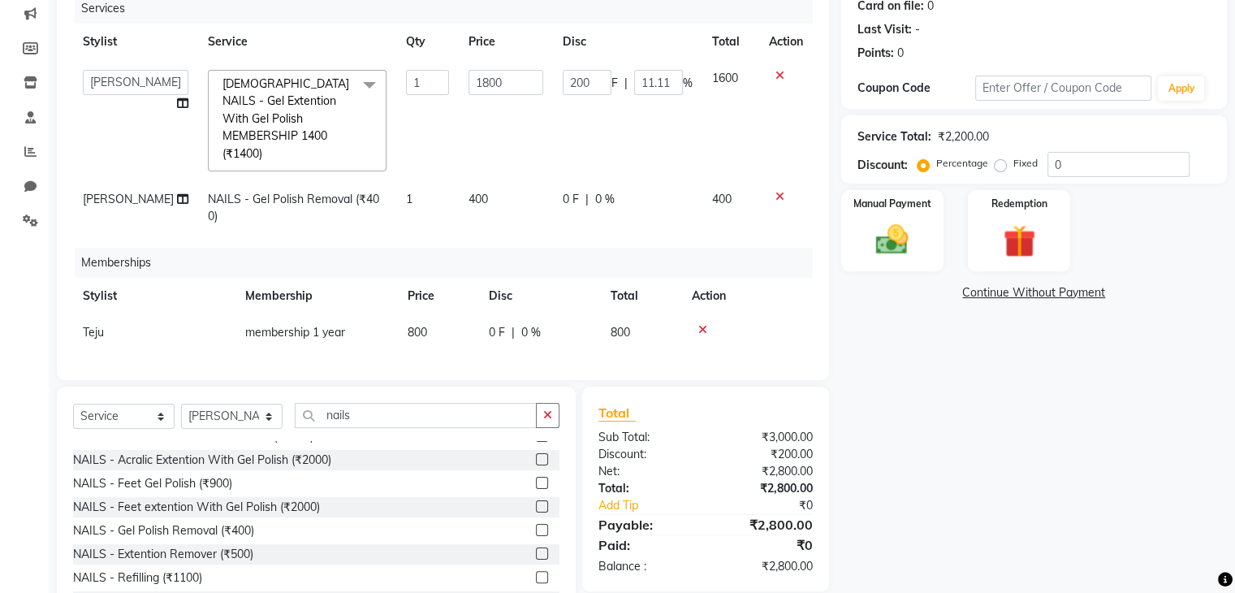
click at [624, 191] on div "0 F | 0 %" at bounding box center [628, 199] width 130 height 17
select select "87977"
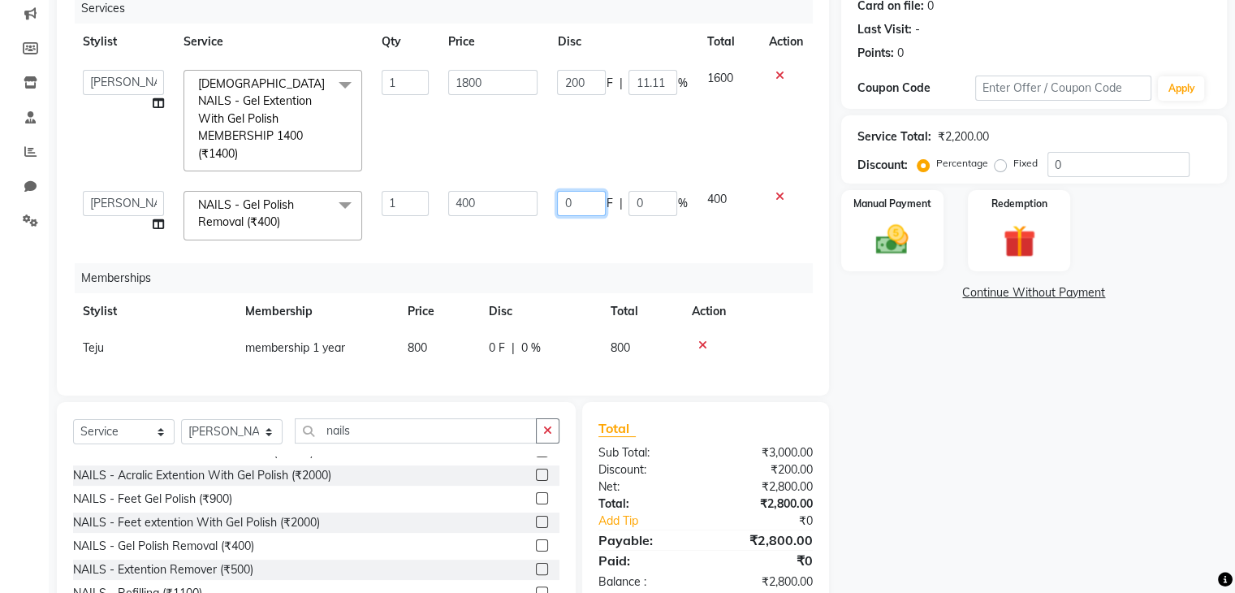
click at [590, 191] on input "0" at bounding box center [581, 203] width 49 height 25
type input "300"
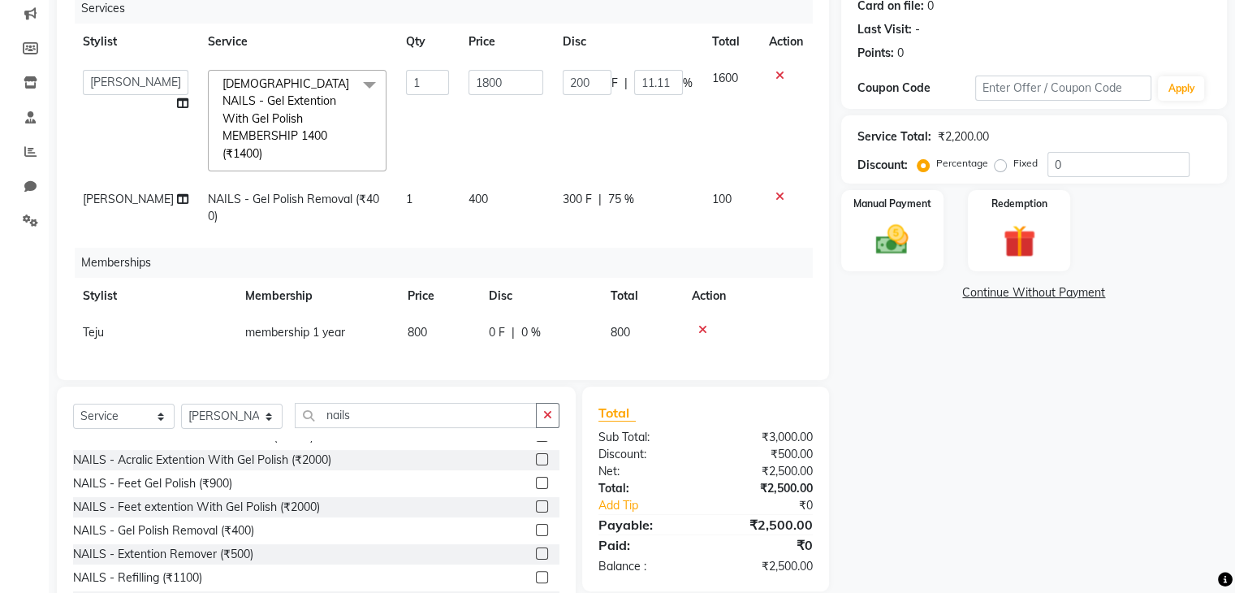
click at [864, 420] on div "Name: Radhika Soni Membership: No Active Membership Total Visits: Card on file:…" at bounding box center [1040, 270] width 398 height 712
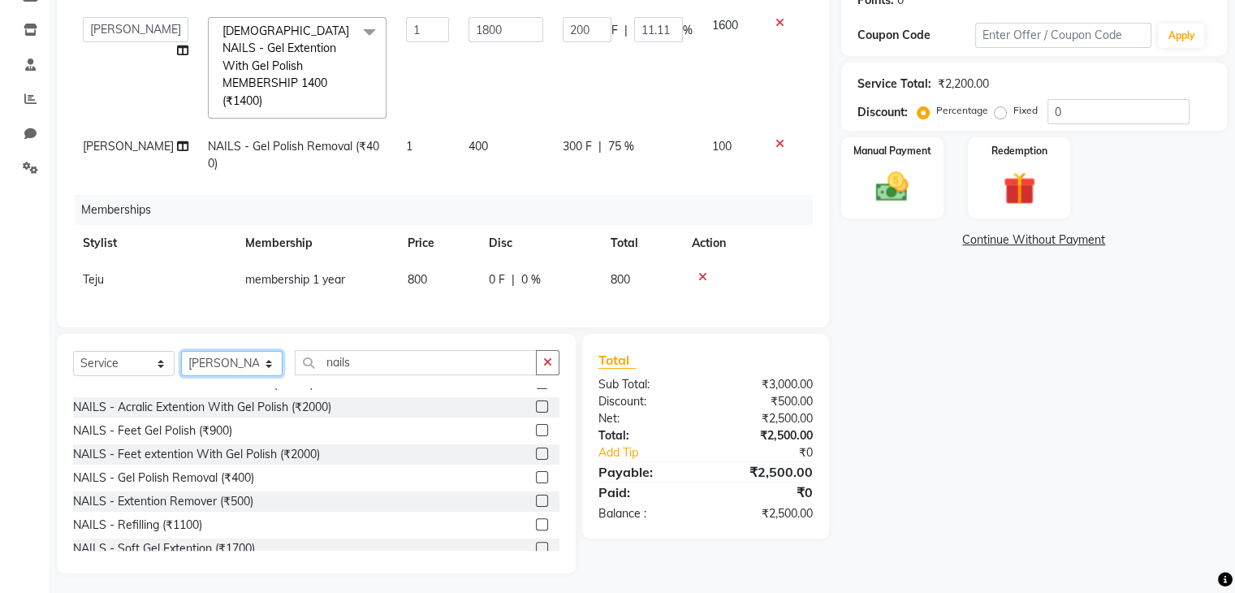
click at [228, 364] on select "Select Stylist deepa Lucky nadeem Rehan Riya Shivam sohail sulochana Teju Uzair…" at bounding box center [232, 363] width 102 height 25
select select "81971"
click at [404, 334] on div "Select Service Product Package Voucher Prepaid Gift Card Select Stylist deepa L…" at bounding box center [316, 454] width 519 height 240
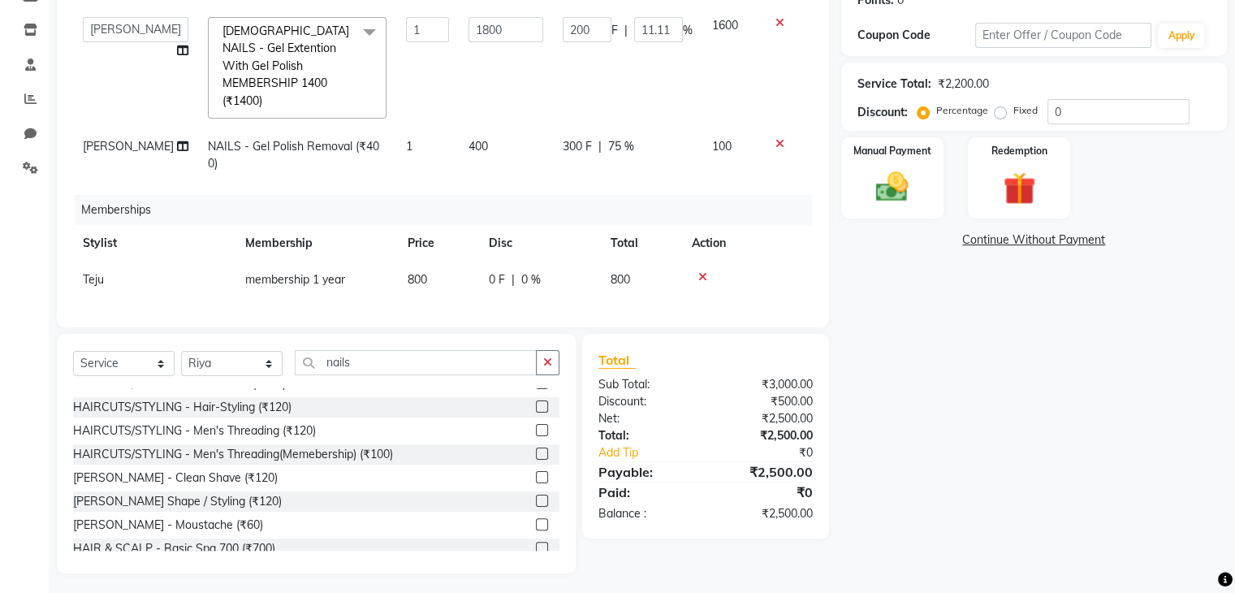
click at [404, 334] on div "Select Service Product Package Voucher Prepaid Gift Card Select Stylist deepa L…" at bounding box center [316, 454] width 519 height 240
click at [361, 371] on div "Select Service Product Package Voucher Prepaid Gift Card Select Stylist deepa L…" at bounding box center [316, 369] width 486 height 38
click at [362, 364] on input "nails" at bounding box center [416, 362] width 242 height 25
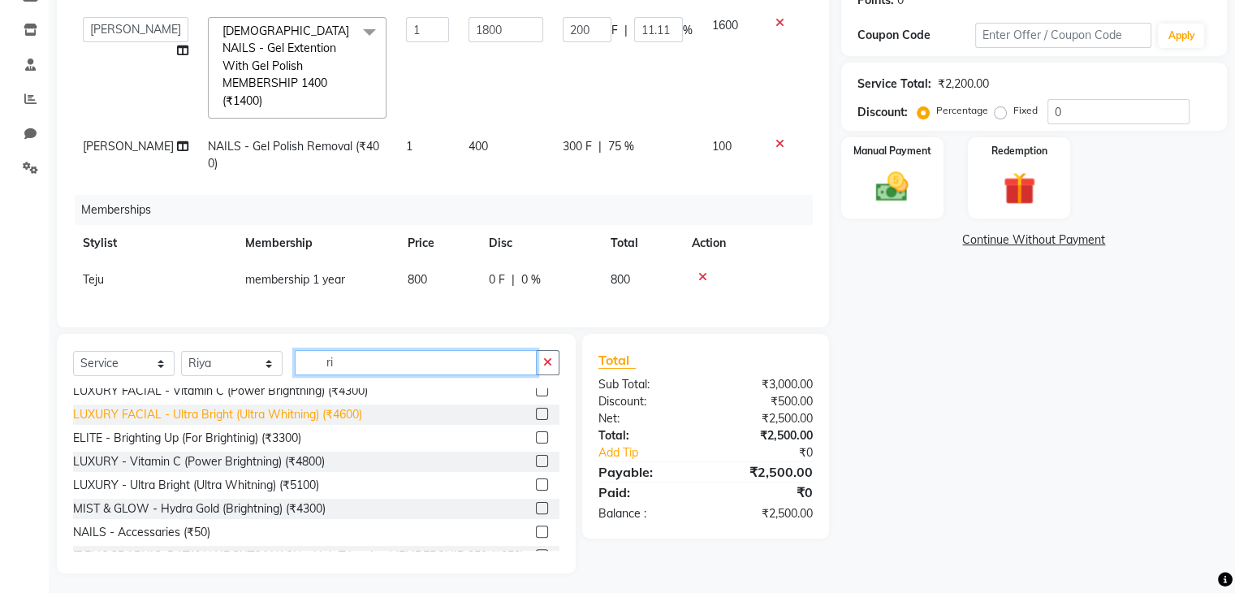
scroll to position [0, 0]
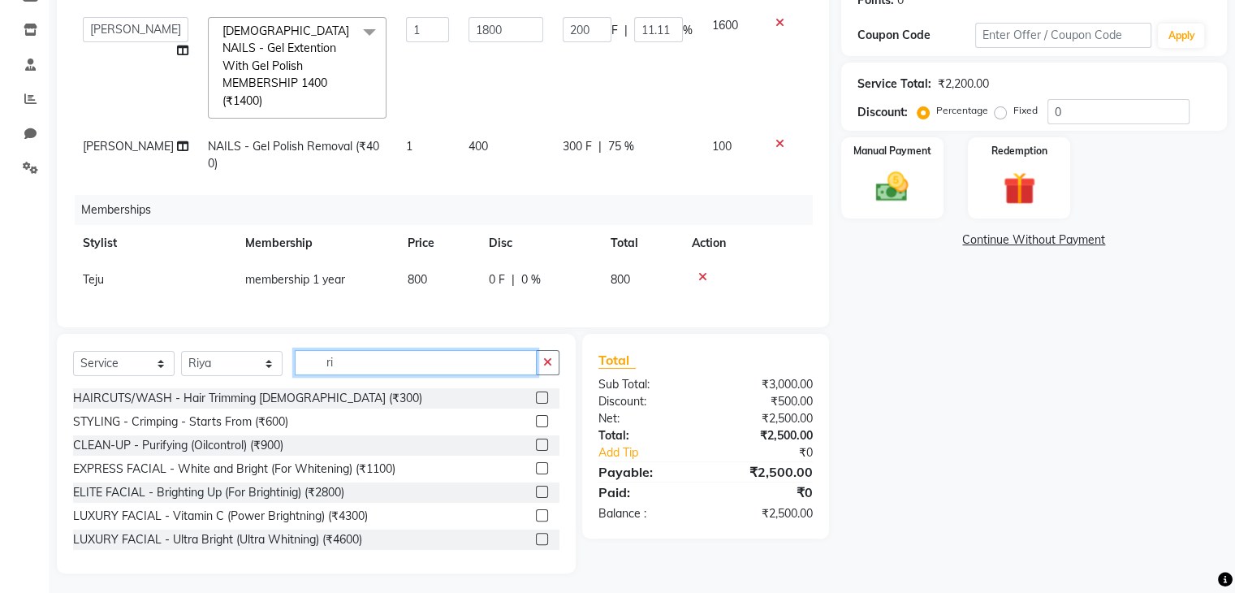
click at [384, 365] on input "ri" at bounding box center [416, 362] width 242 height 25
click at [363, 358] on input "ri" at bounding box center [416, 362] width 242 height 25
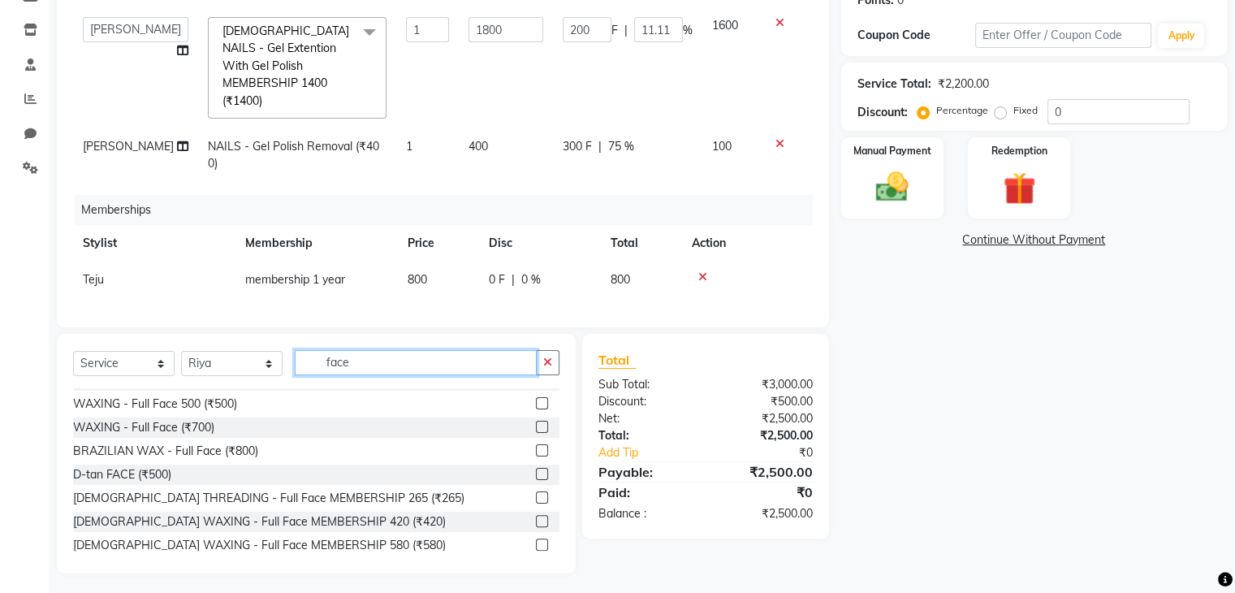
scroll to position [72, 0]
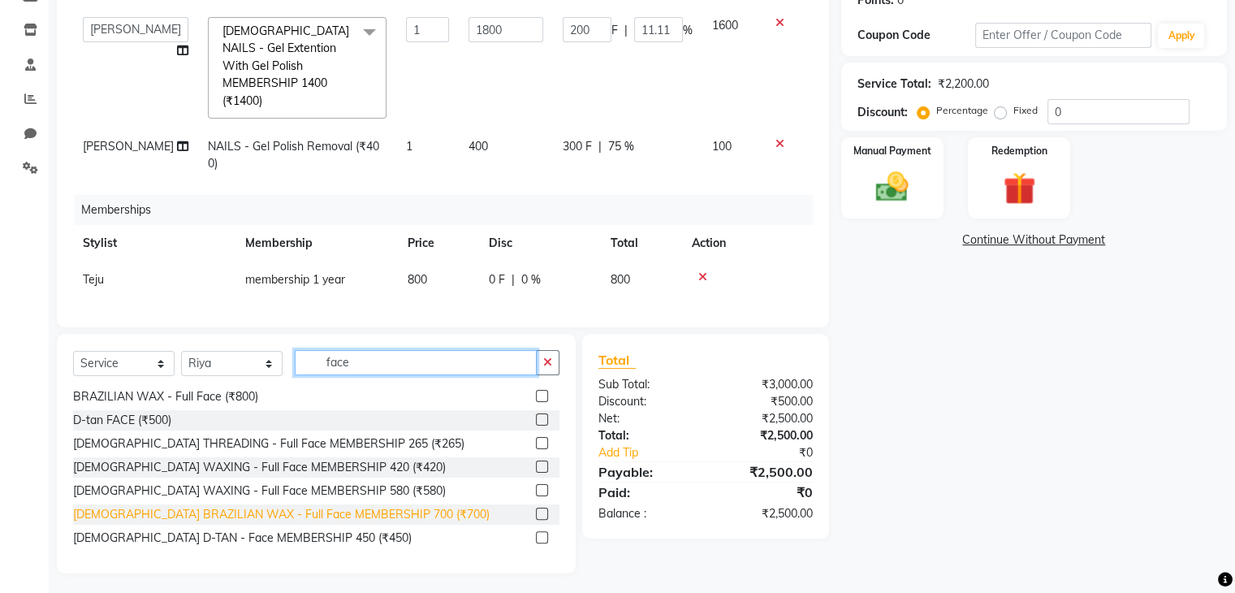
type input "face"
click at [245, 511] on div "FEMALE BRAZILIAN WAX - Full Face MEMBERSHIP 700 (₹700)" at bounding box center [281, 514] width 417 height 17
checkbox input "false"
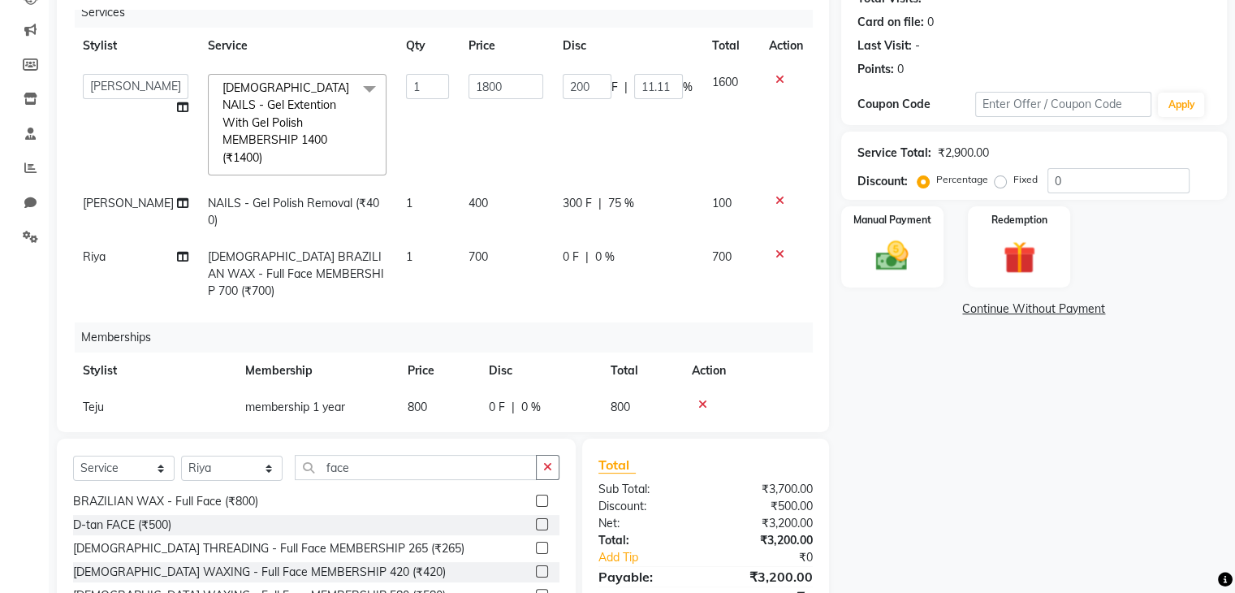
scroll to position [302, 0]
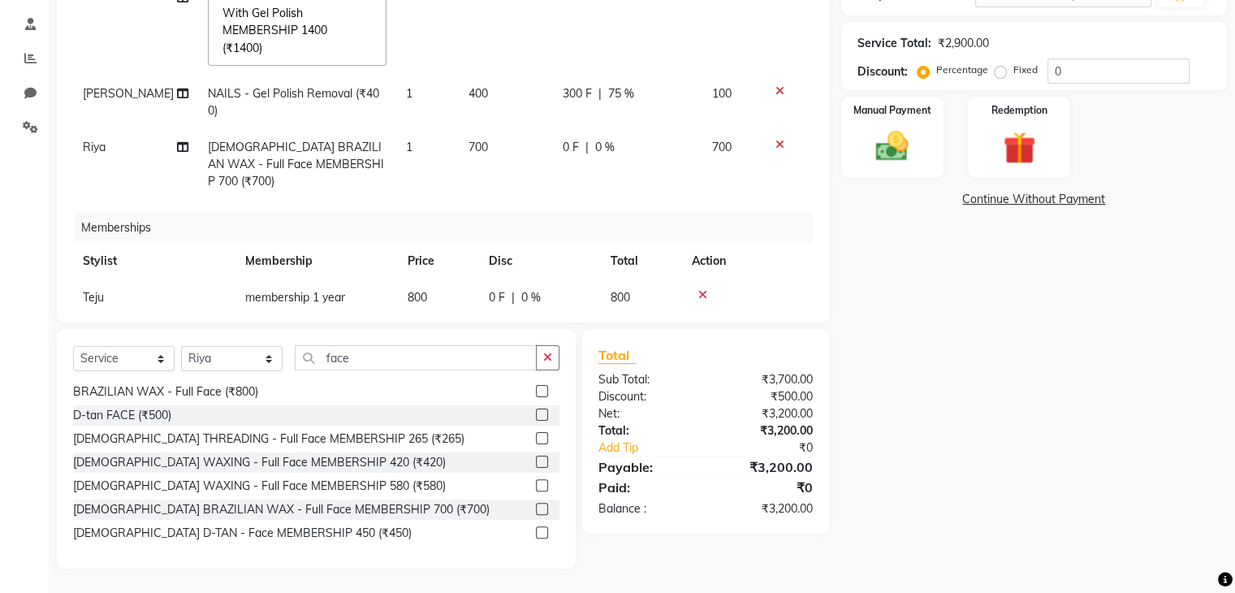
click at [470, 279] on td "800" at bounding box center [438, 297] width 81 height 37
select select "93662"
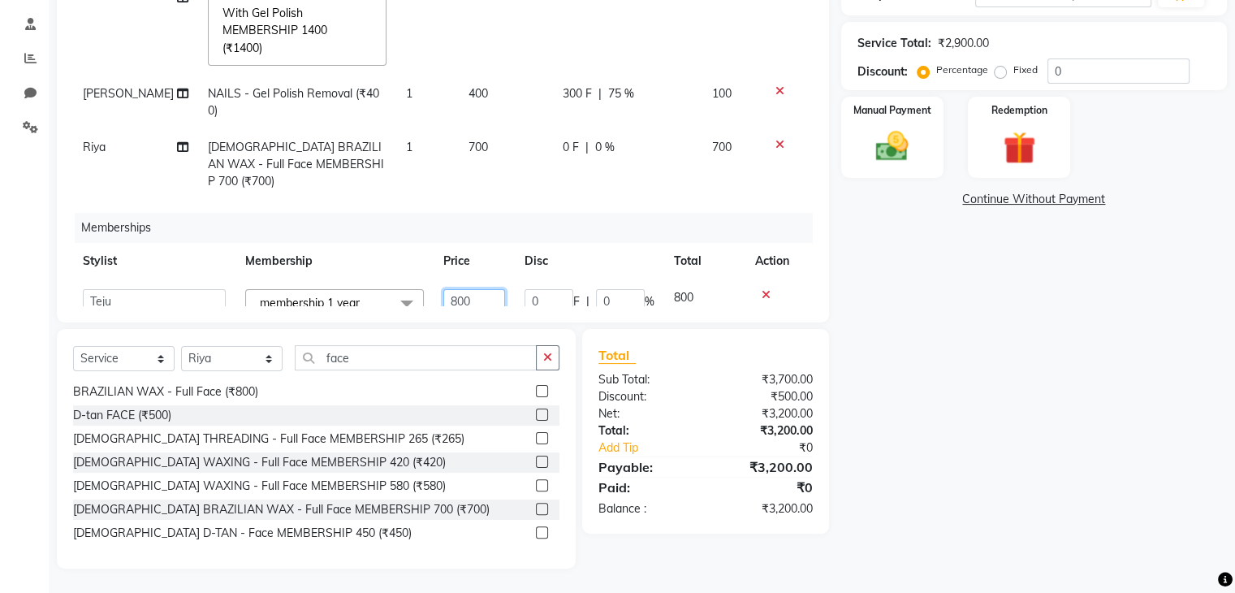
click at [483, 289] on input "800" at bounding box center [474, 301] width 62 height 25
type input "8"
type input "1000"
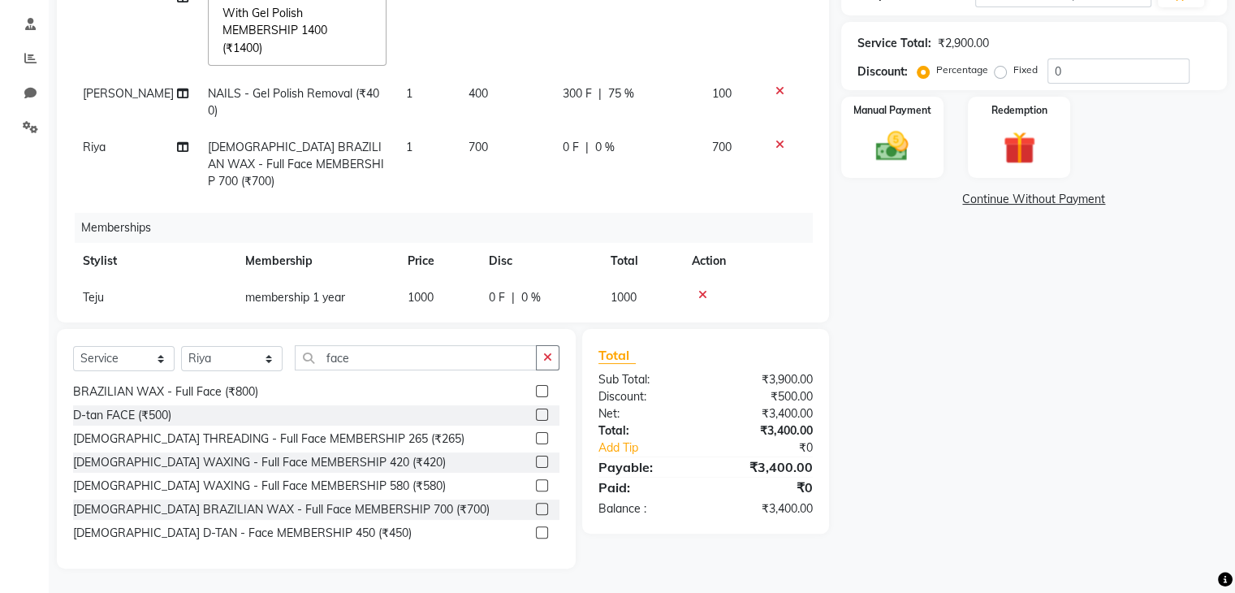
click at [549, 289] on div "0 F | 0 %" at bounding box center [540, 297] width 102 height 17
select select "93662"
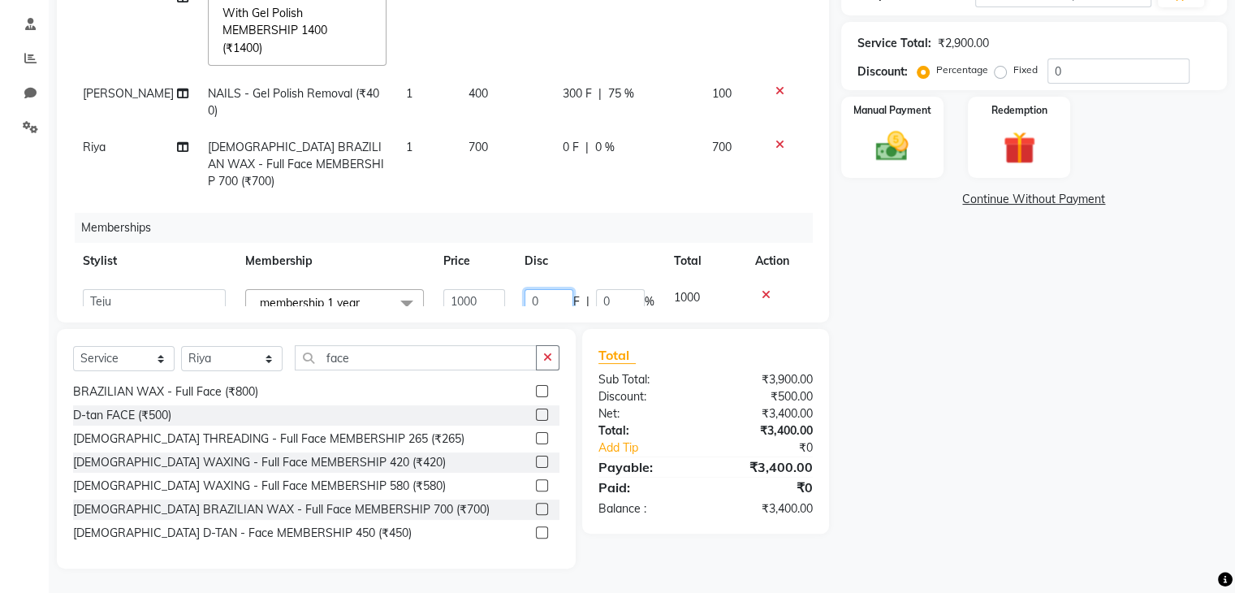
click at [541, 289] on input "0" at bounding box center [549, 301] width 49 height 25
type input "400"
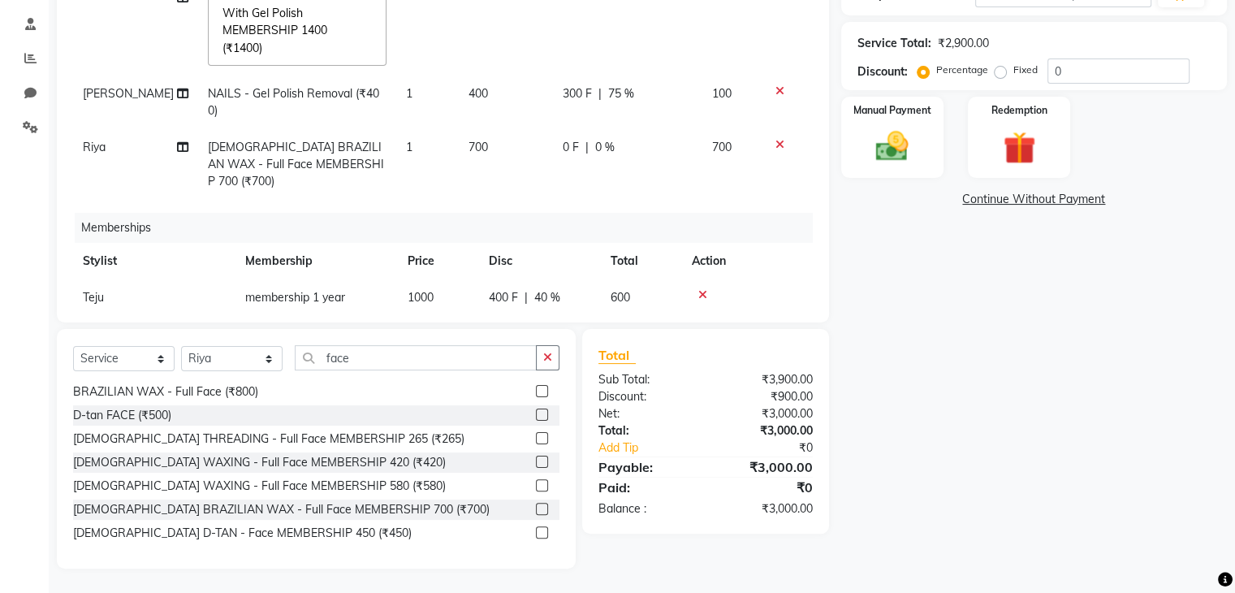
click at [890, 341] on div "Name: Radhika Soni Membership: No Active Membership Total Visits: Card on file:…" at bounding box center [1040, 195] width 398 height 748
click at [893, 136] on img at bounding box center [892, 147] width 54 height 39
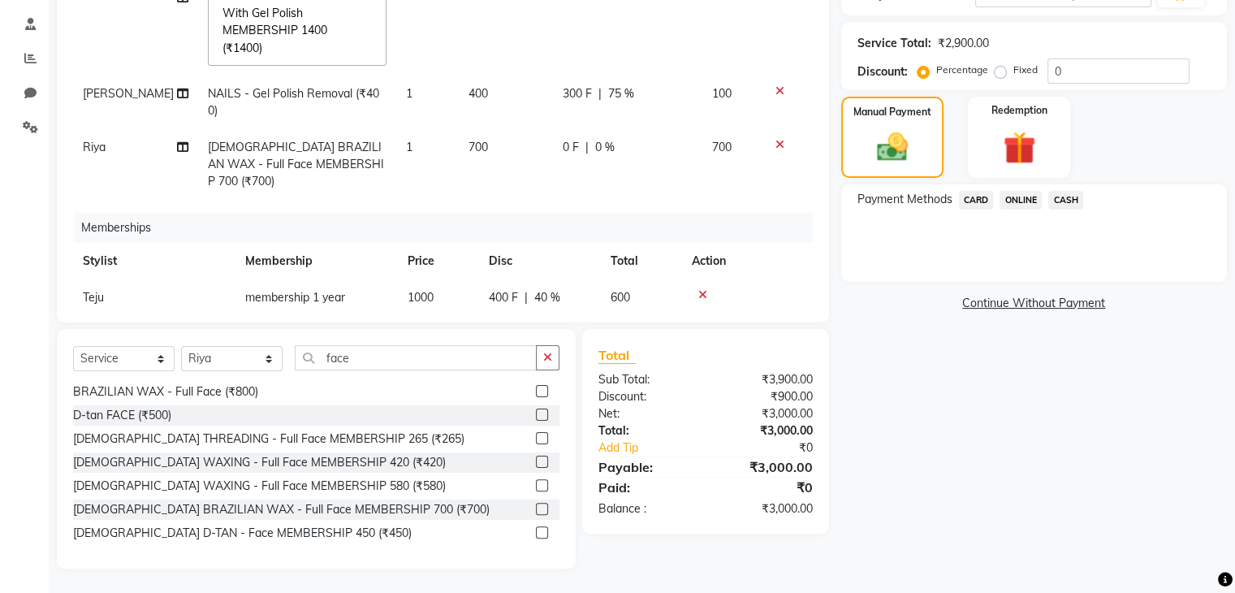
click at [1065, 201] on span "CASH" at bounding box center [1065, 200] width 35 height 19
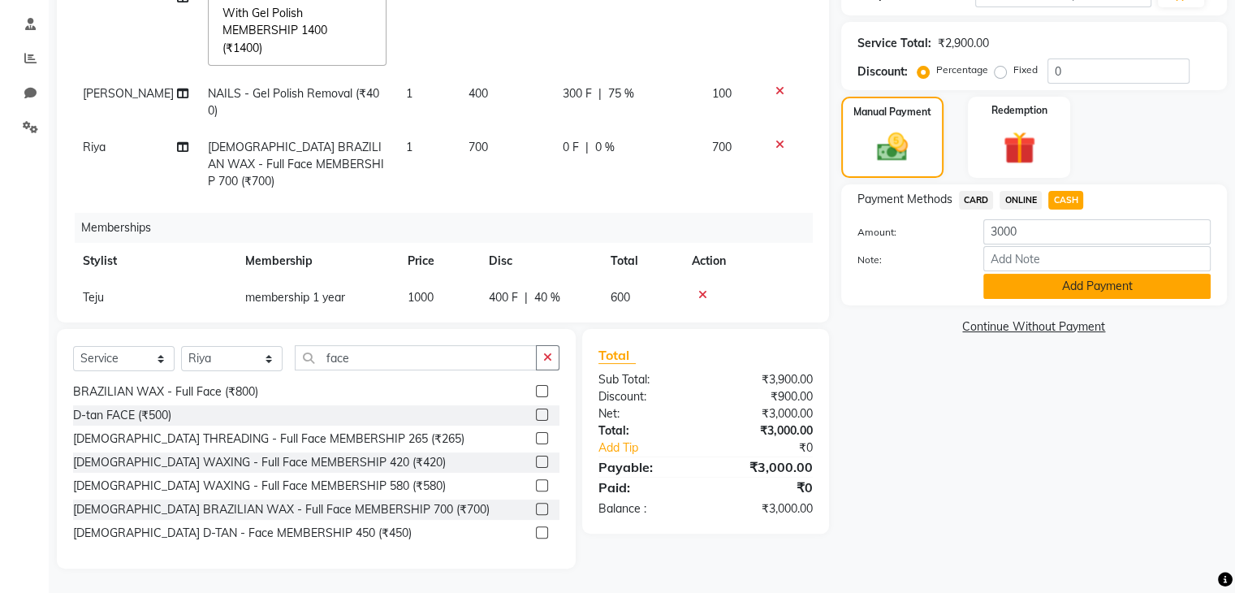
click at [1060, 283] on button "Add Payment" at bounding box center [1096, 286] width 227 height 25
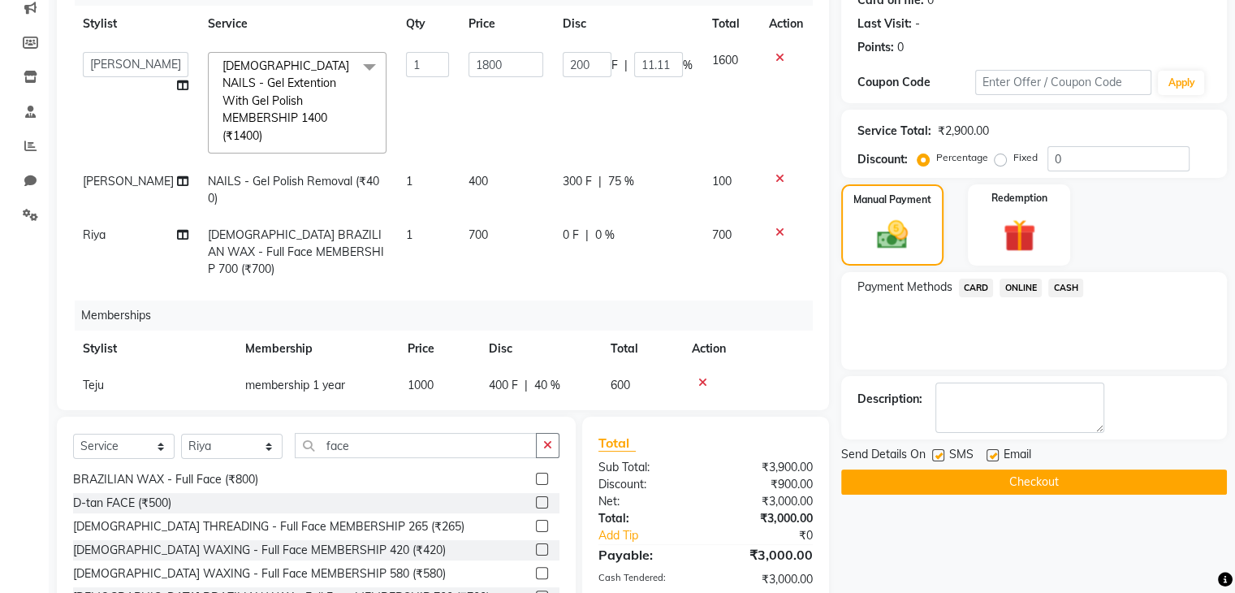
scroll to position [216, 0]
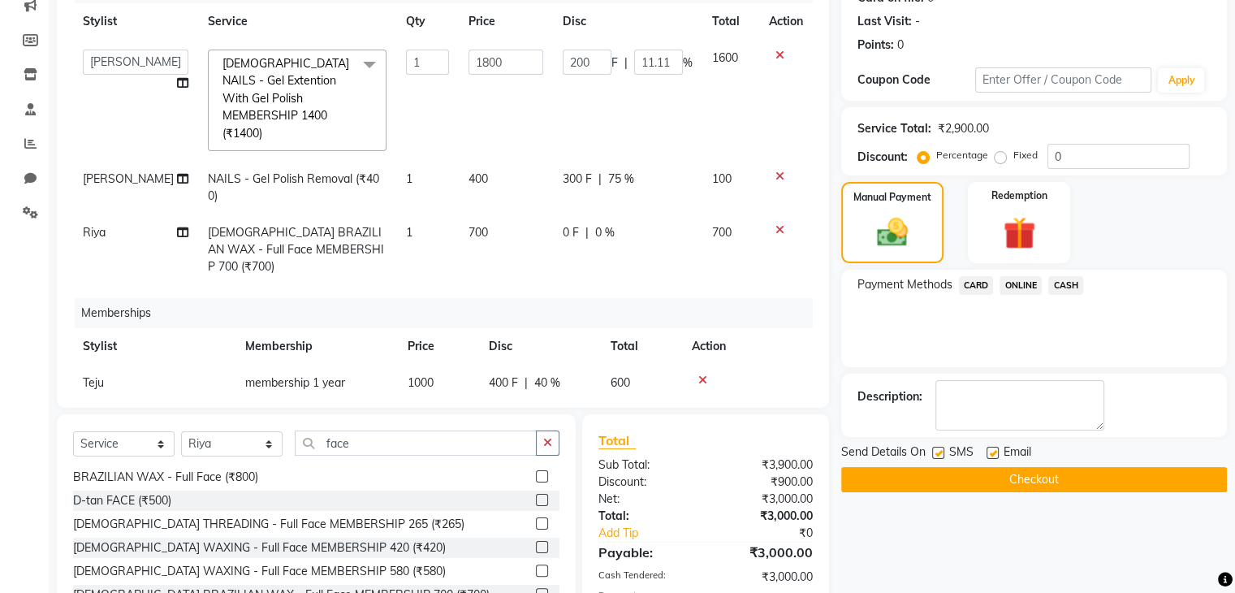
click at [1015, 475] on button "Checkout" at bounding box center [1034, 479] width 386 height 25
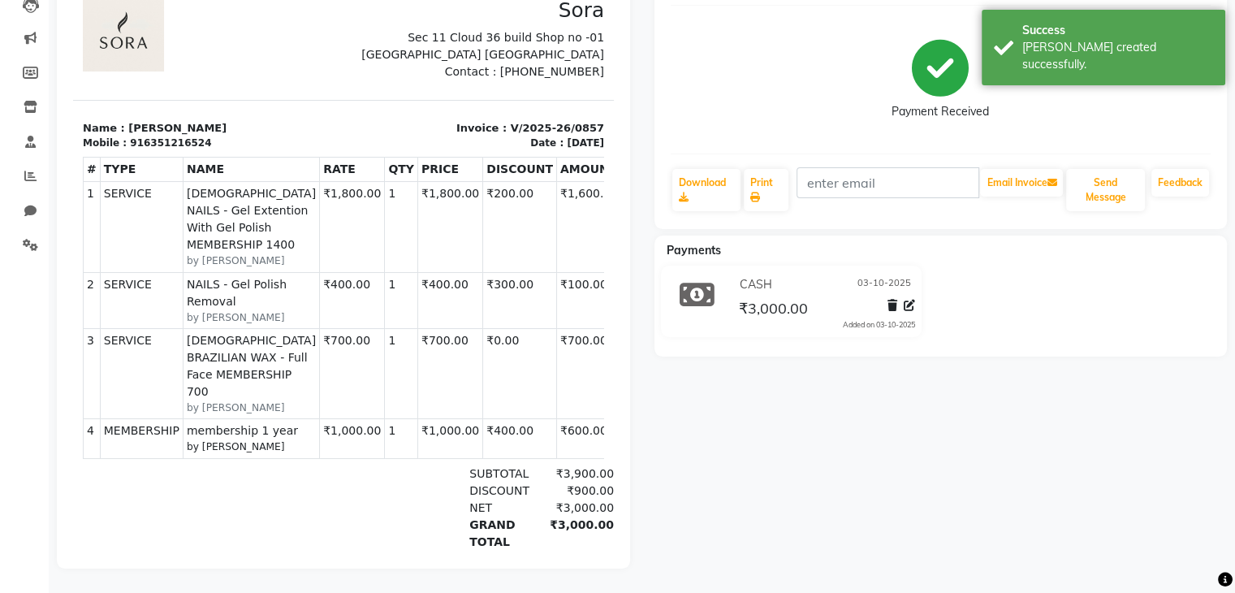
scroll to position [185, 0]
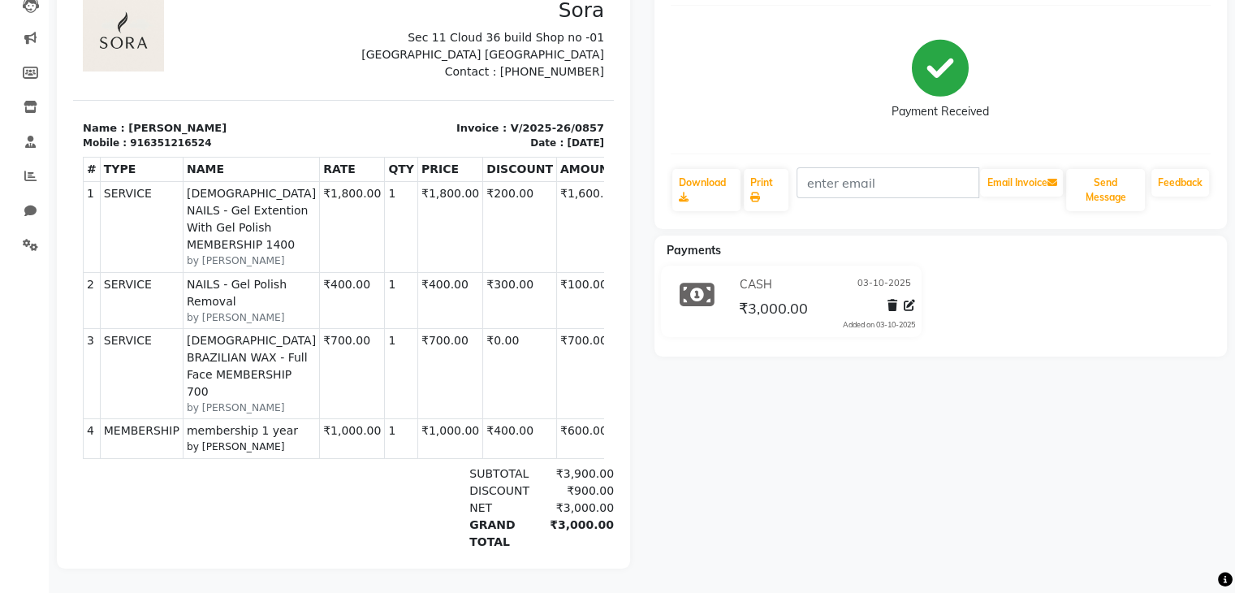
select select "service"
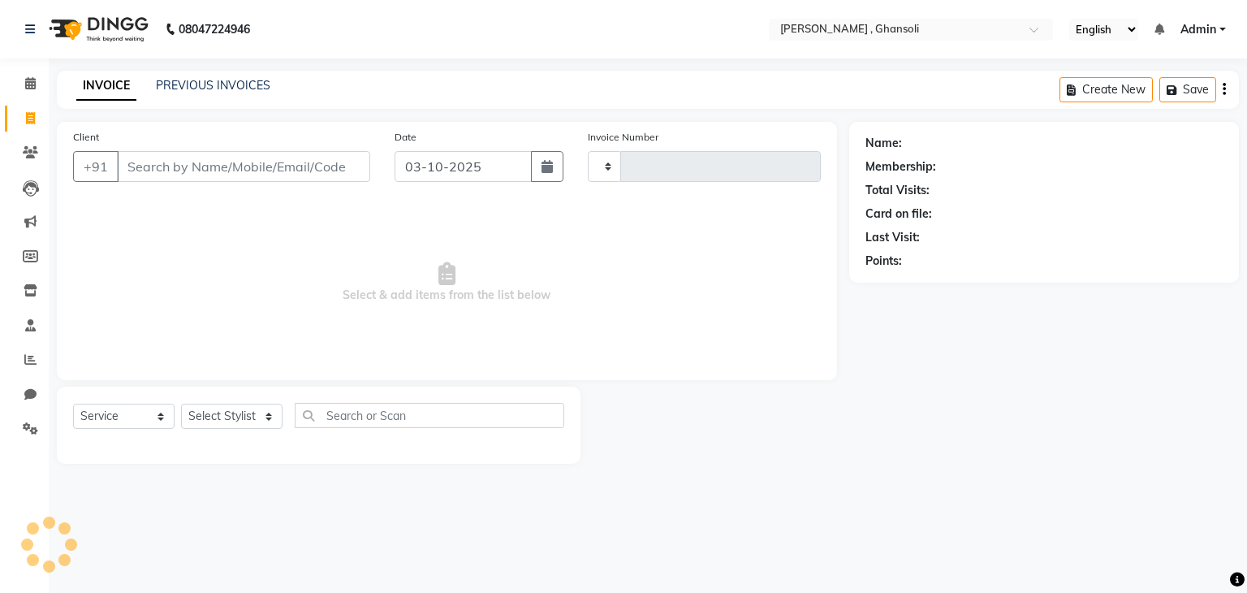
type input "0858"
select select "8446"
click at [241, 88] on link "PREVIOUS INVOICES" at bounding box center [213, 85] width 115 height 15
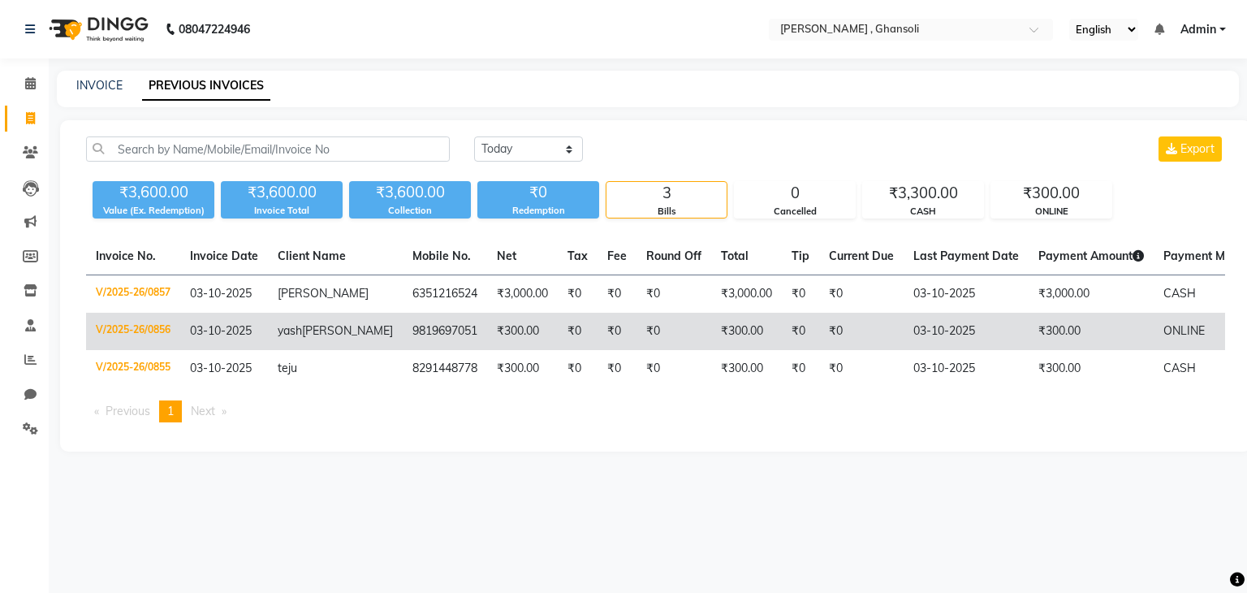
click at [487, 350] on td "₹300.00" at bounding box center [522, 331] width 71 height 37
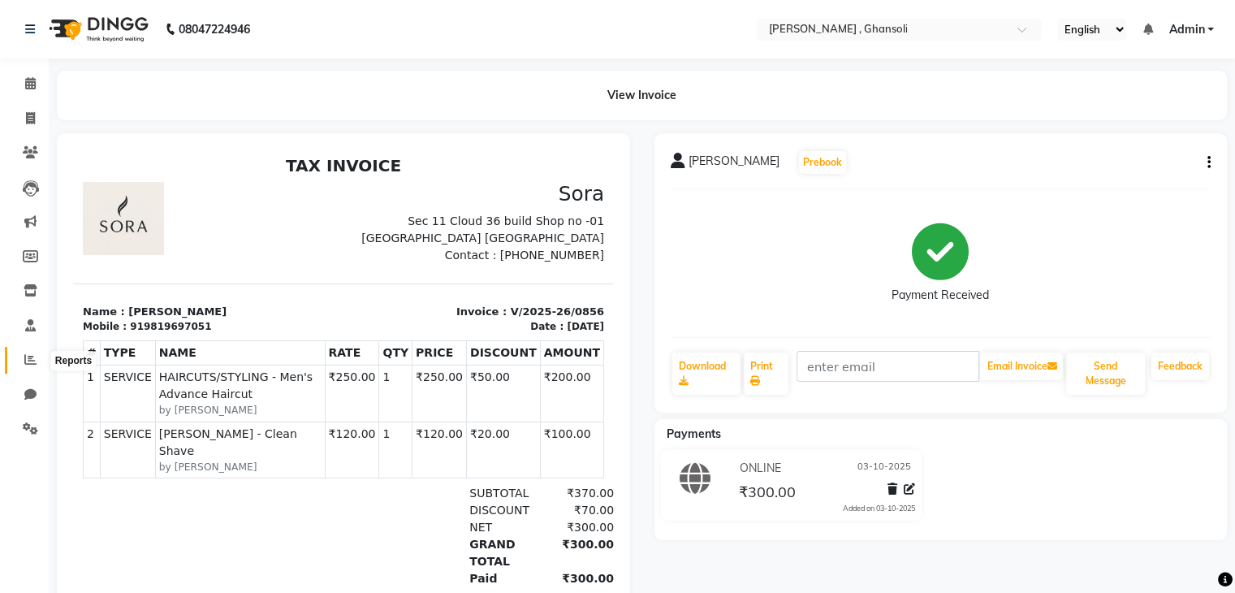
click at [37, 358] on span at bounding box center [30, 360] width 28 height 19
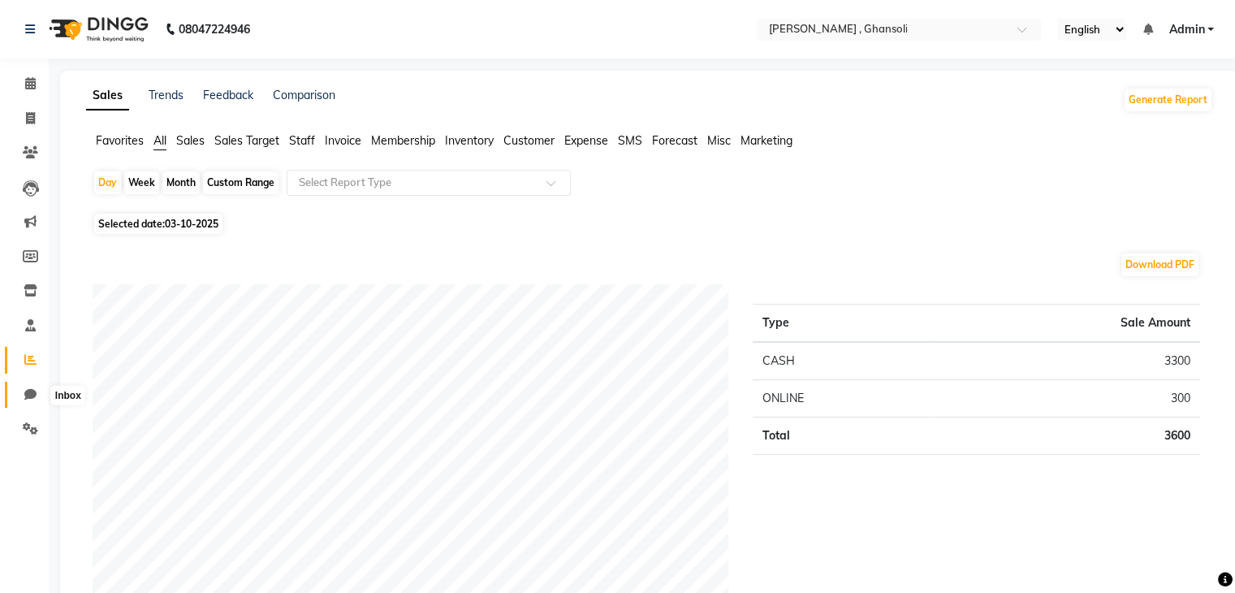
click at [30, 395] on icon at bounding box center [30, 394] width 12 height 12
select select "100"
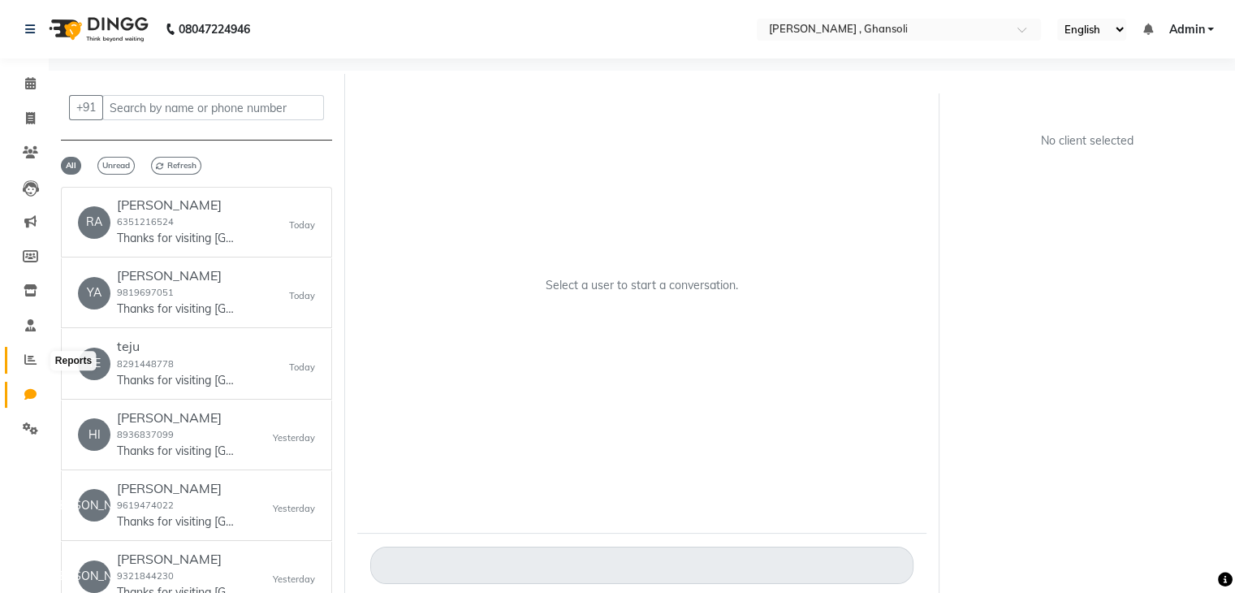
click at [31, 358] on icon at bounding box center [30, 359] width 12 height 12
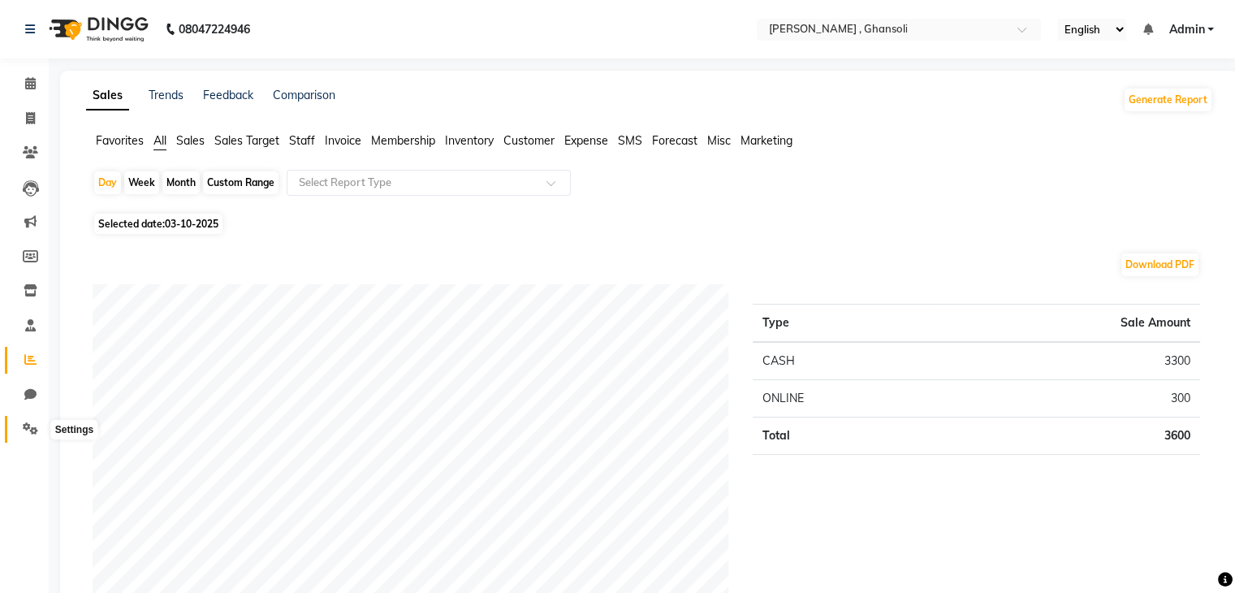
click at [38, 431] on span at bounding box center [30, 429] width 28 height 19
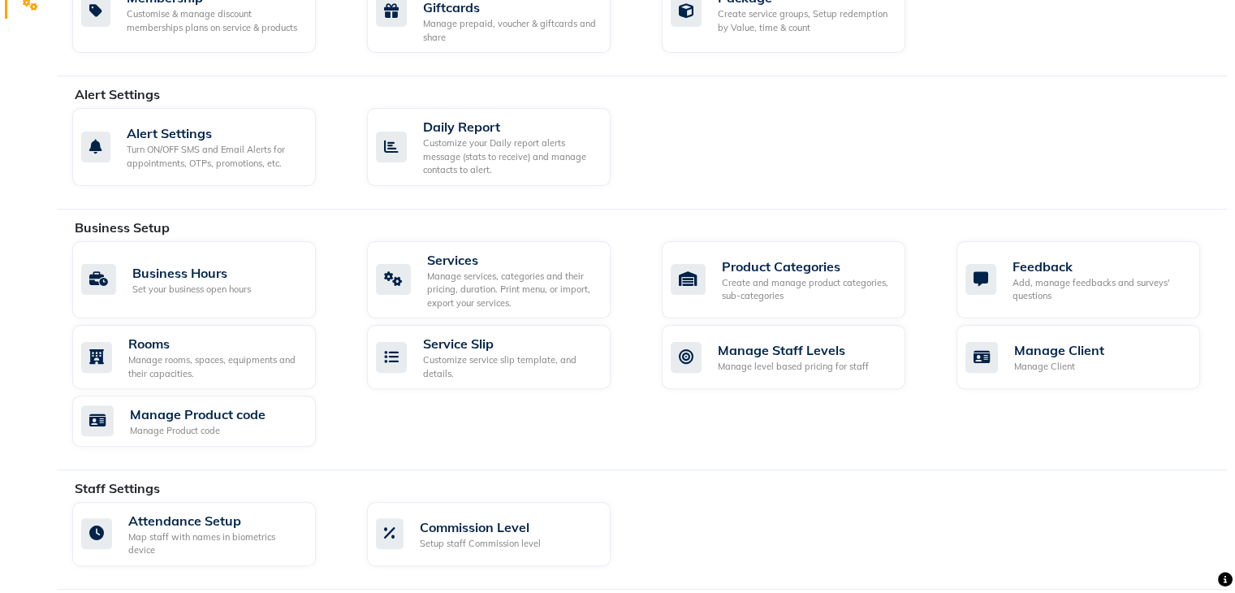
scroll to position [425, 0]
click at [457, 360] on div "Customize service slip template, and details." at bounding box center [510, 365] width 175 height 27
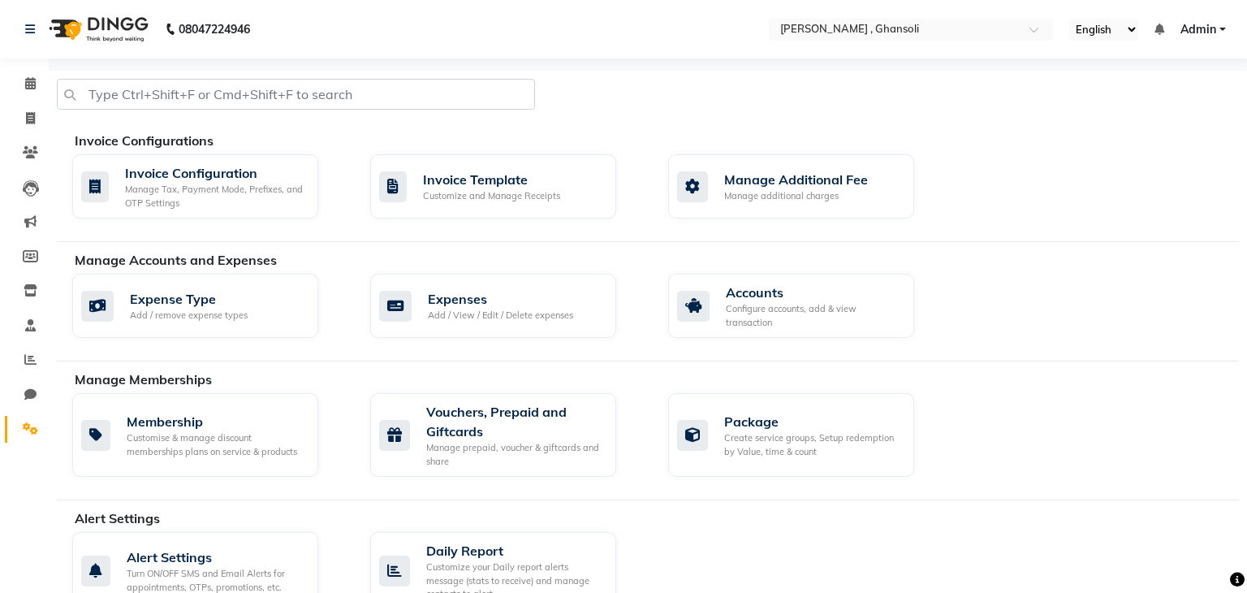
select select
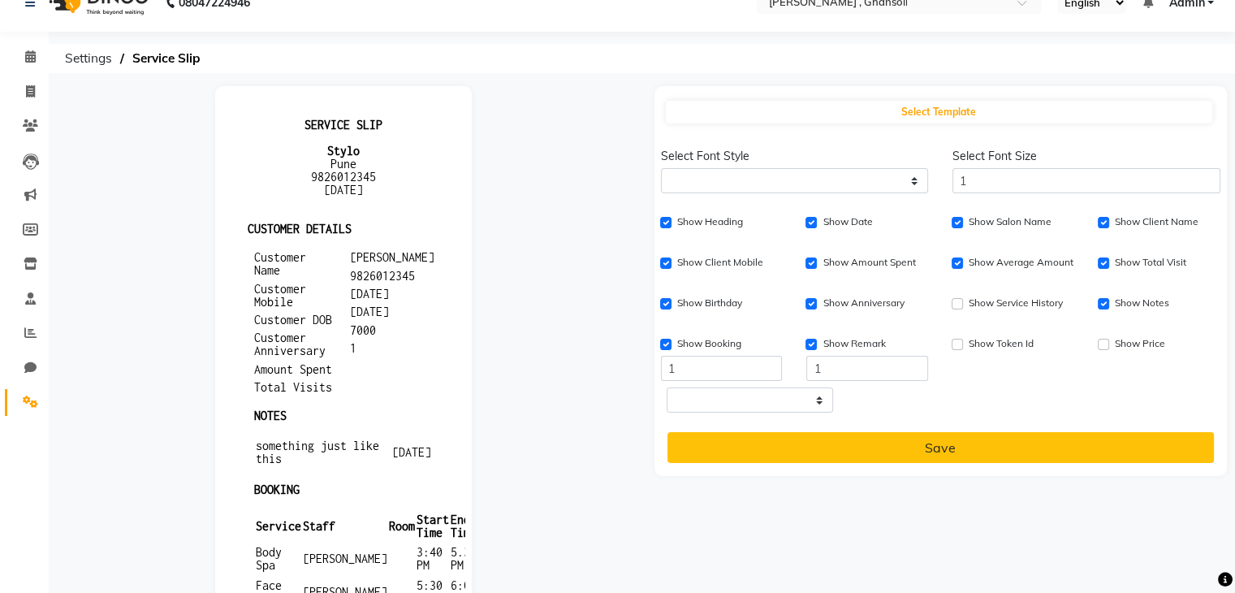
scroll to position [26, 0]
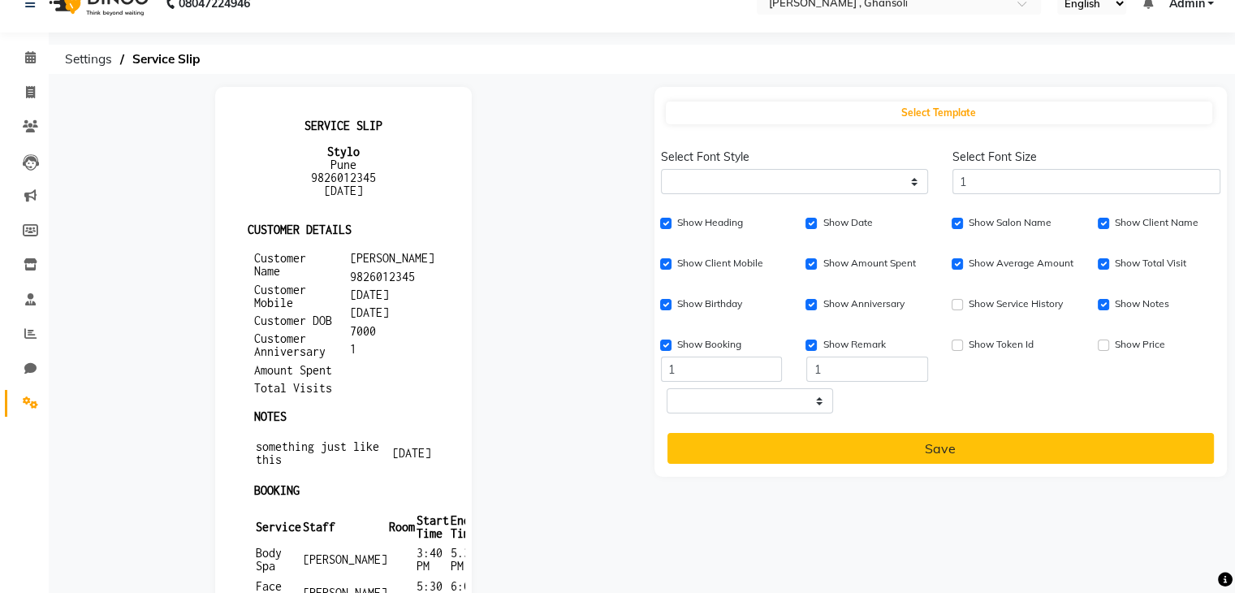
drag, startPoint x: 414, startPoint y: 322, endPoint x: 509, endPoint y: 338, distance: 96.4
click at [465, 338] on html "SERVICE SLIP Stylo Pune 9826012345 10-01-2022 CUSTOMER DETAILS Customer Name Cu…" at bounding box center [343, 539] width 244 height 893
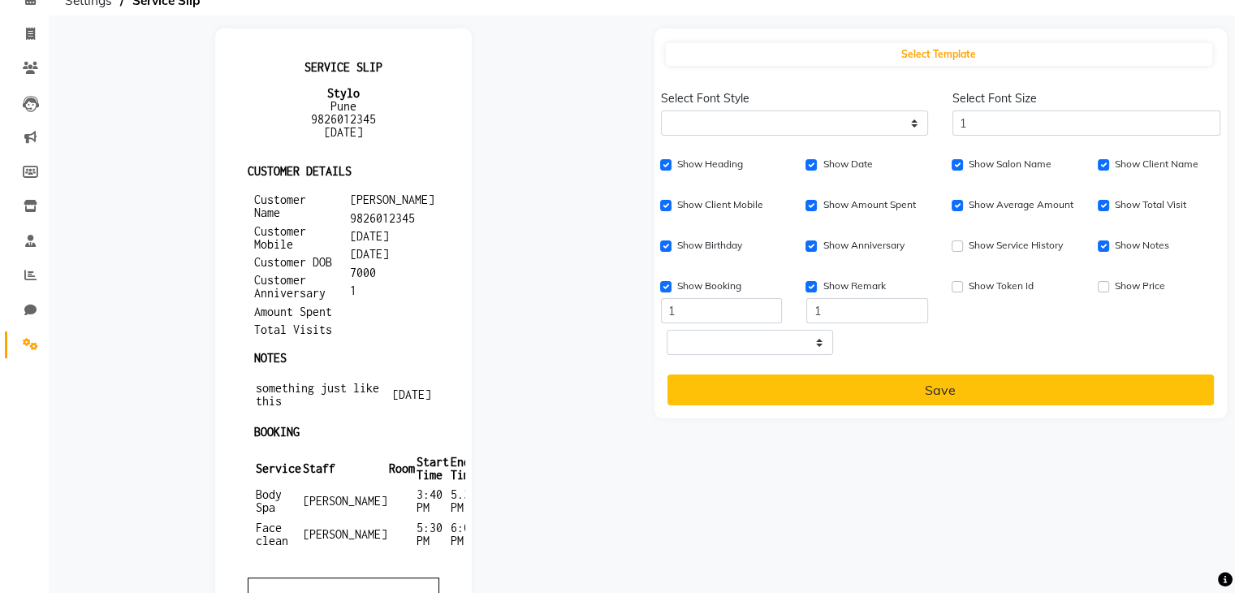
scroll to position [86, 0]
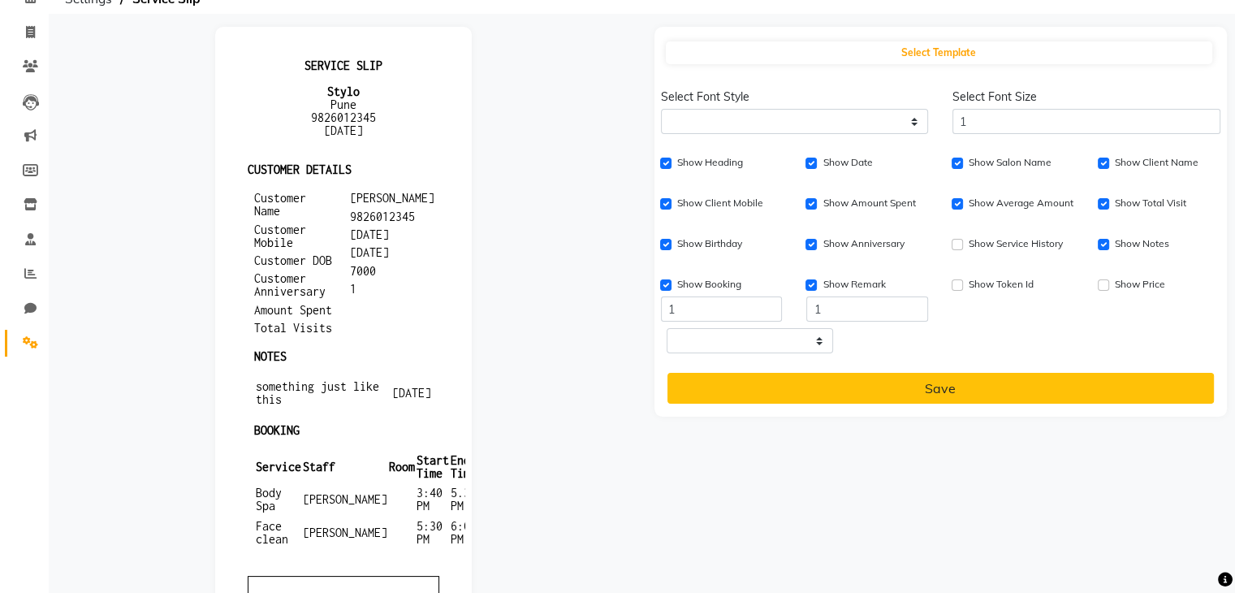
click at [510, 337] on div at bounding box center [344, 499] width 598 height 944
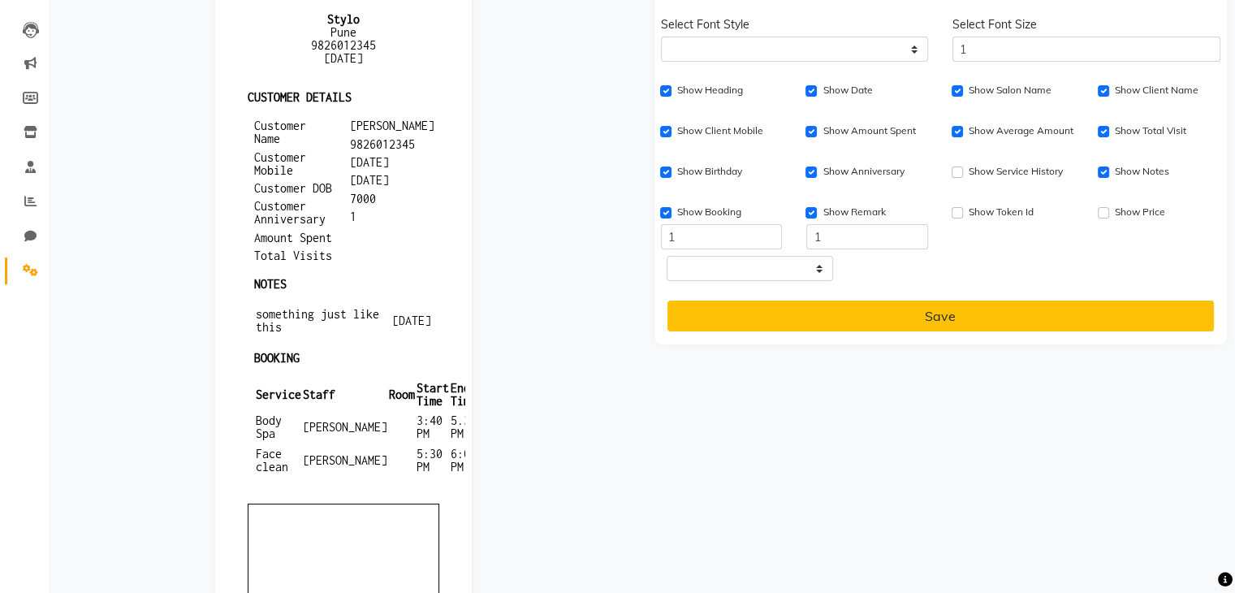
scroll to position [158, 0]
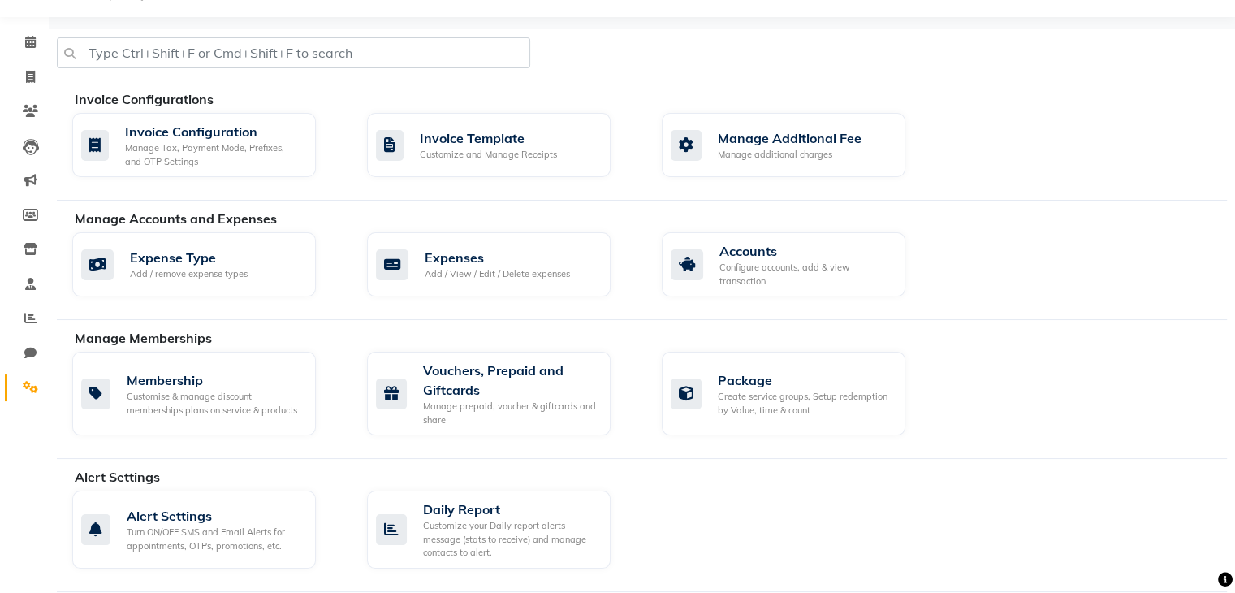
scroll to position [41, 0]
click at [508, 142] on div "Invoice Template" at bounding box center [488, 138] width 137 height 19
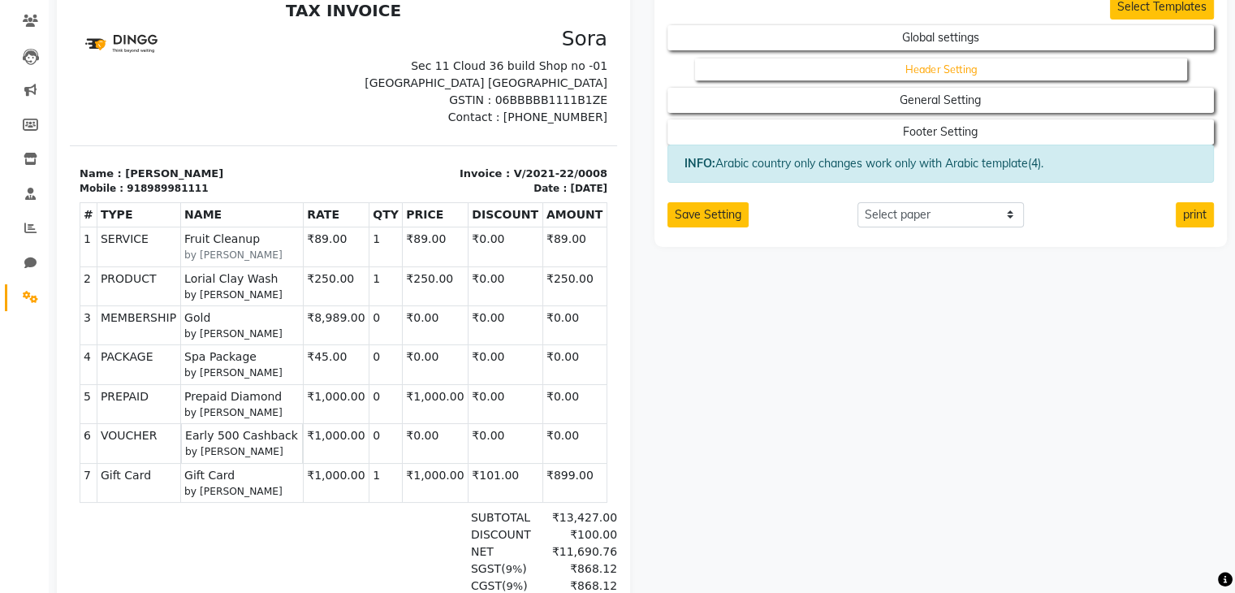
scroll to position [133, 0]
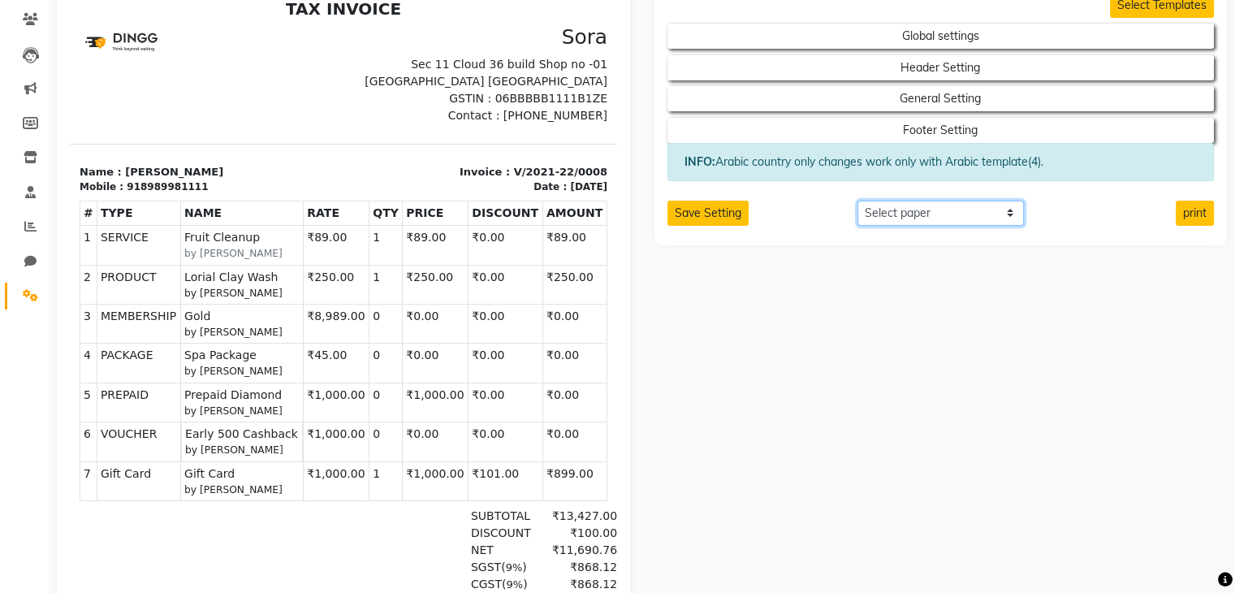
click at [879, 201] on select "Select paper A4 A5 A6 A7 Thermal Custom" at bounding box center [941, 213] width 166 height 25
click at [810, 345] on div "Select Templates Global settings Header Setting General Setting Footer Setting …" at bounding box center [941, 379] width 598 height 798
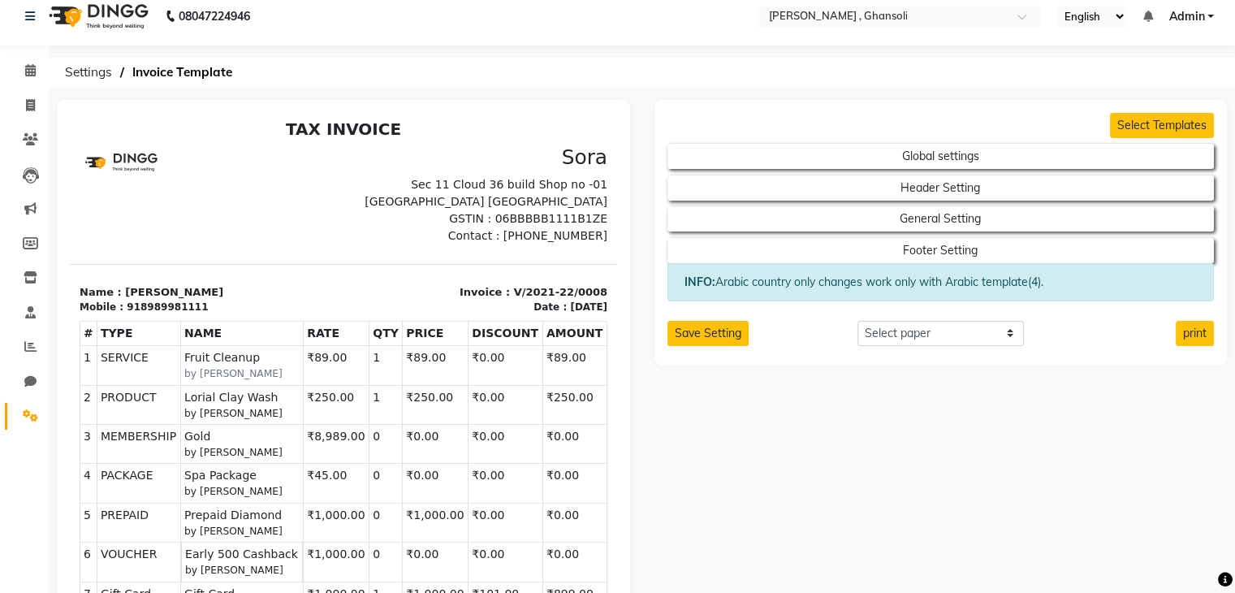
scroll to position [12, 0]
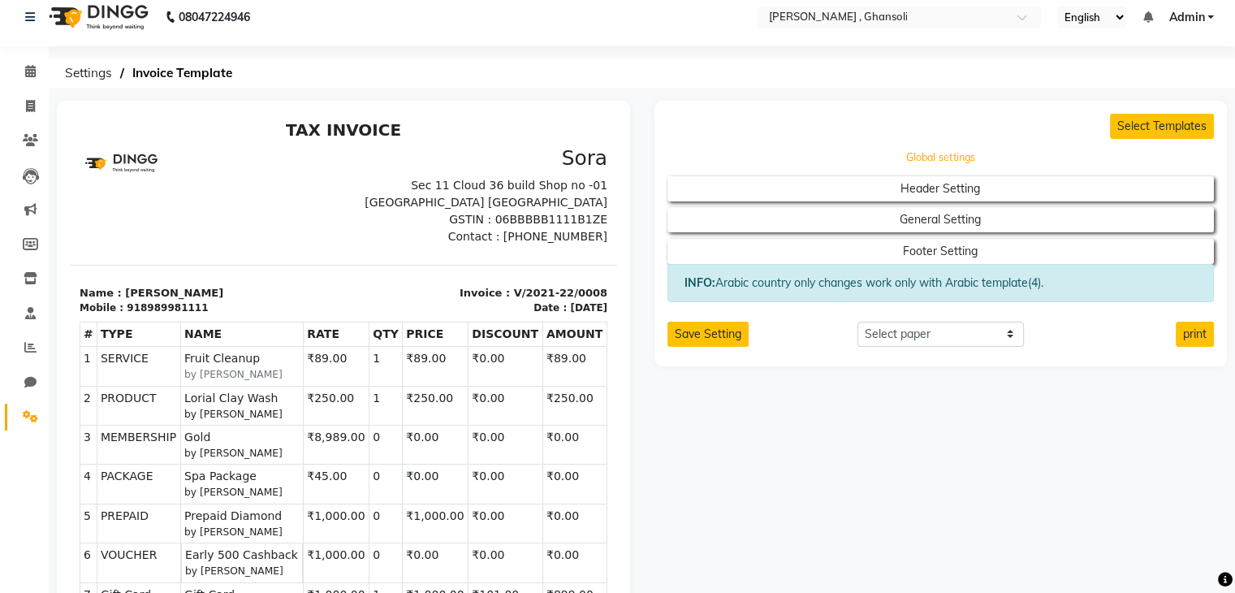
click at [893, 158] on button "Global settings" at bounding box center [940, 157] width 492 height 23
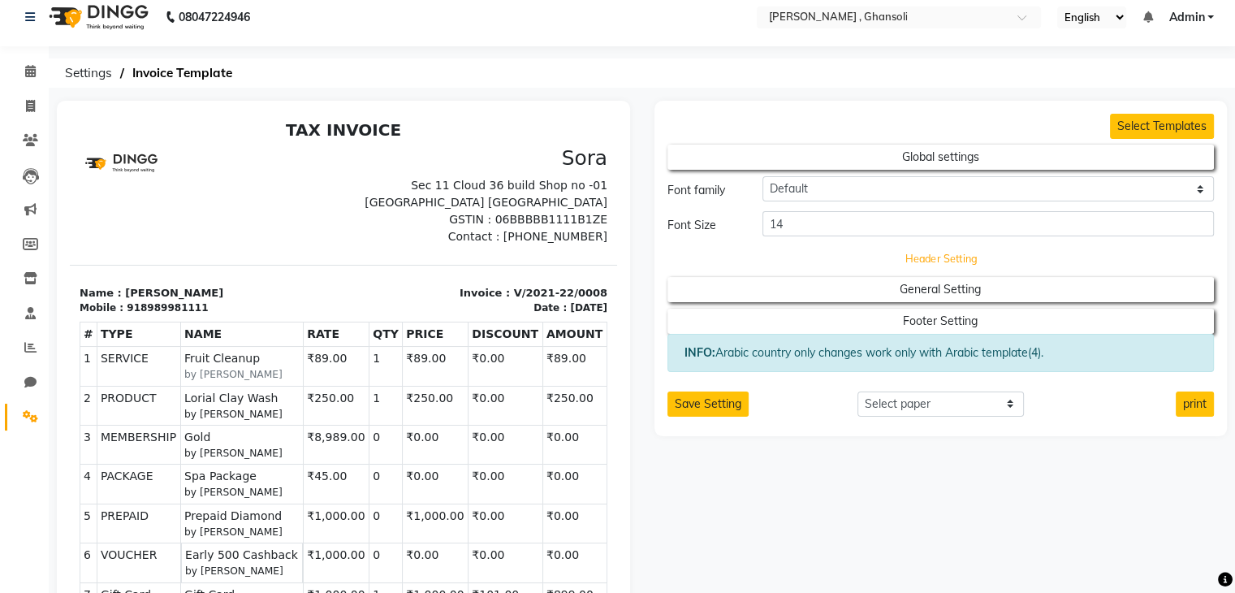
click at [900, 258] on button "Header Setting" at bounding box center [940, 258] width 492 height 23
select select "end"
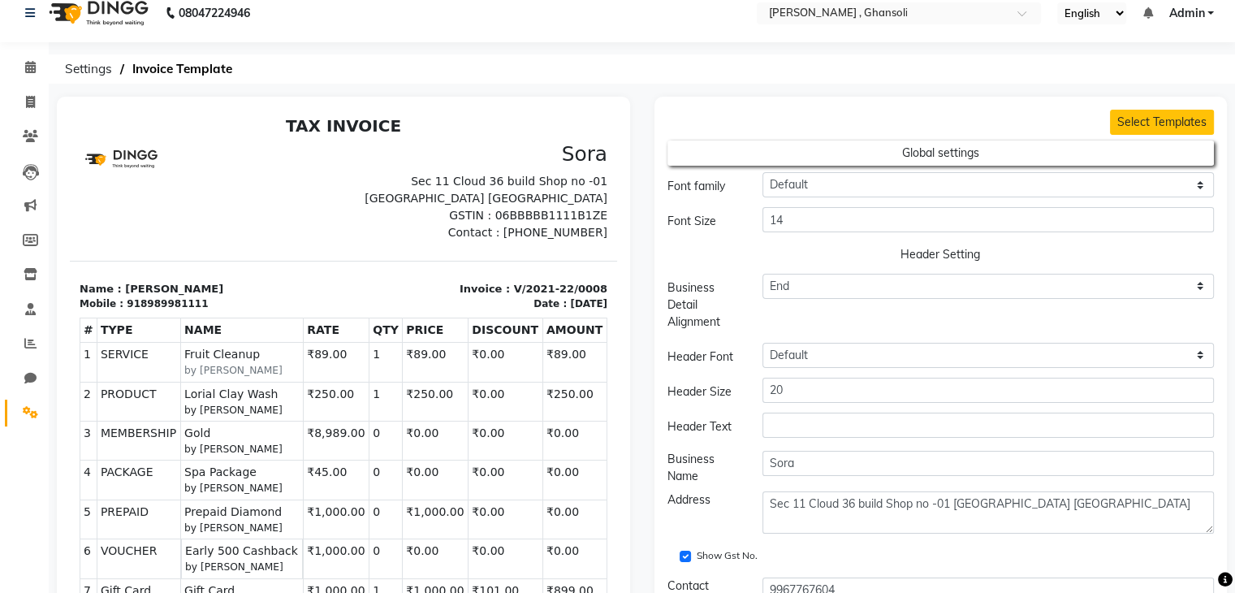
scroll to position [0, 0]
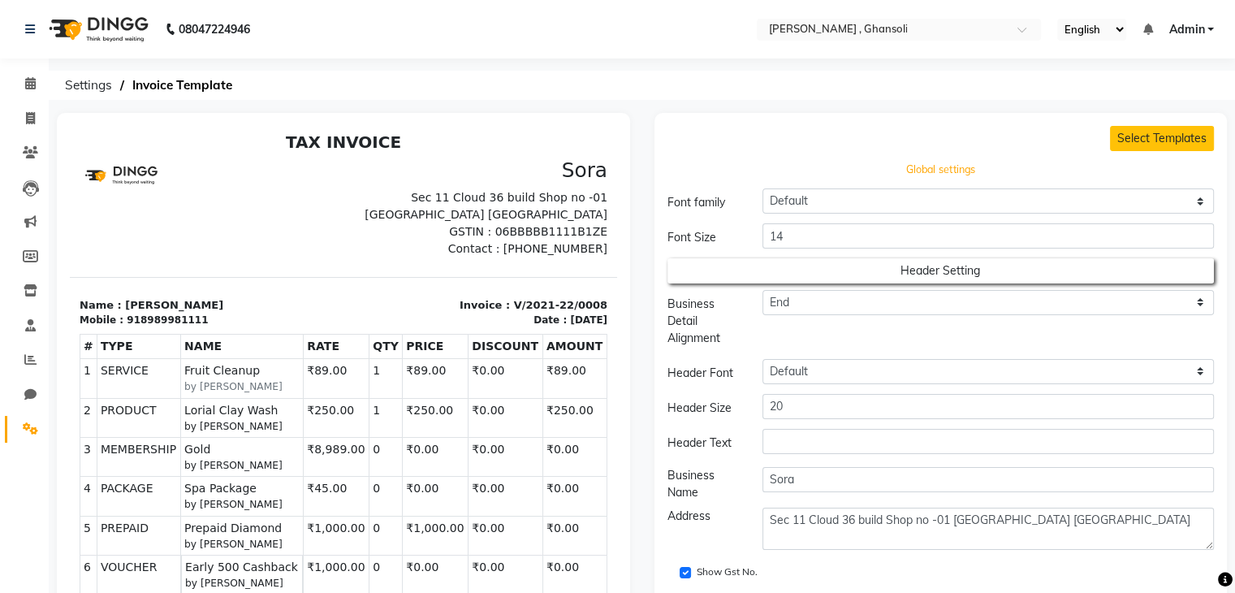
click at [923, 166] on button "Global settings" at bounding box center [940, 169] width 492 height 23
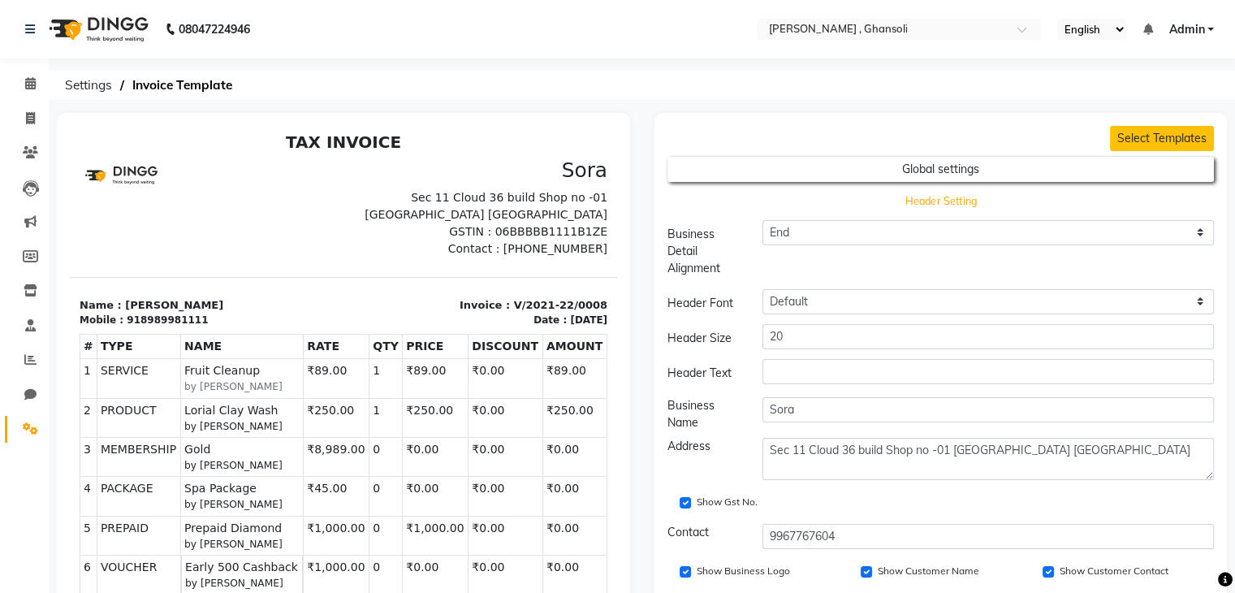
click at [923, 200] on button "Header Setting" at bounding box center [940, 200] width 492 height 23
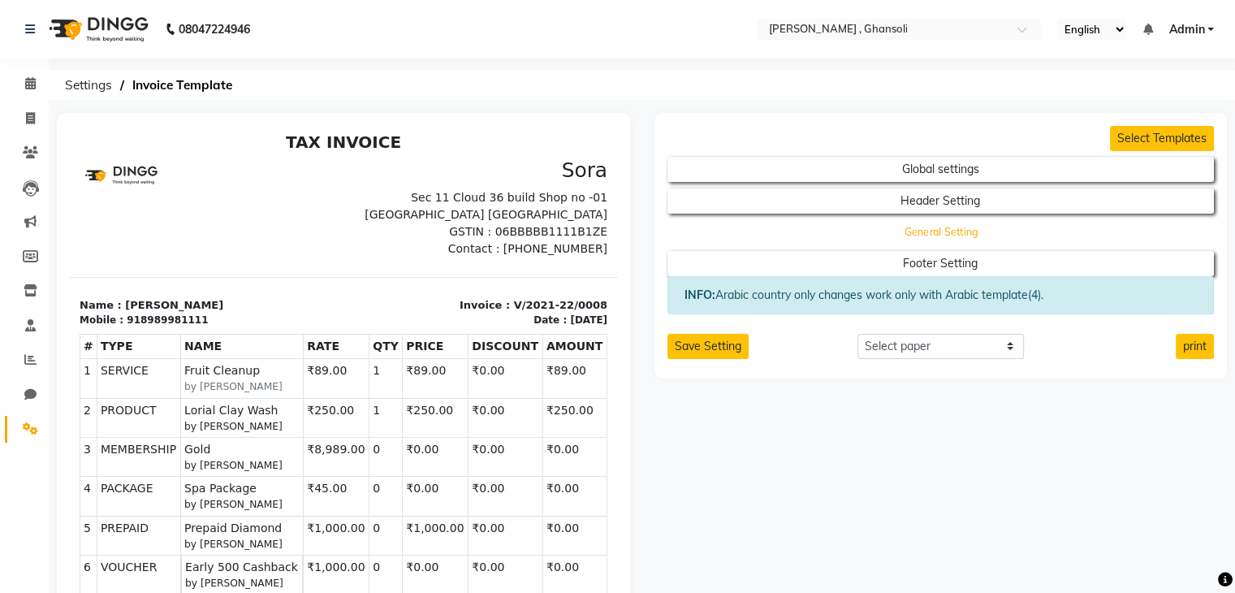
click at [918, 227] on button "General Setting" at bounding box center [940, 232] width 492 height 23
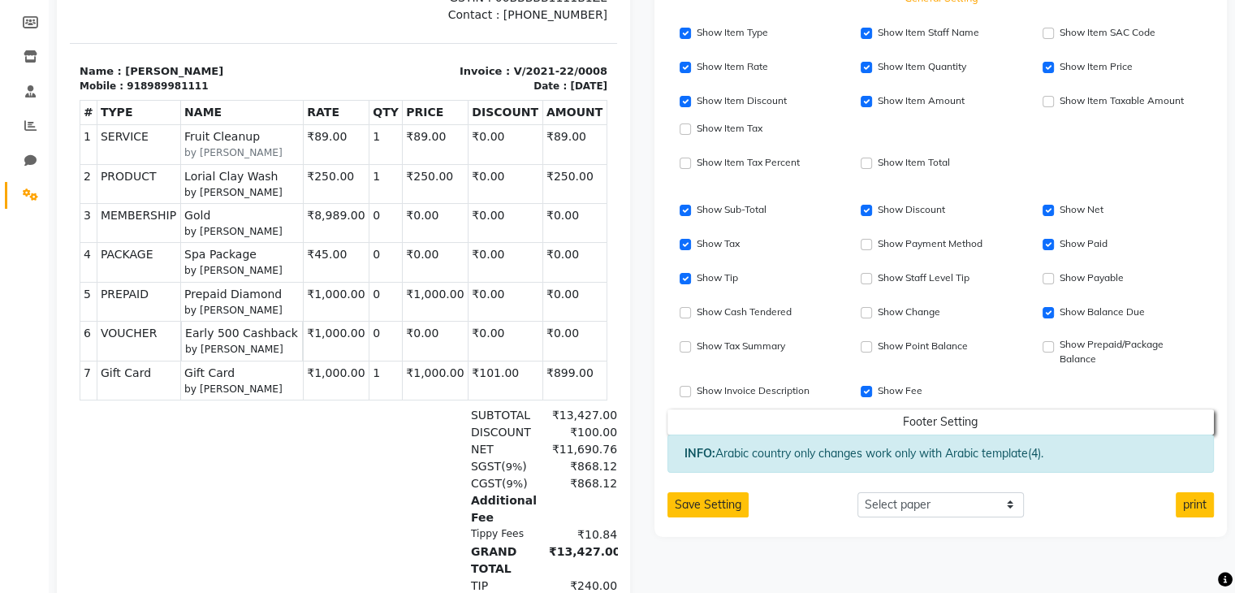
scroll to position [240, 0]
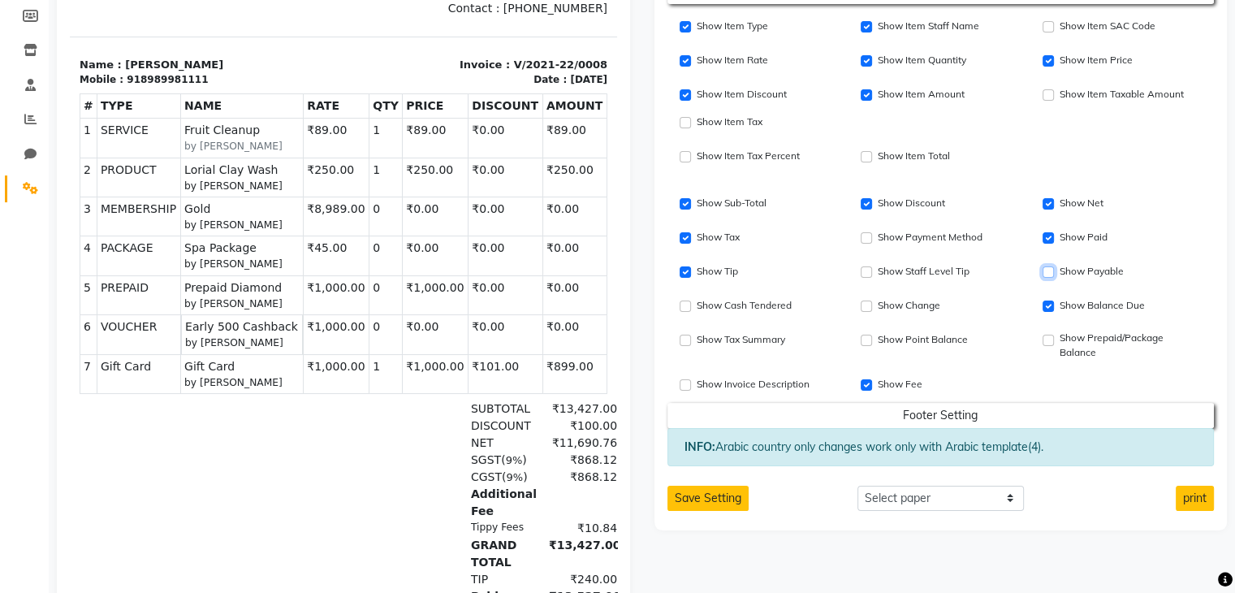
click at [1052, 274] on input "Show Payable" at bounding box center [1048, 271] width 11 height 11
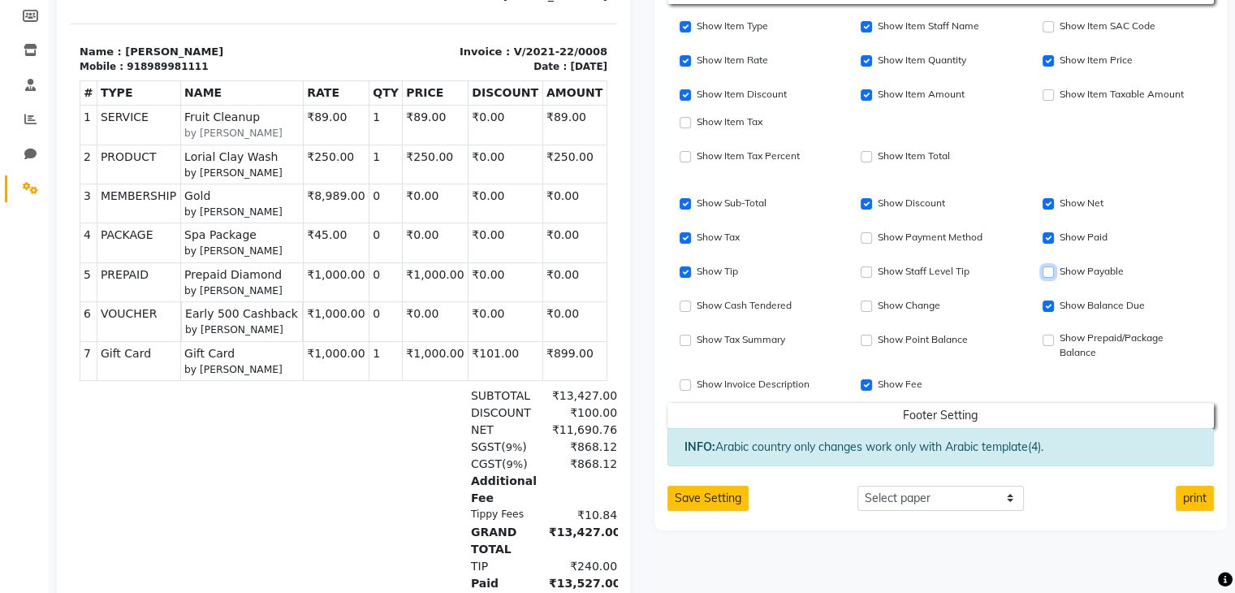
scroll to position [354, 0]
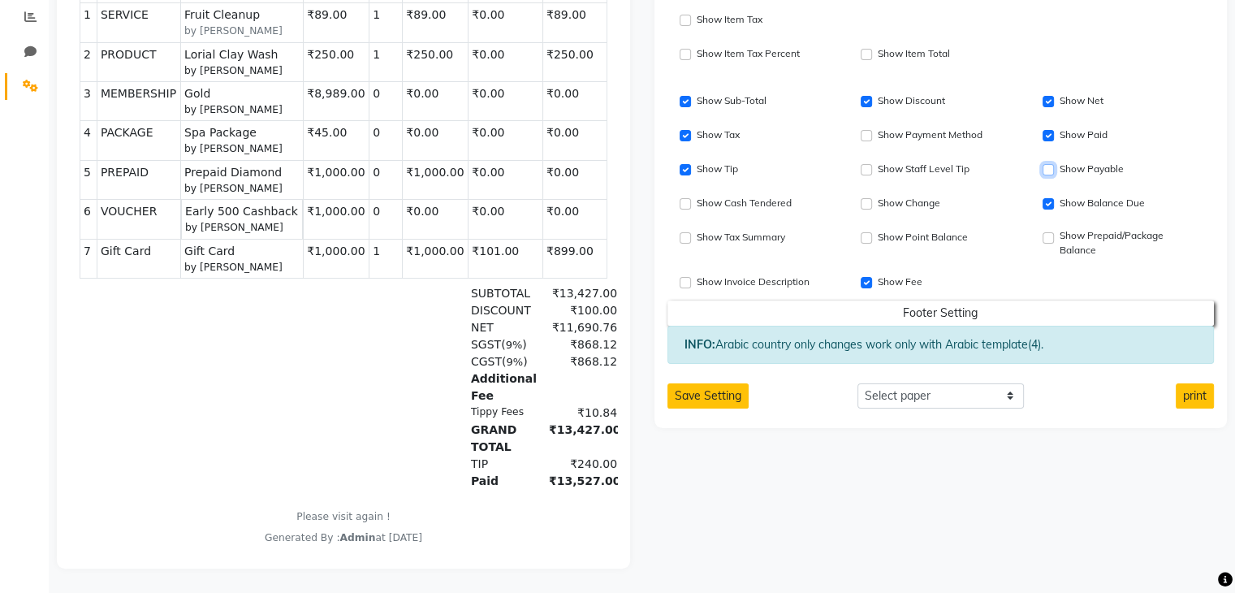
click at [1052, 164] on input "Show Payable" at bounding box center [1048, 169] width 11 height 11
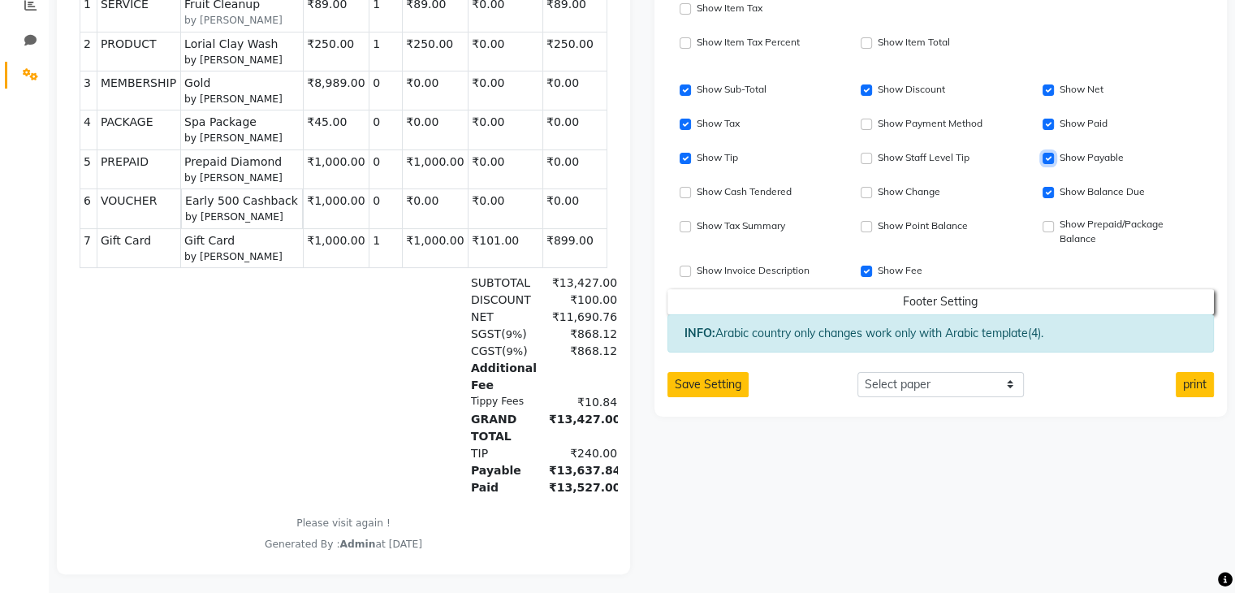
click at [1052, 160] on input "Show Payable" at bounding box center [1048, 158] width 11 height 11
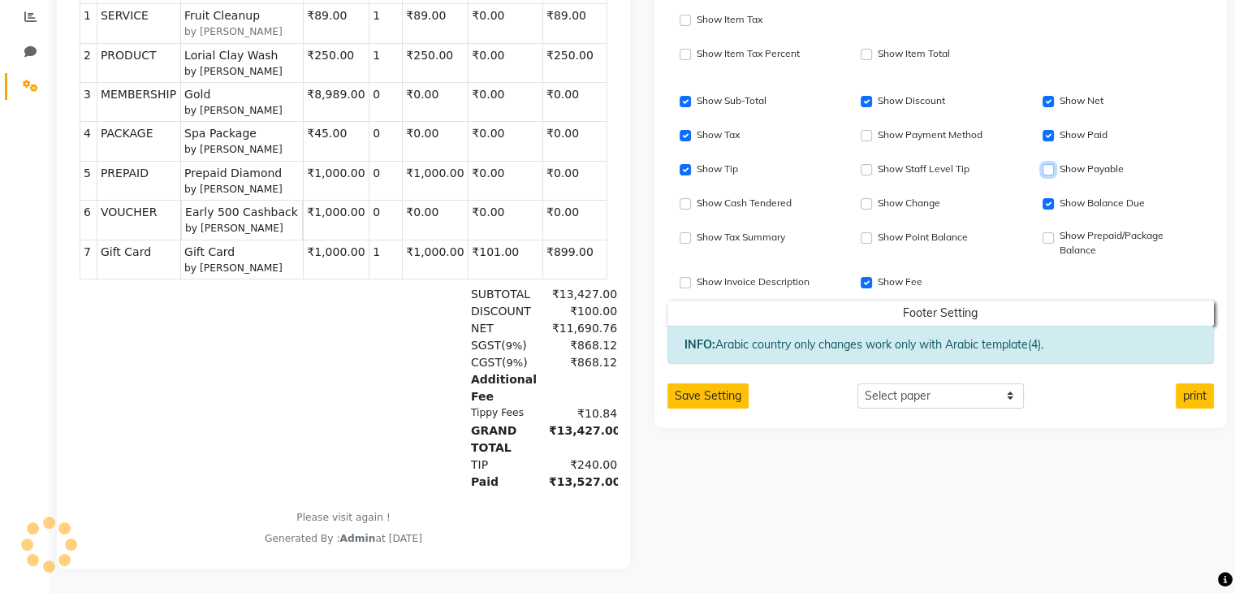
scroll to position [0, 0]
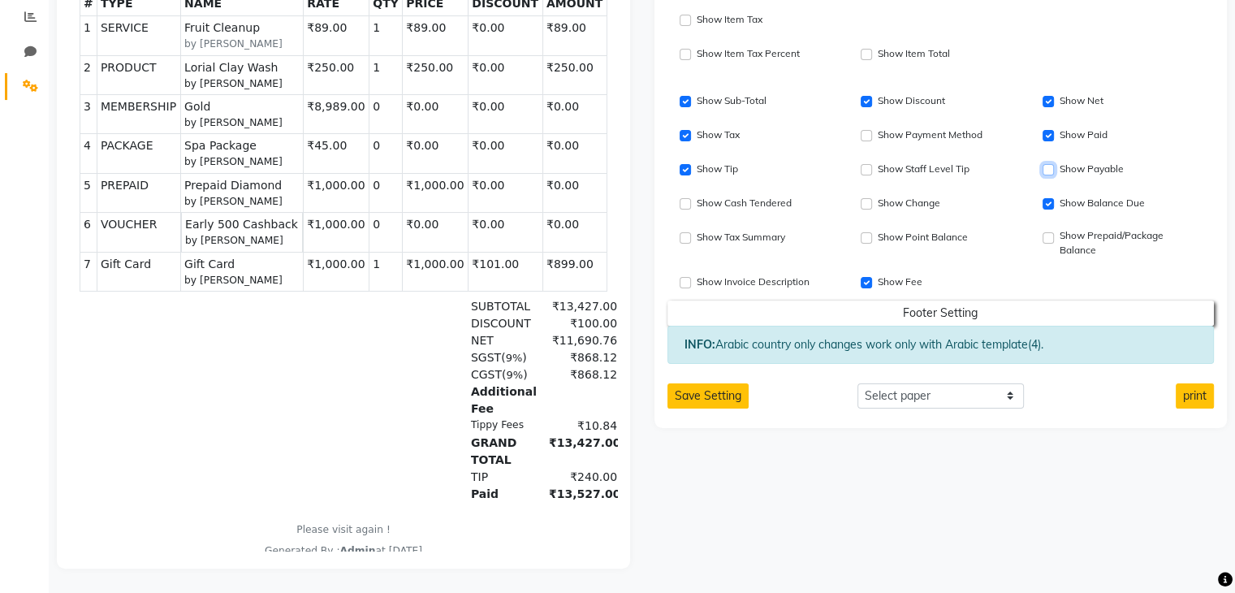
click at [1052, 164] on input "Show Payable" at bounding box center [1048, 169] width 11 height 11
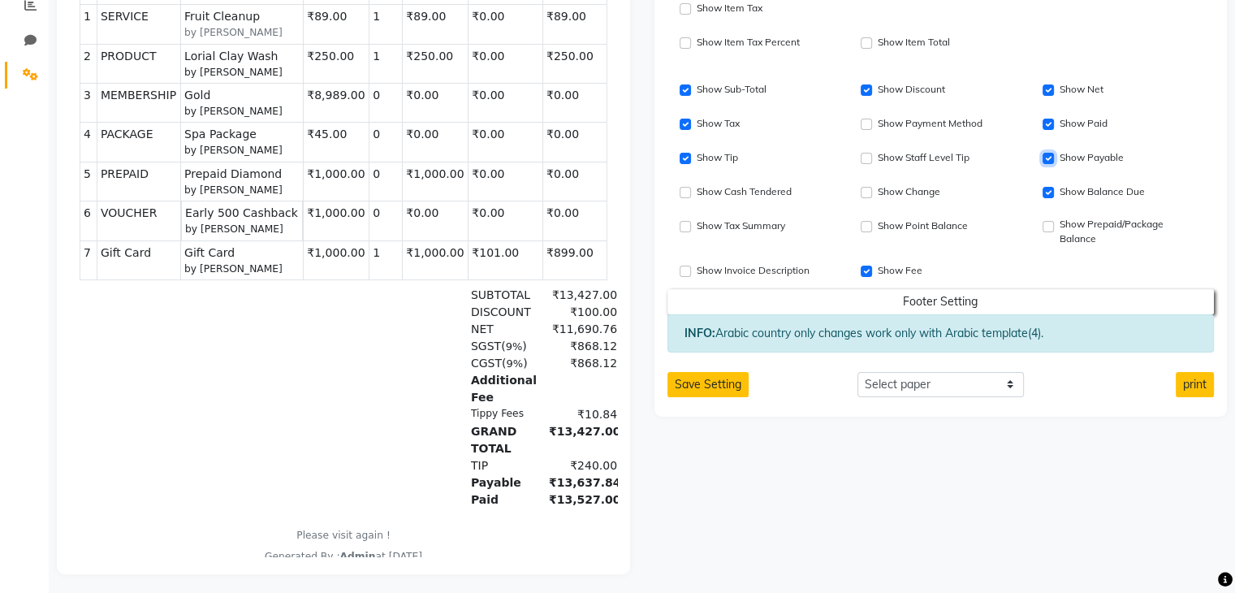
click at [1052, 160] on input "Show Payable" at bounding box center [1048, 158] width 11 height 11
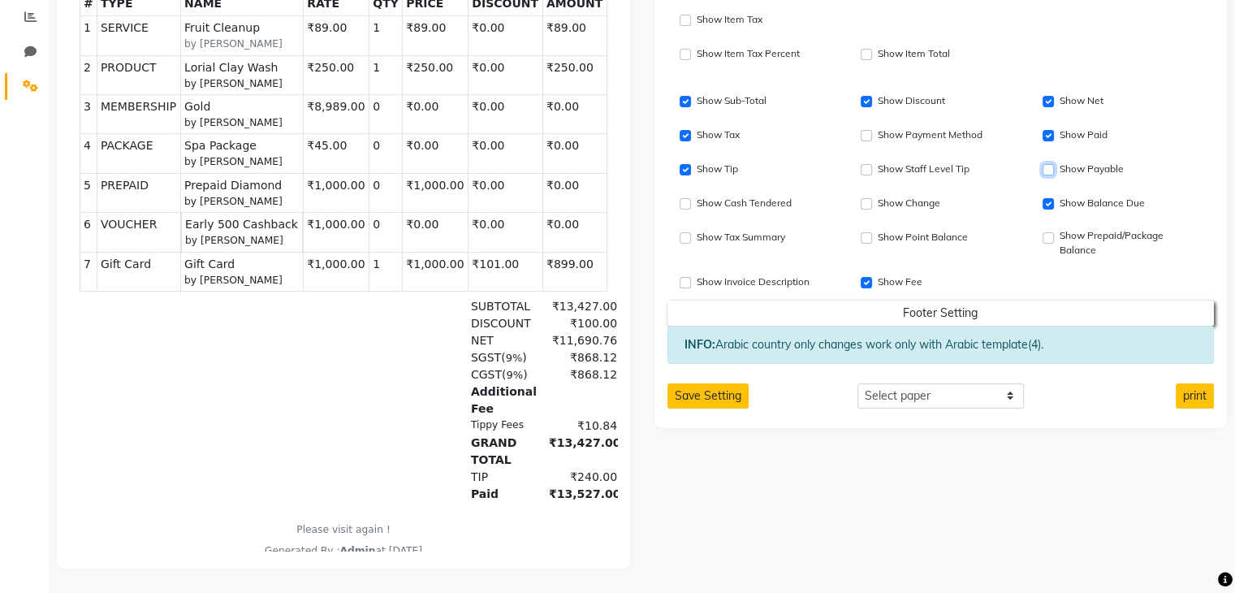
click at [1052, 164] on input "Show Payable" at bounding box center [1048, 169] width 11 height 11
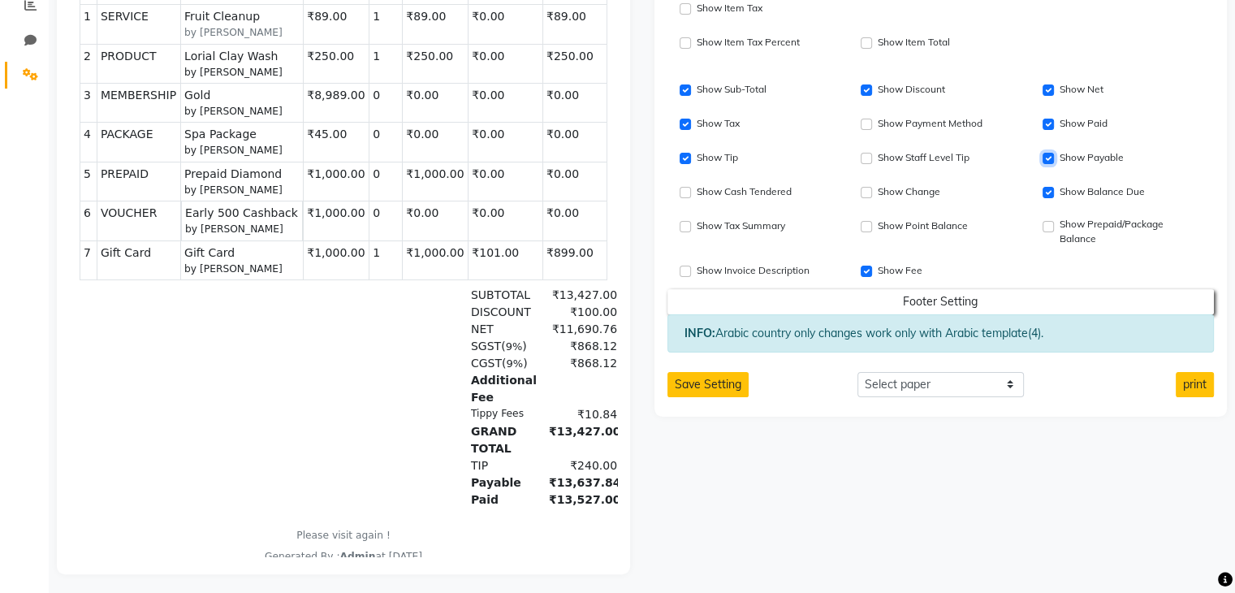
click at [1052, 160] on input "Show Payable" at bounding box center [1048, 158] width 11 height 11
checkbox input "false"
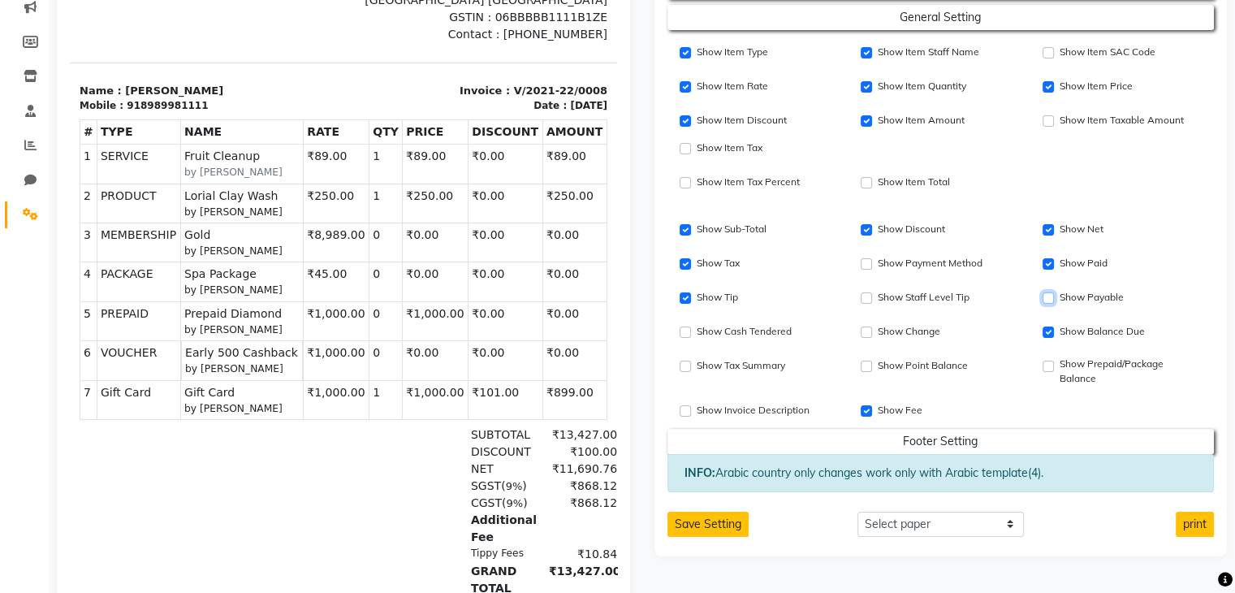
scroll to position [211, 0]
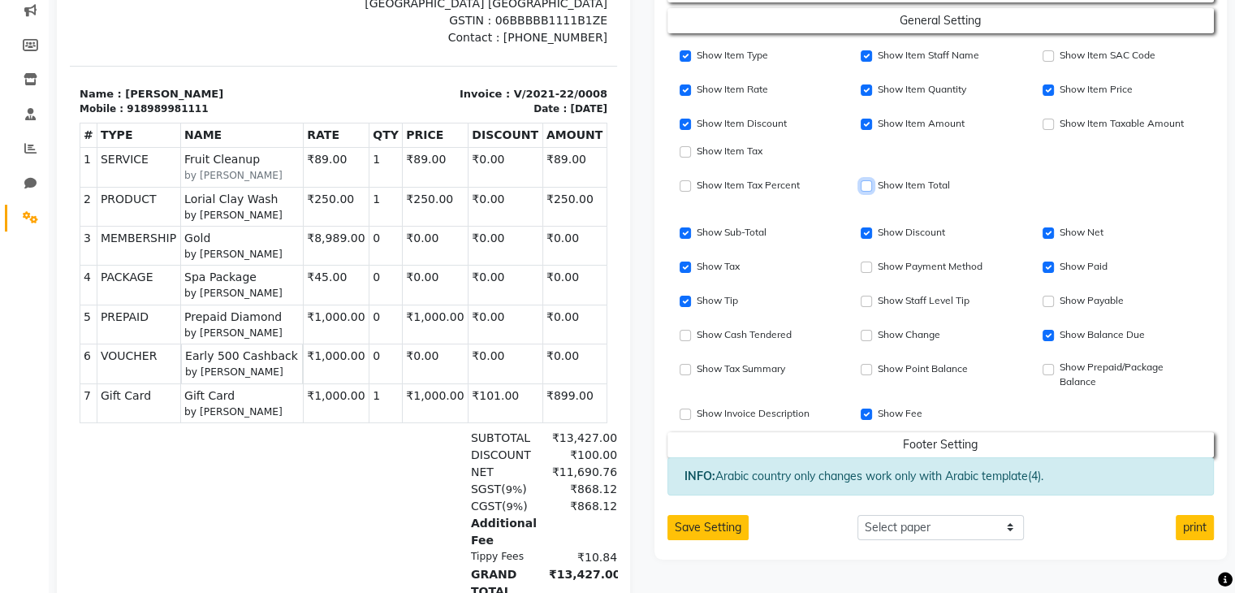
click at [865, 188] on input "Show Item Price" at bounding box center [866, 185] width 11 height 11
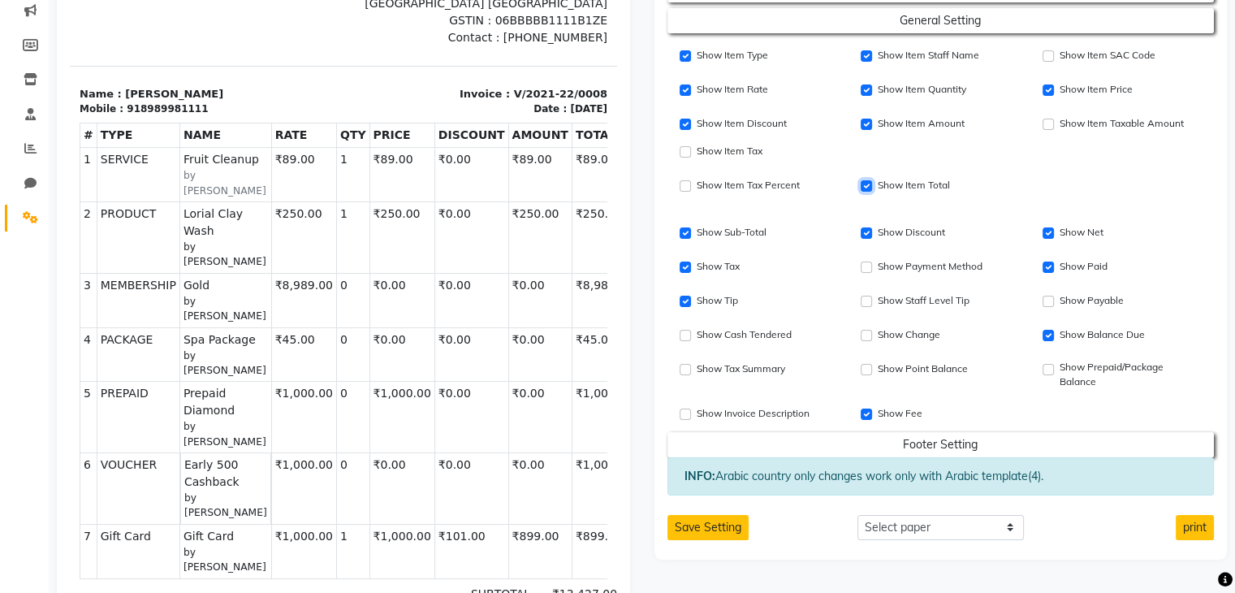
click at [865, 188] on input "Show Item Price" at bounding box center [866, 185] width 11 height 11
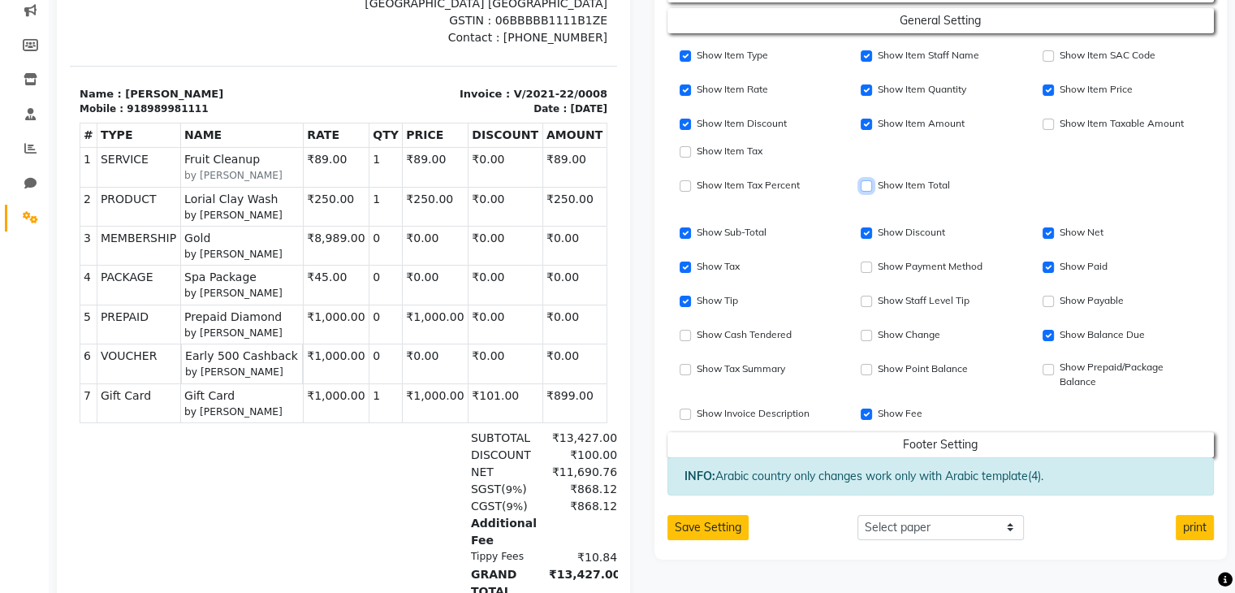
click at [865, 188] on input "Show Item Price" at bounding box center [866, 185] width 11 height 11
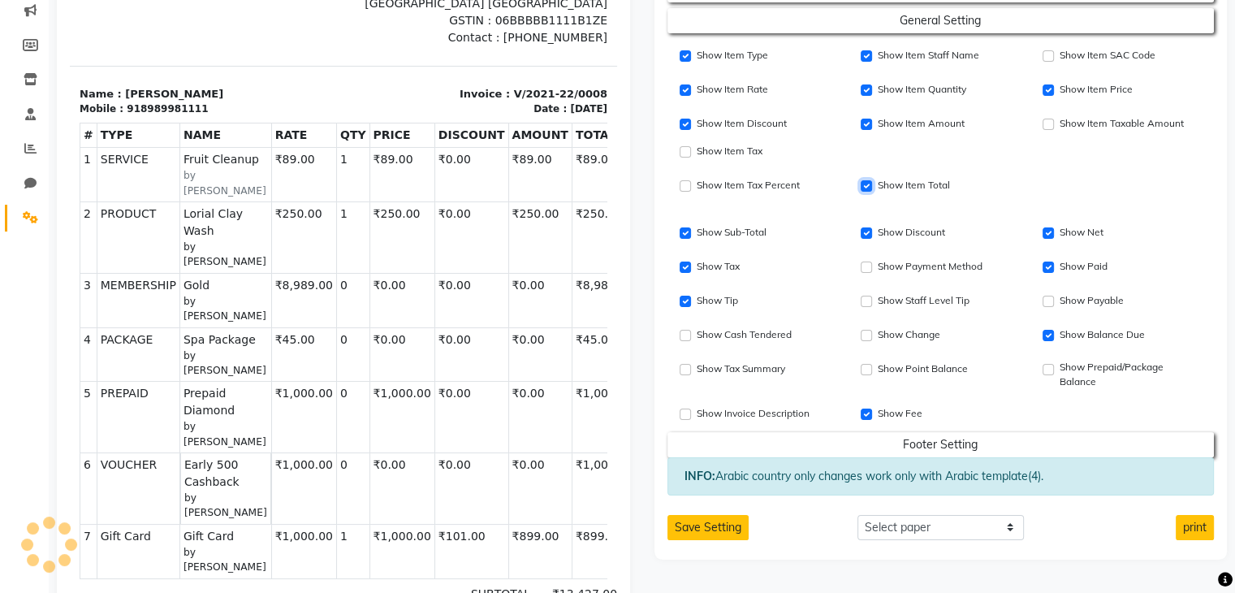
click at [865, 188] on input "Show Item Price" at bounding box center [866, 185] width 11 height 11
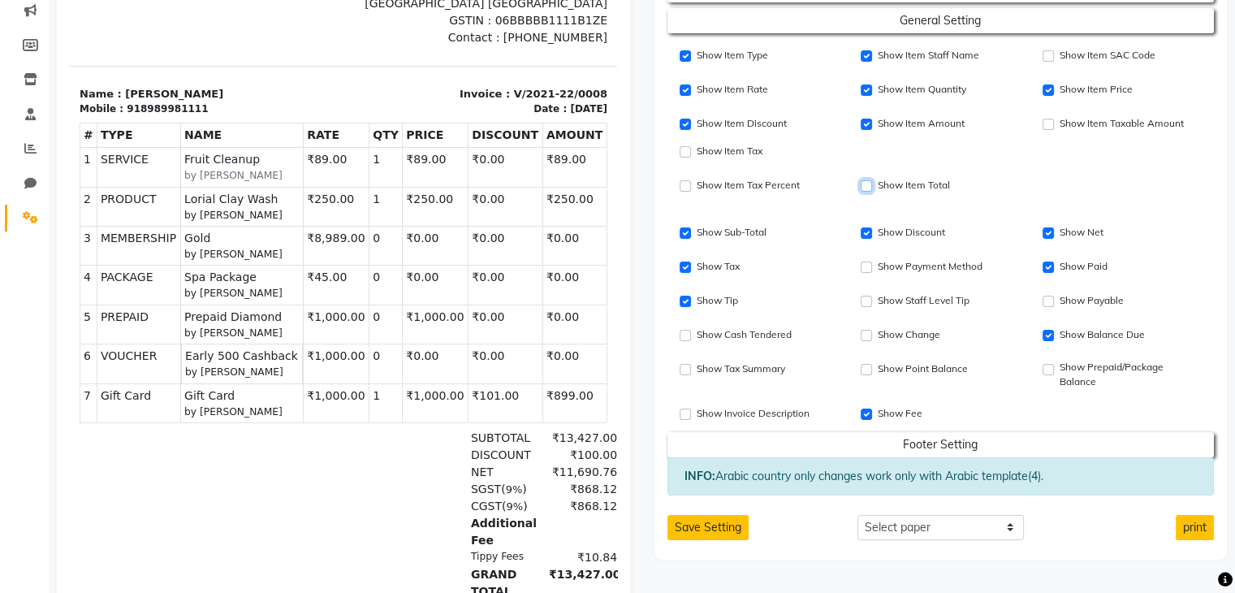
click at [865, 188] on input "Show Item Price" at bounding box center [866, 185] width 11 height 11
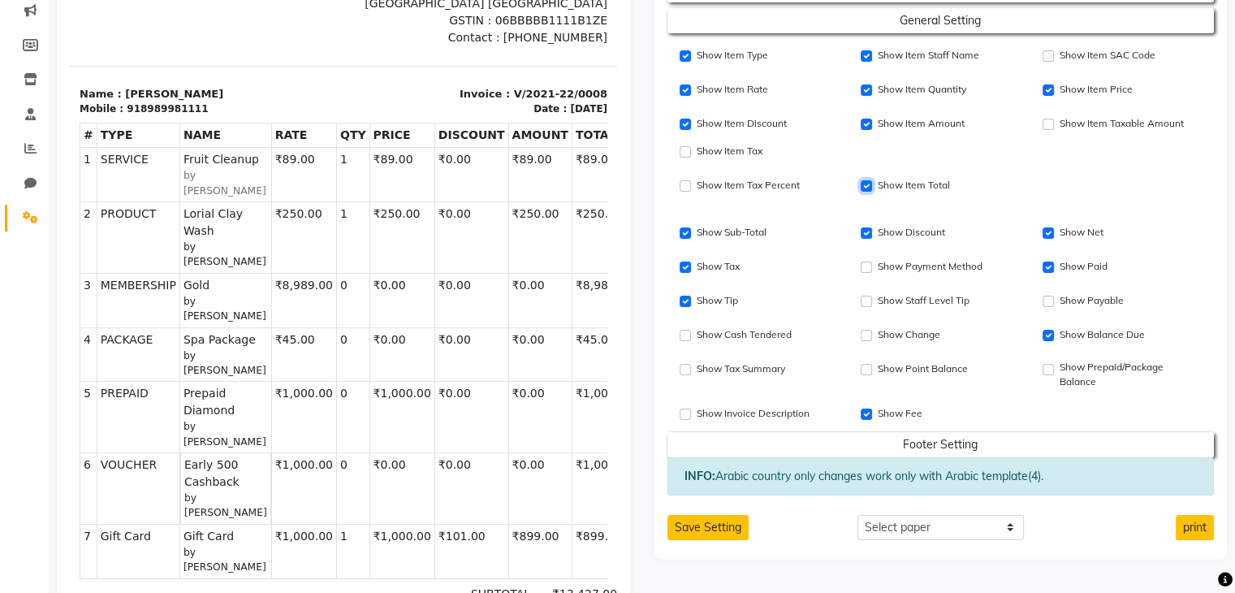
click at [865, 188] on input "Show Item Price" at bounding box center [866, 185] width 11 height 11
checkbox input "false"
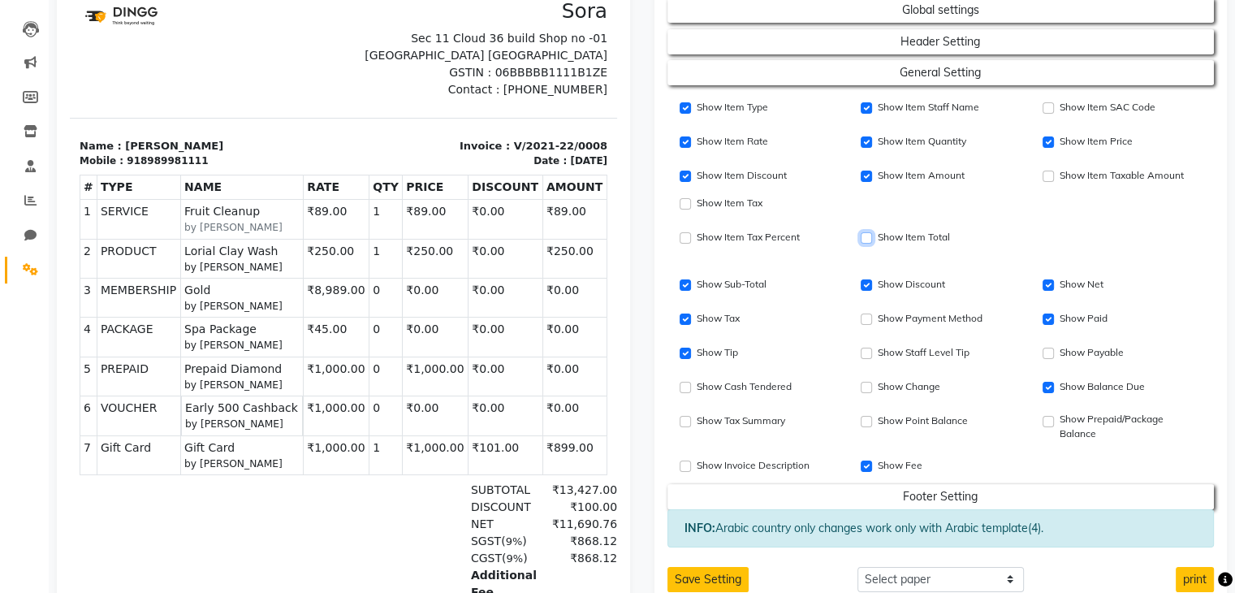
scroll to position [158, 0]
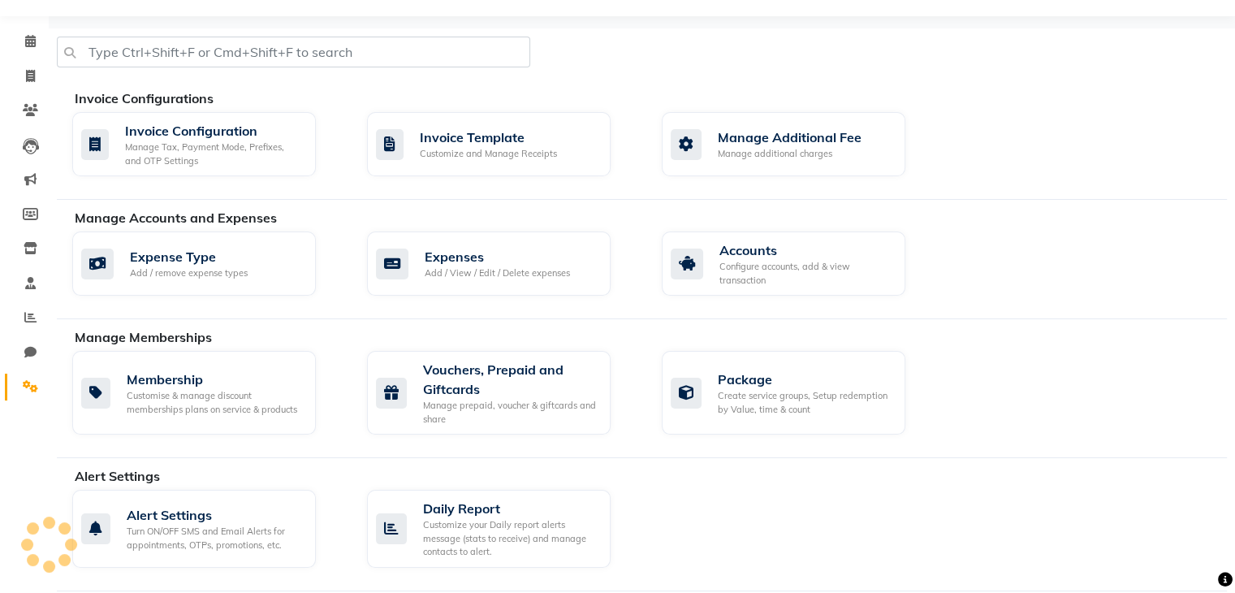
scroll to position [41, 0]
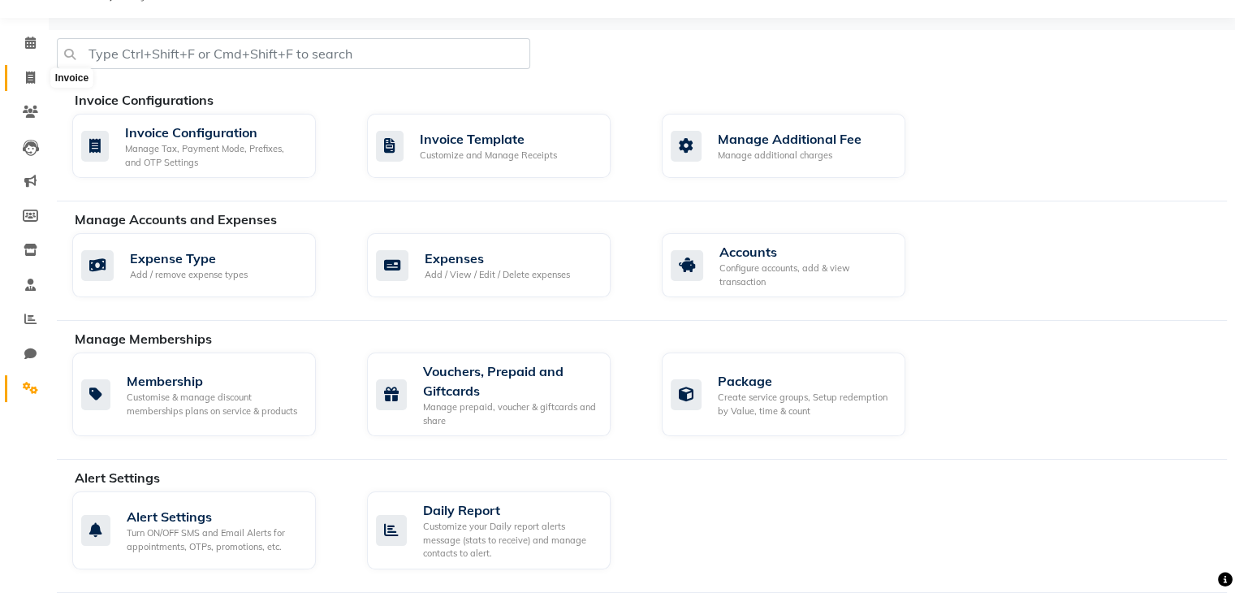
click at [29, 80] on icon at bounding box center [30, 77] width 9 height 12
select select "8446"
select select "service"
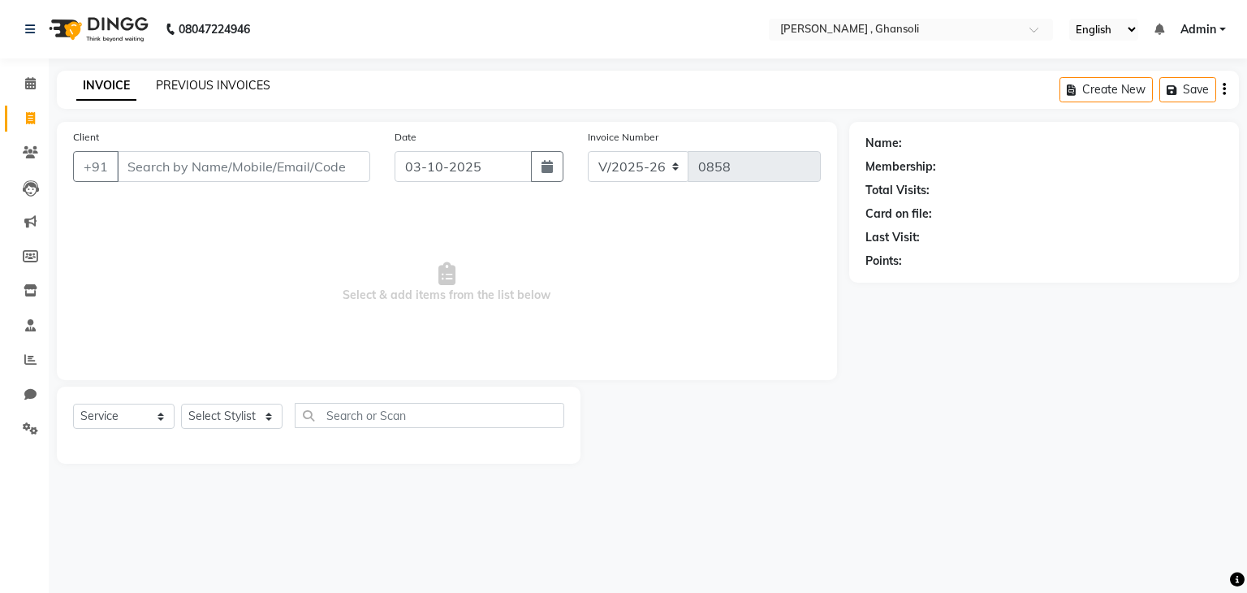
click at [229, 84] on link "PREVIOUS INVOICES" at bounding box center [213, 85] width 115 height 15
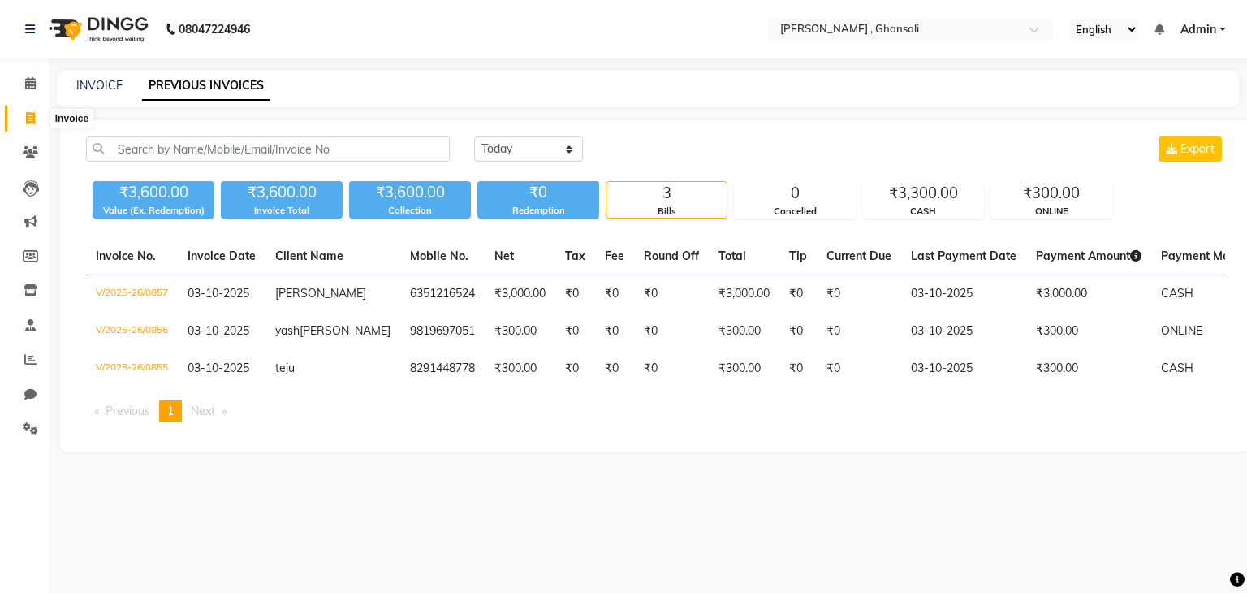
click at [31, 121] on icon at bounding box center [30, 118] width 9 height 12
select select "8446"
select select "service"
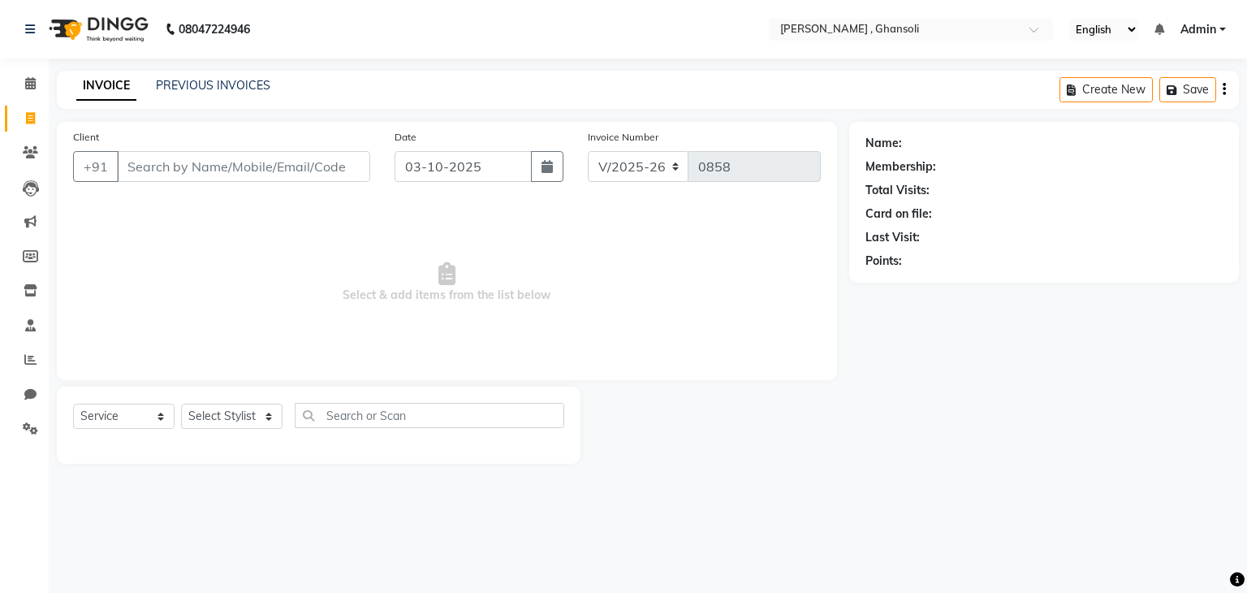
click at [31, 121] on icon at bounding box center [30, 118] width 9 height 12
select select "8446"
select select "service"
click at [23, 116] on span at bounding box center [30, 119] width 28 height 19
select select "8446"
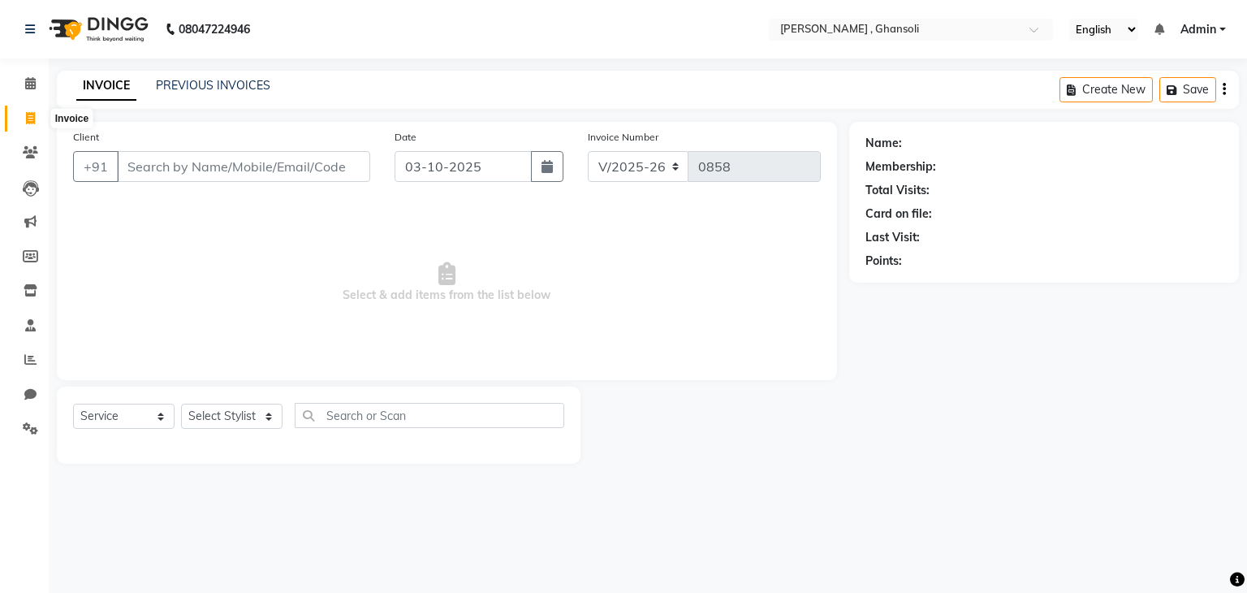
select select "service"
click at [182, 89] on link "PREVIOUS INVOICES" at bounding box center [213, 85] width 115 height 15
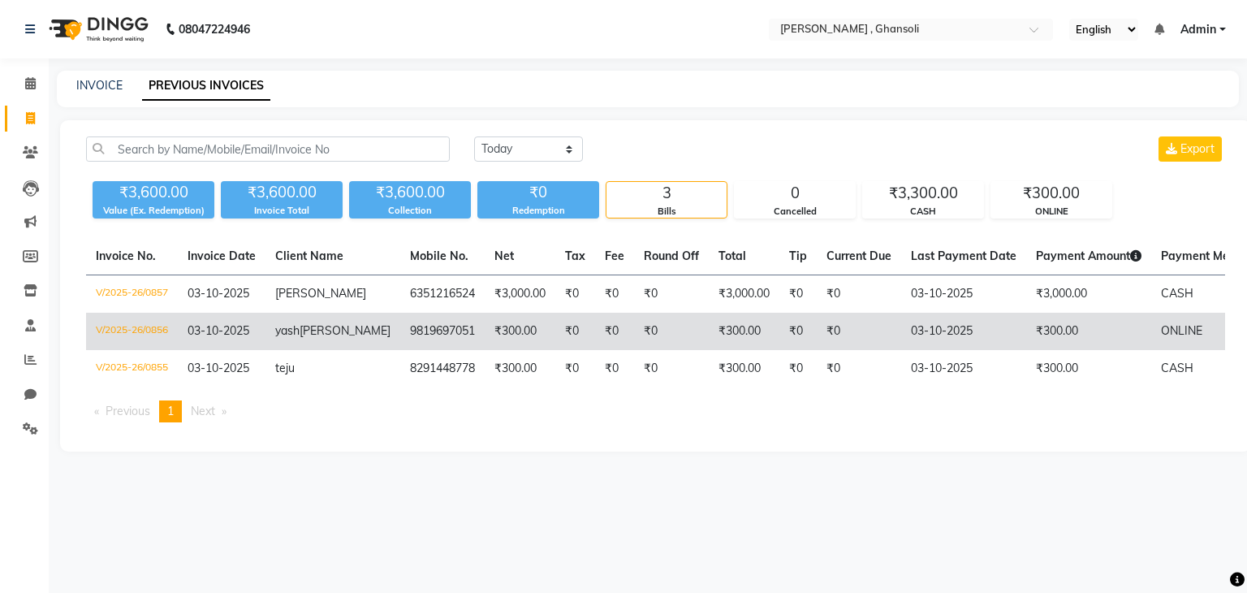
click at [400, 344] on td "9819697051" at bounding box center [442, 331] width 84 height 37
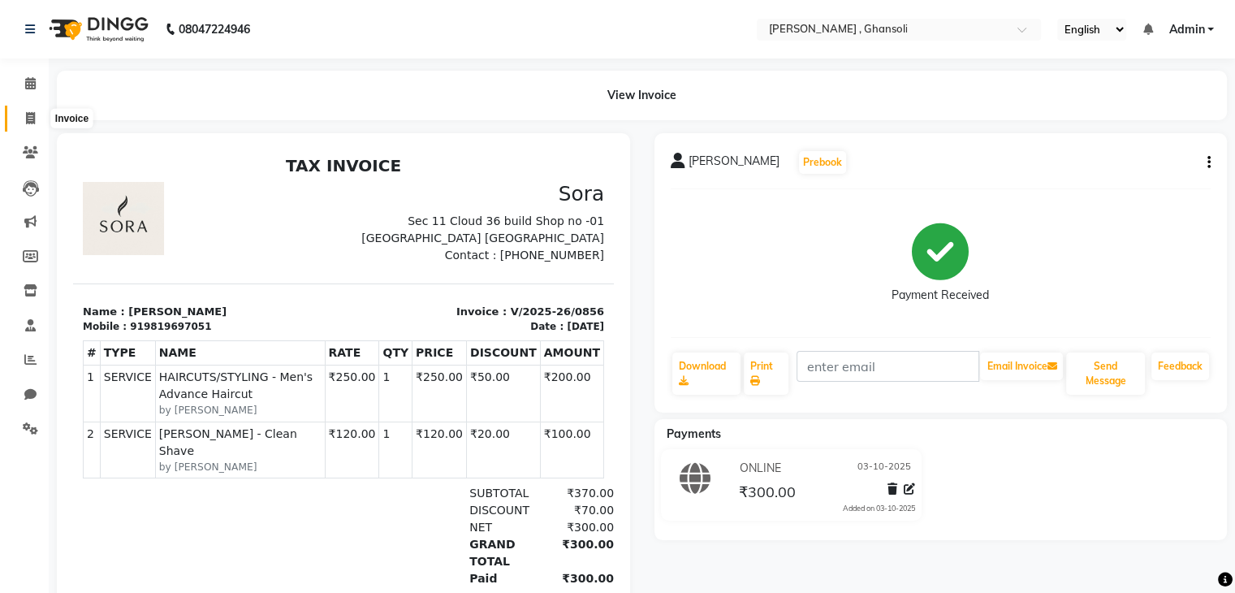
click at [34, 115] on icon at bounding box center [30, 118] width 9 height 12
select select "8446"
select select "service"
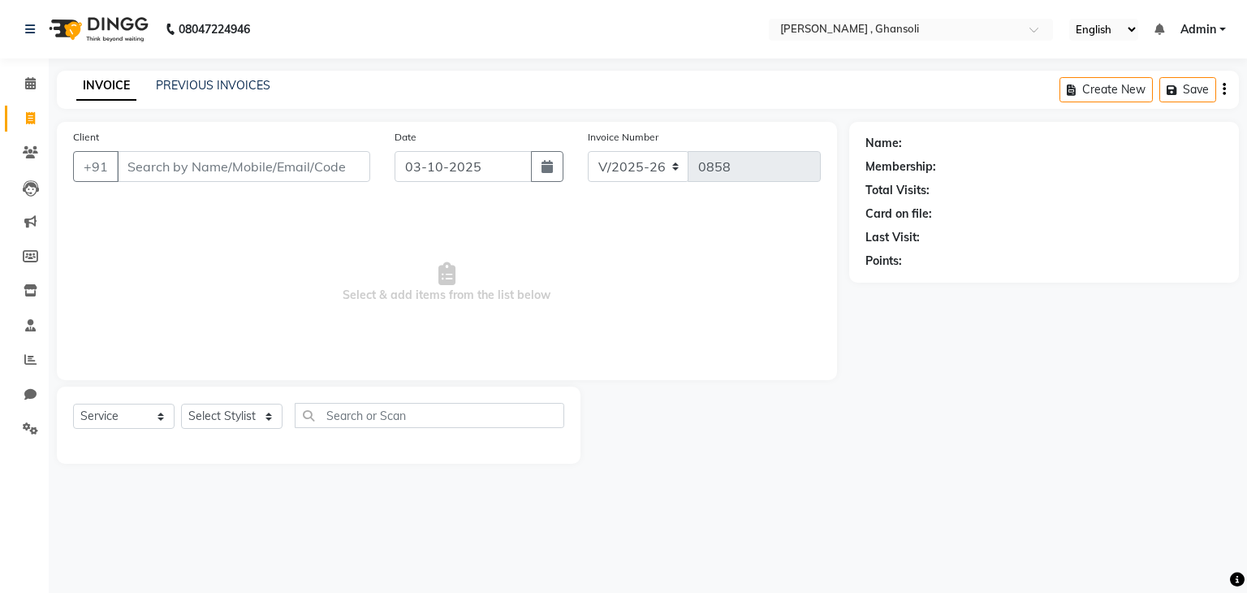
click at [176, 93] on div "PREVIOUS INVOICES" at bounding box center [213, 85] width 115 height 17
click at [220, 91] on link "PREVIOUS INVOICES" at bounding box center [213, 85] width 115 height 15
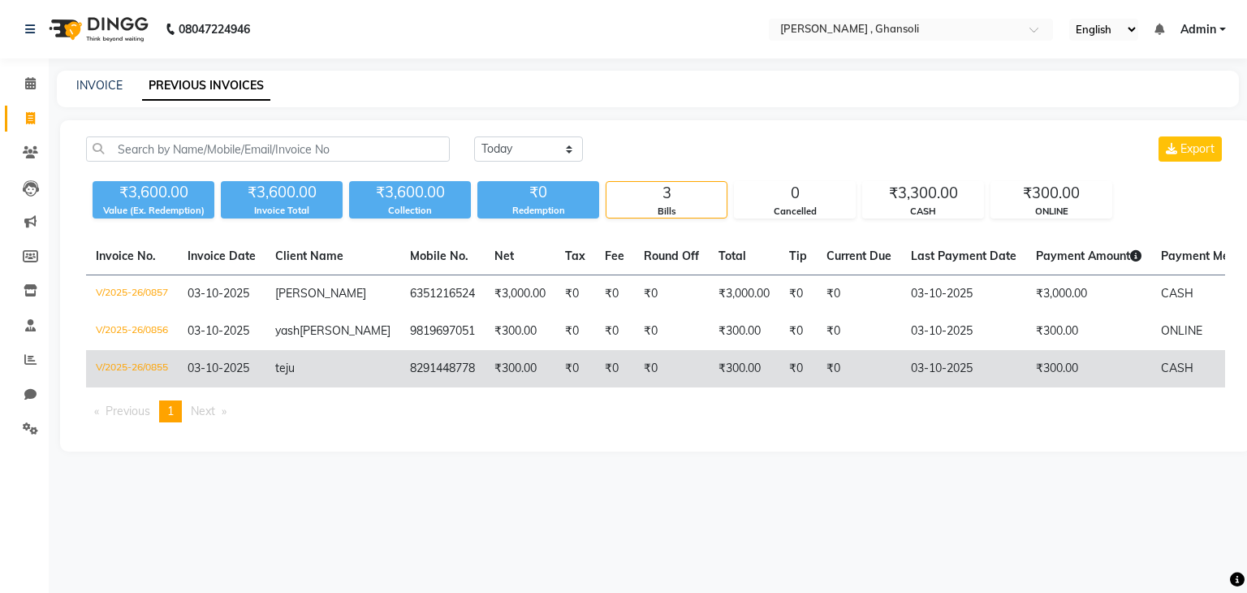
click at [400, 387] on td "8291448778" at bounding box center [442, 368] width 84 height 37
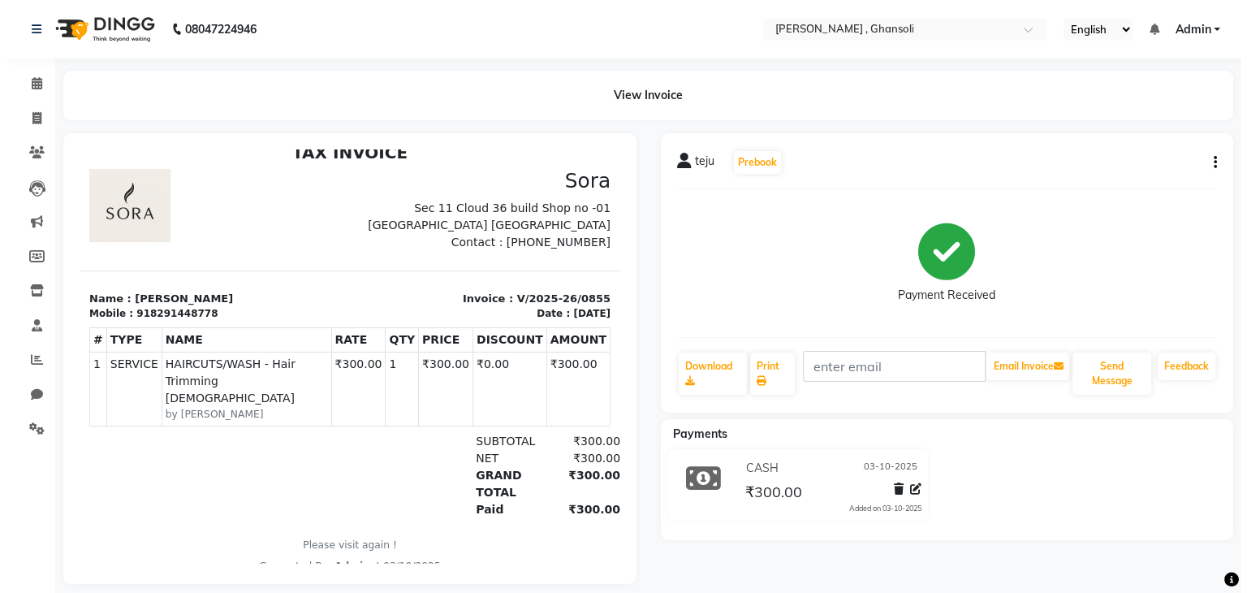
scroll to position [10, 0]
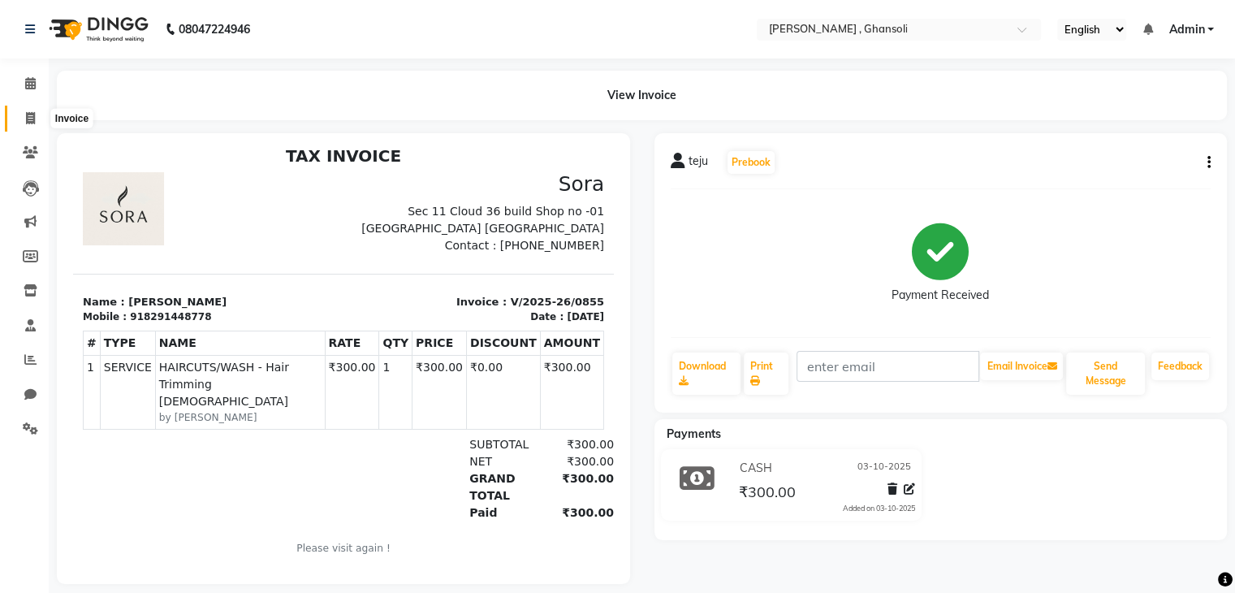
click at [30, 115] on icon at bounding box center [30, 118] width 9 height 12
select select "8446"
select select "service"
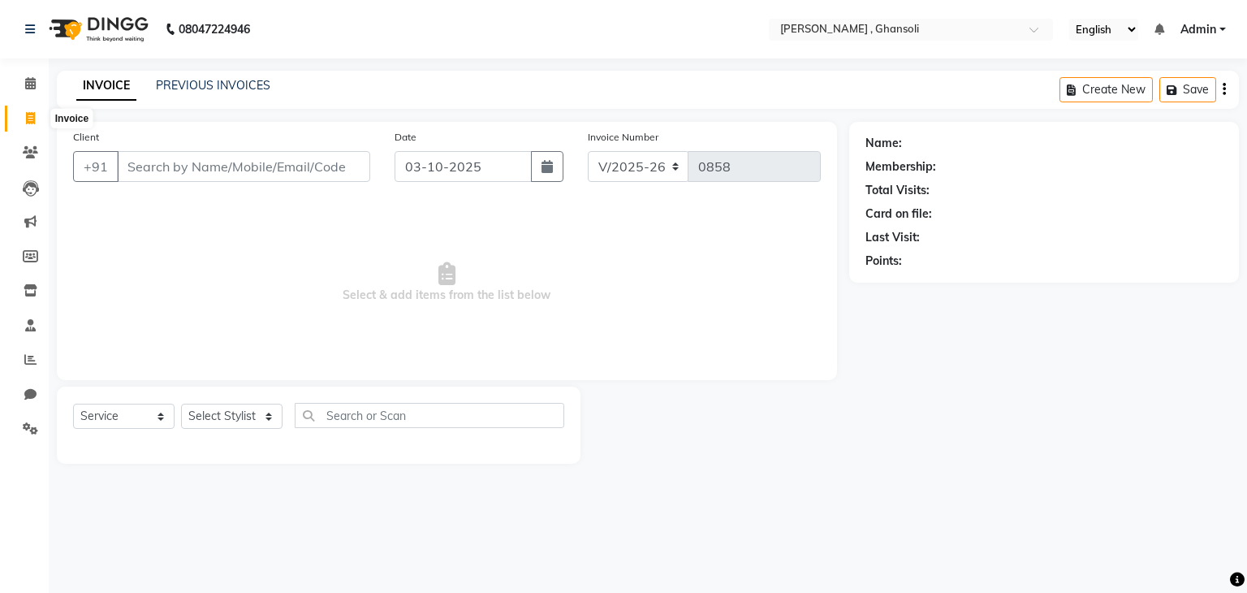
click at [32, 115] on icon at bounding box center [30, 118] width 9 height 12
select select "8446"
select select "service"
click at [31, 162] on span at bounding box center [30, 153] width 28 height 19
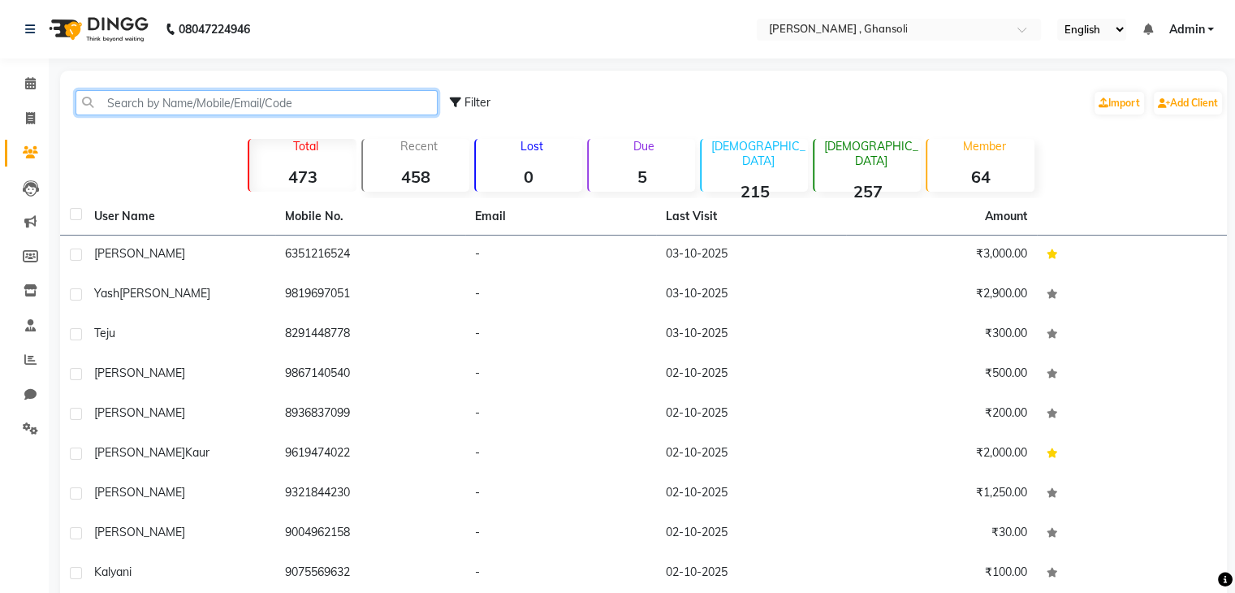
click at [176, 109] on input "text" at bounding box center [257, 102] width 362 height 25
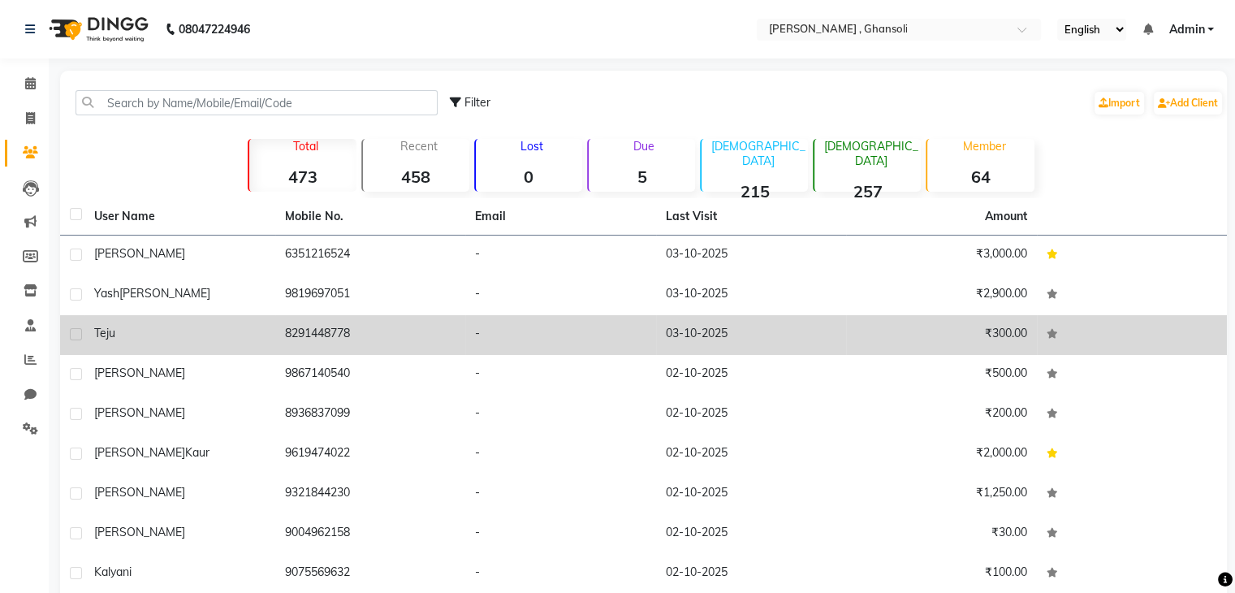
click at [140, 339] on div "teju" at bounding box center [179, 333] width 171 height 17
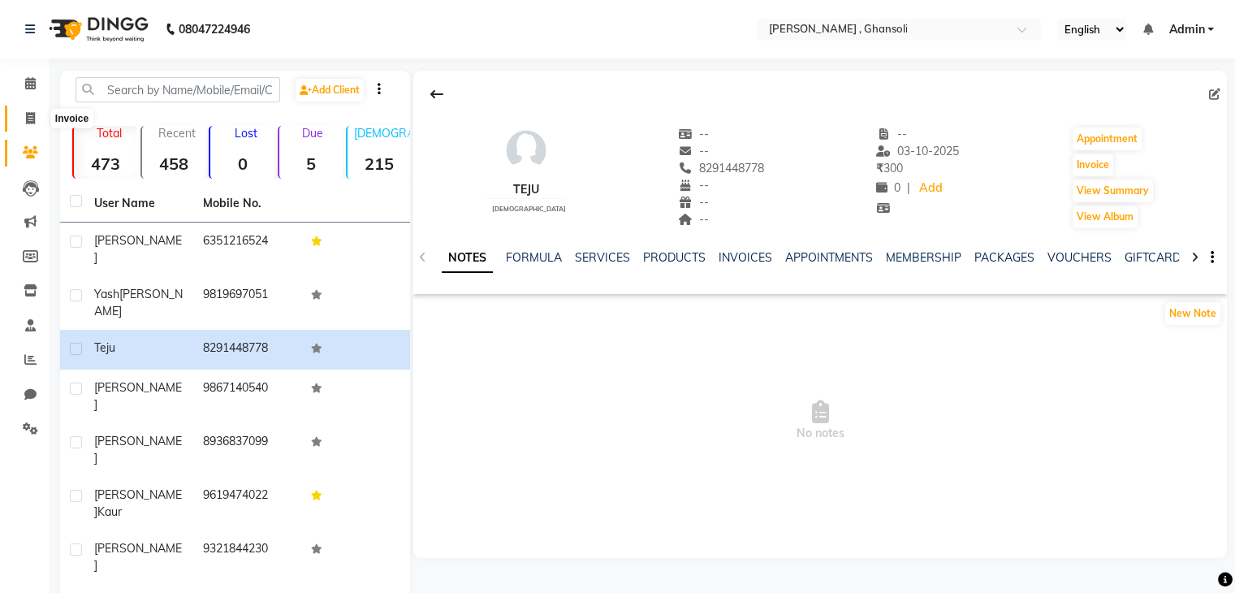
click at [27, 124] on icon at bounding box center [30, 118] width 9 height 12
select select "8446"
select select "service"
